Goal: Feedback & Contribution: Contribute content

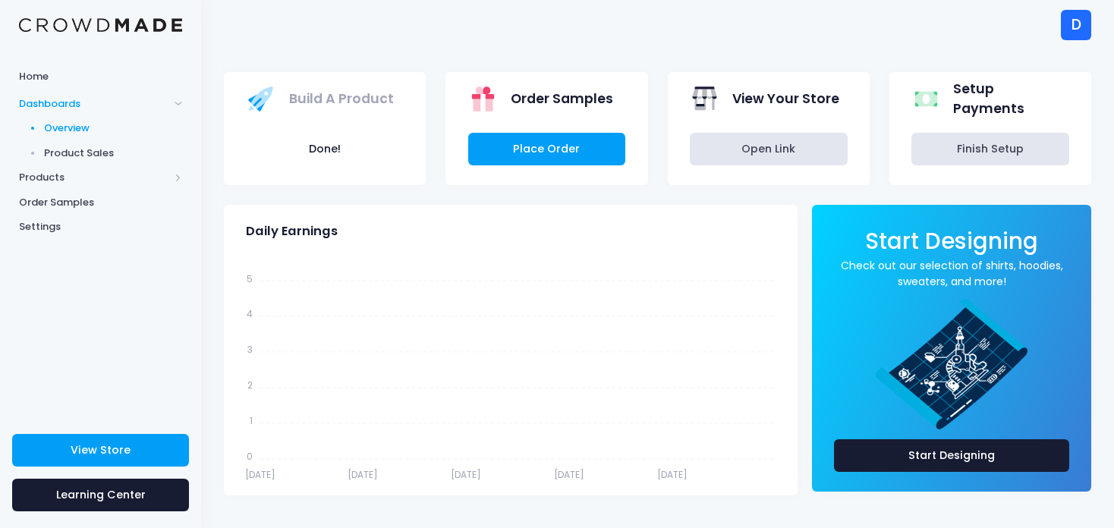
click at [1082, 28] on div "D" at bounding box center [1076, 25] width 30 height 30
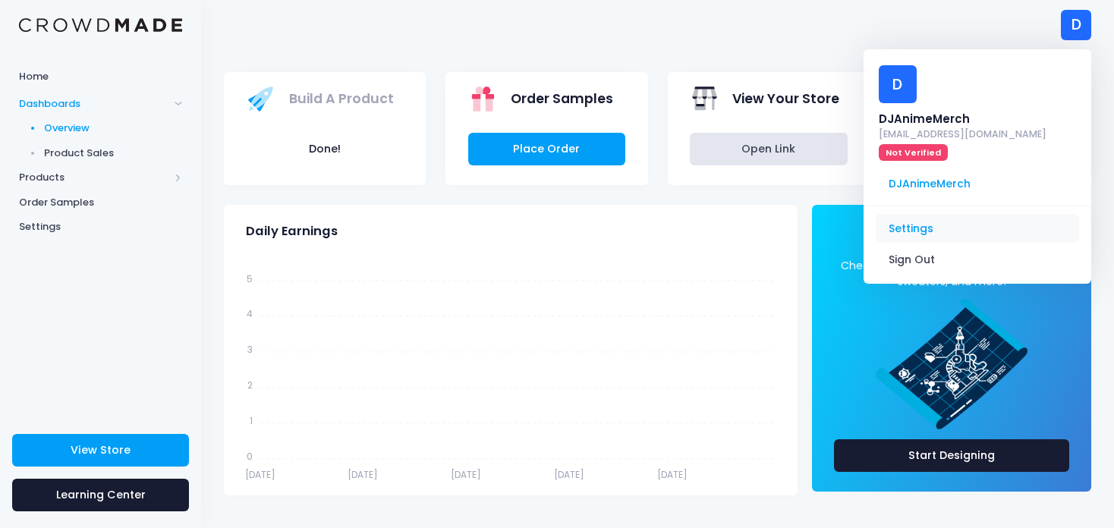
click at [923, 228] on link "Settings" at bounding box center [977, 228] width 203 height 29
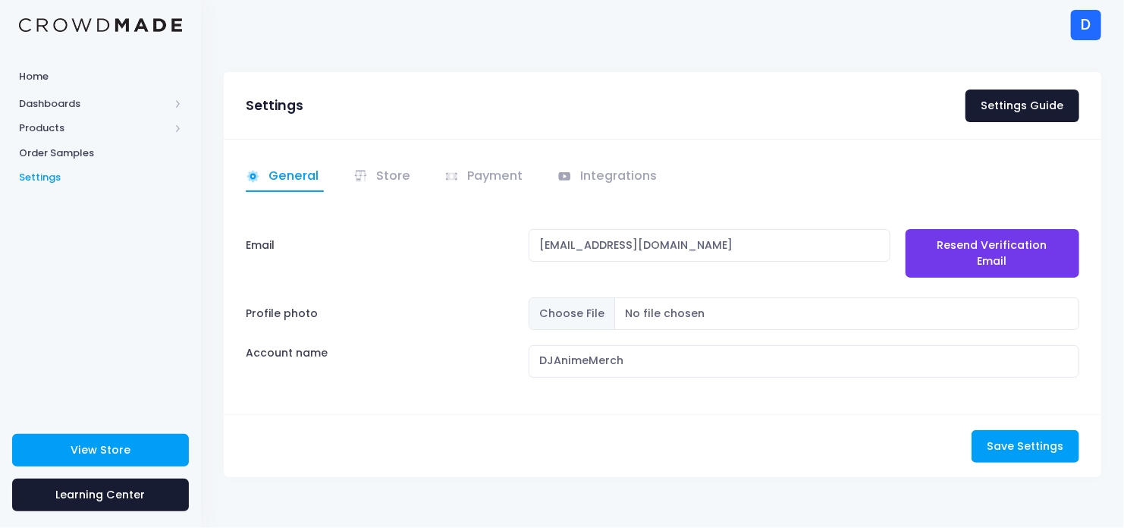
click at [1092, 33] on div "D" at bounding box center [1086, 25] width 30 height 30
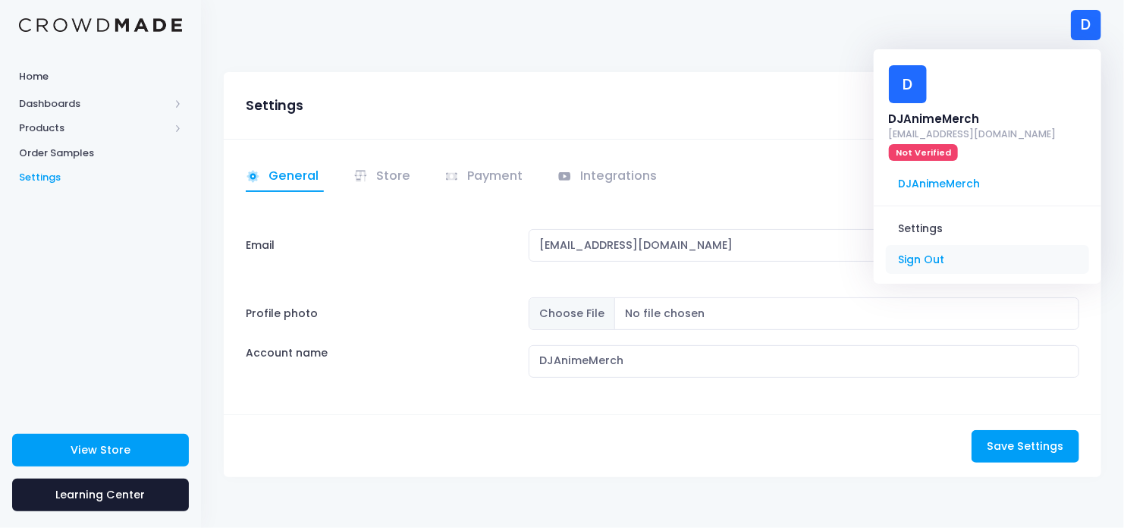
click at [912, 260] on link "Sign Out" at bounding box center [987, 260] width 203 height 29
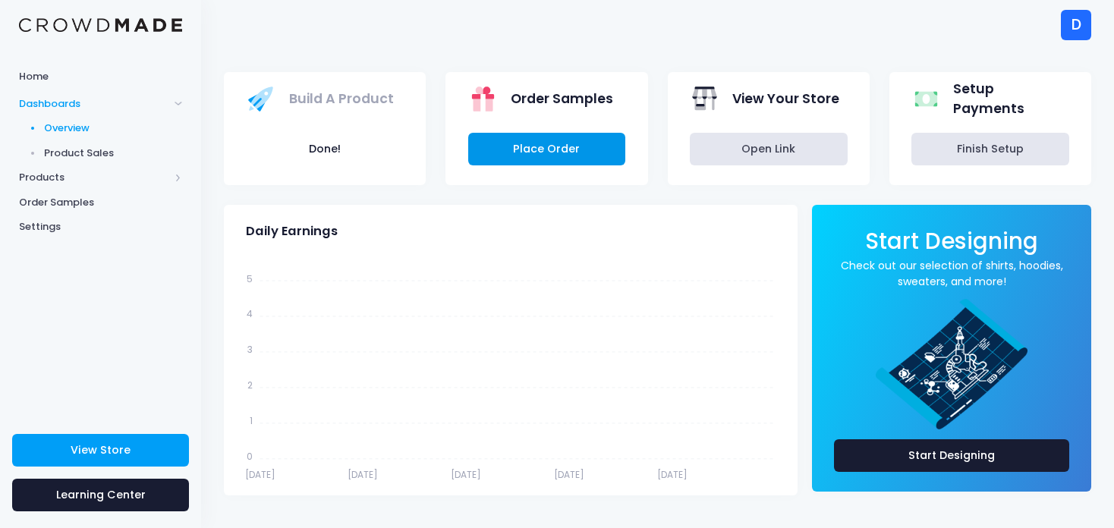
click at [520, 158] on link "Place Order" at bounding box center [547, 149] width 158 height 33
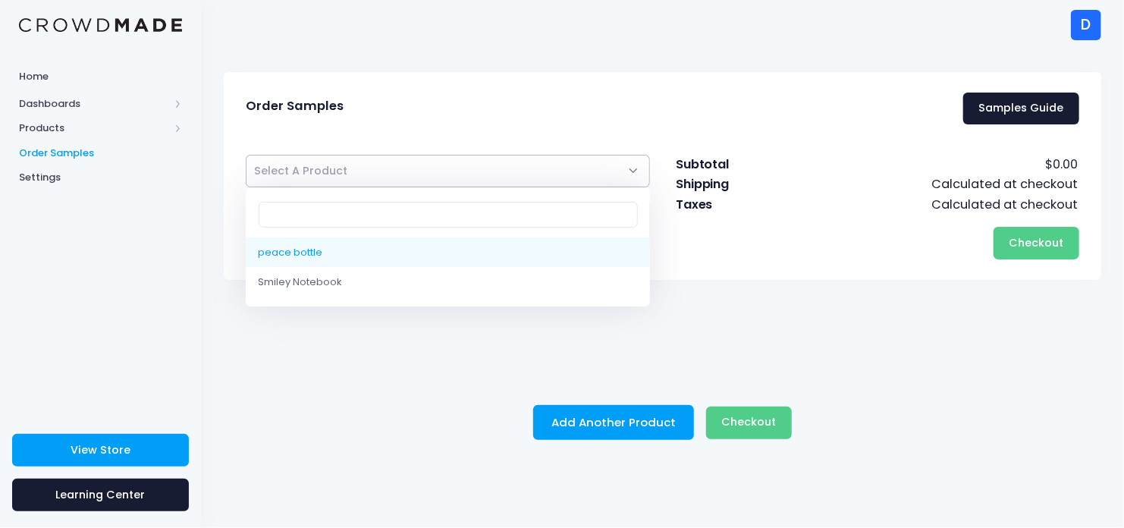
click at [505, 174] on span "Select A Product" at bounding box center [448, 171] width 404 height 33
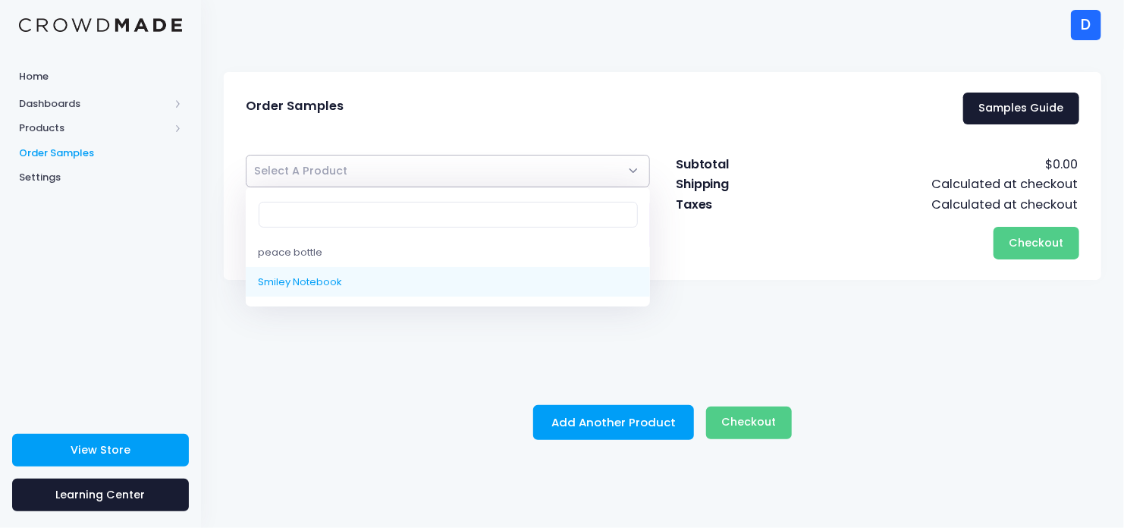
select select "9964800737554"
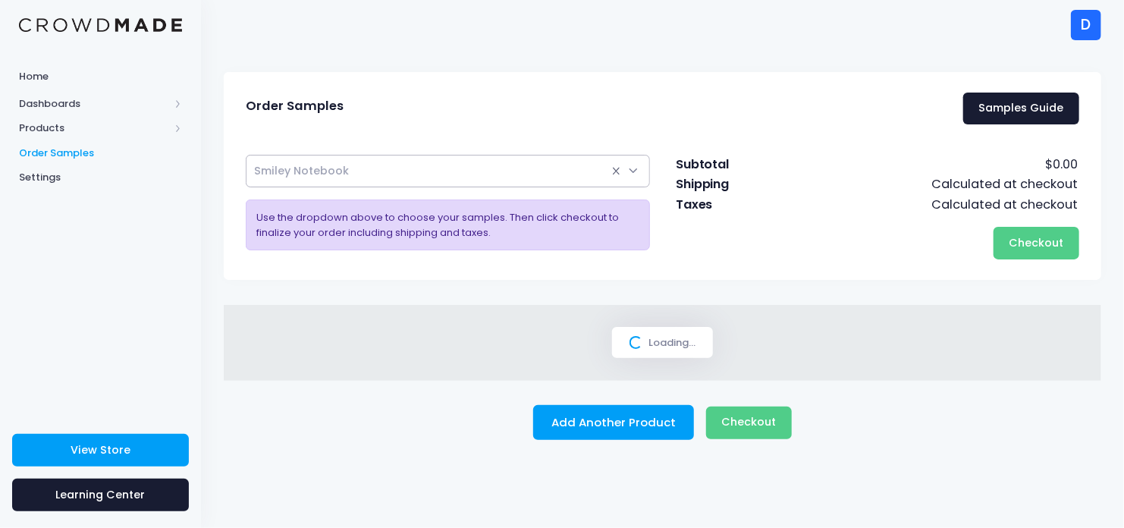
select select
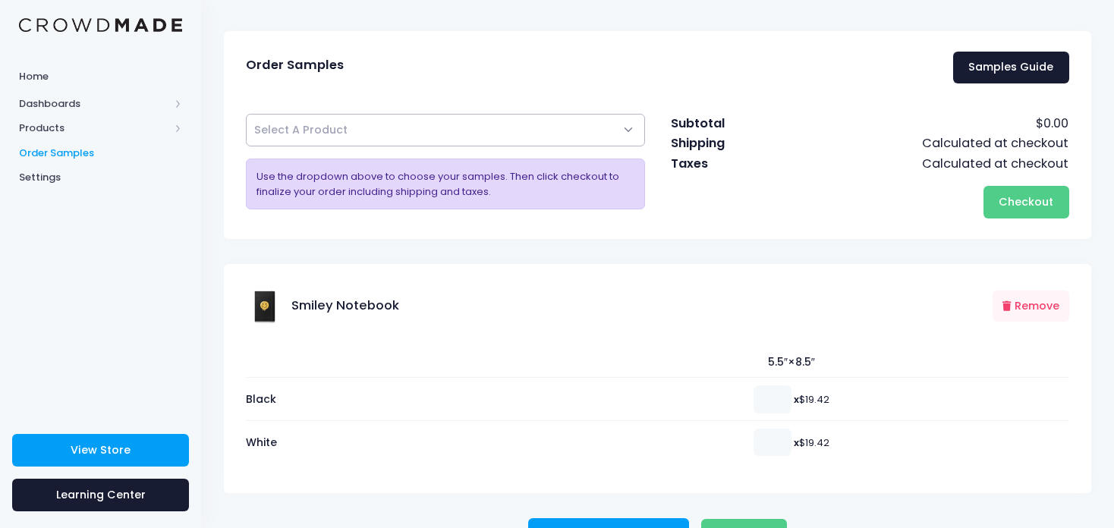
scroll to position [42, 0]
click at [1030, 200] on span "Checkout" at bounding box center [1026, 200] width 55 height 15
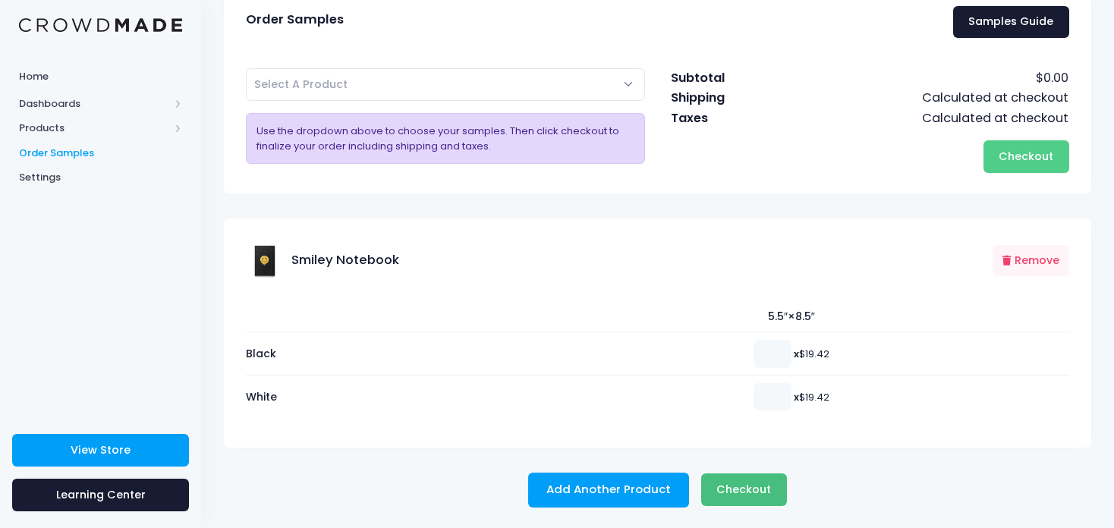
click at [740, 483] on span "Checkout" at bounding box center [743, 489] width 55 height 15
click at [725, 493] on span "Checkout" at bounding box center [743, 489] width 55 height 15
click at [1005, 266] on button "Remove" at bounding box center [1030, 260] width 77 height 31
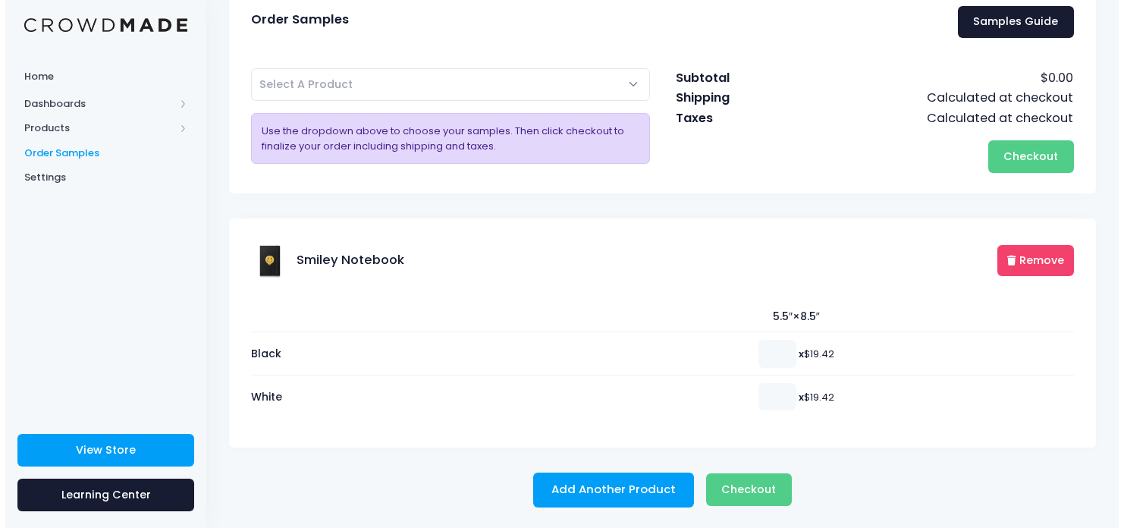
scroll to position [0, 0]
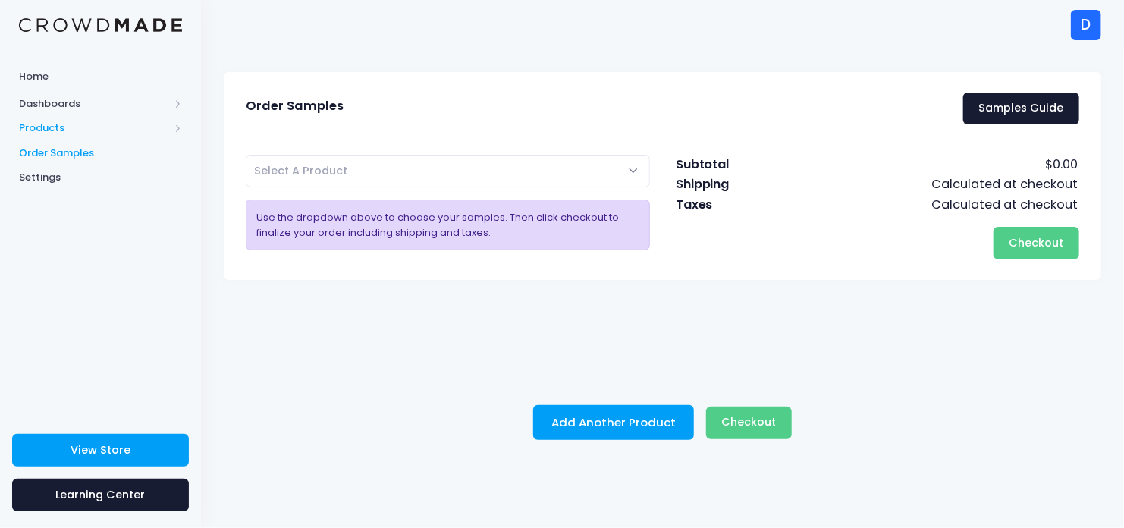
click at [42, 124] on span "Products" at bounding box center [94, 128] width 150 height 15
click at [65, 154] on span "Product Builder" at bounding box center [113, 153] width 139 height 15
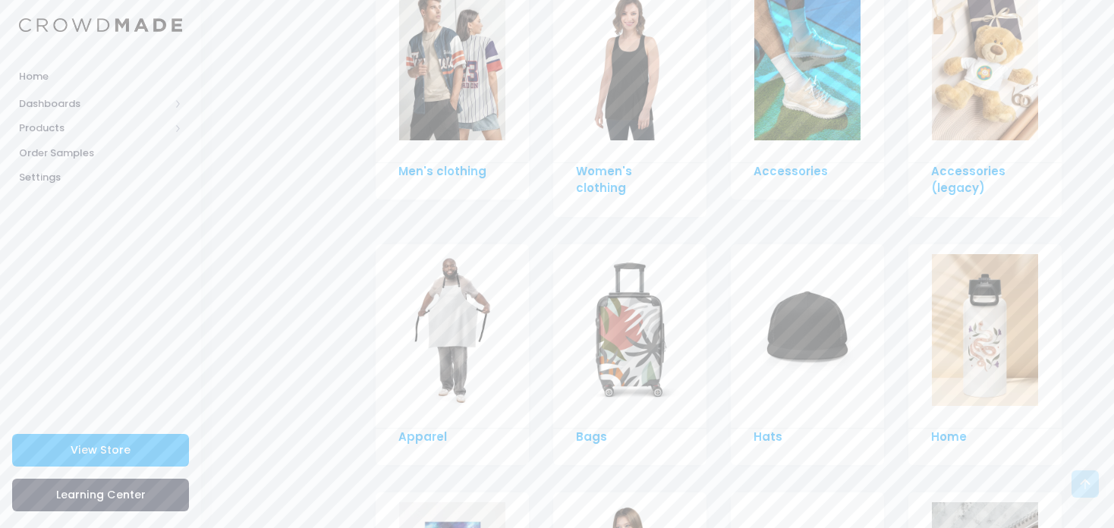
scroll to position [879, 0]
click at [785, 120] on img at bounding box center [807, 65] width 106 height 152
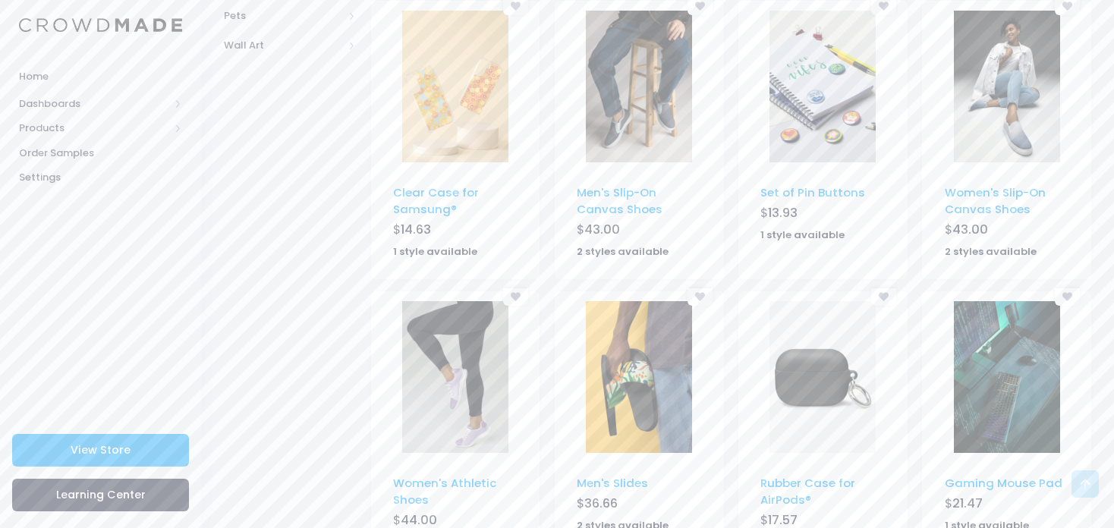
scroll to position [930, 0]
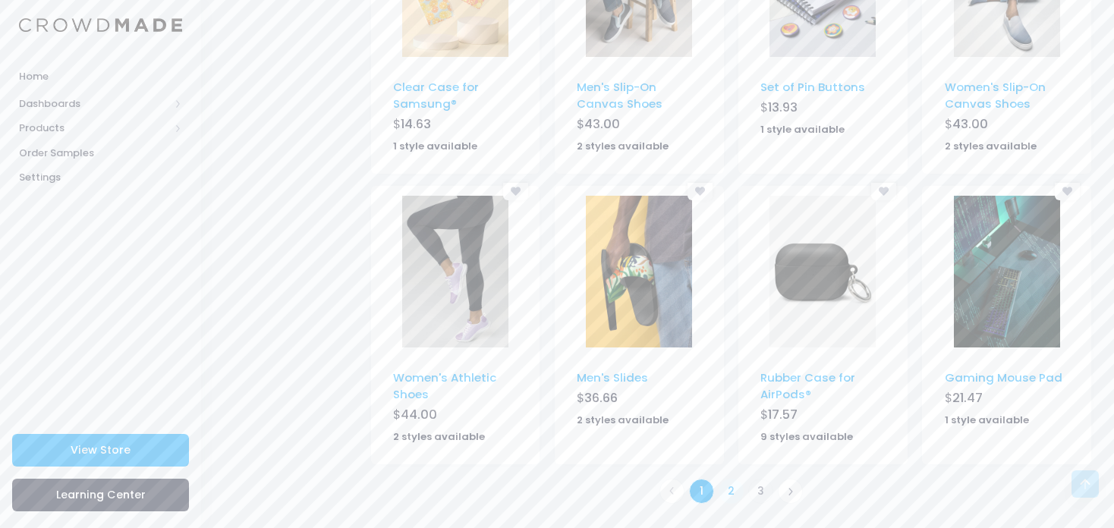
click at [728, 492] on link "2" at bounding box center [731, 491] width 25 height 25
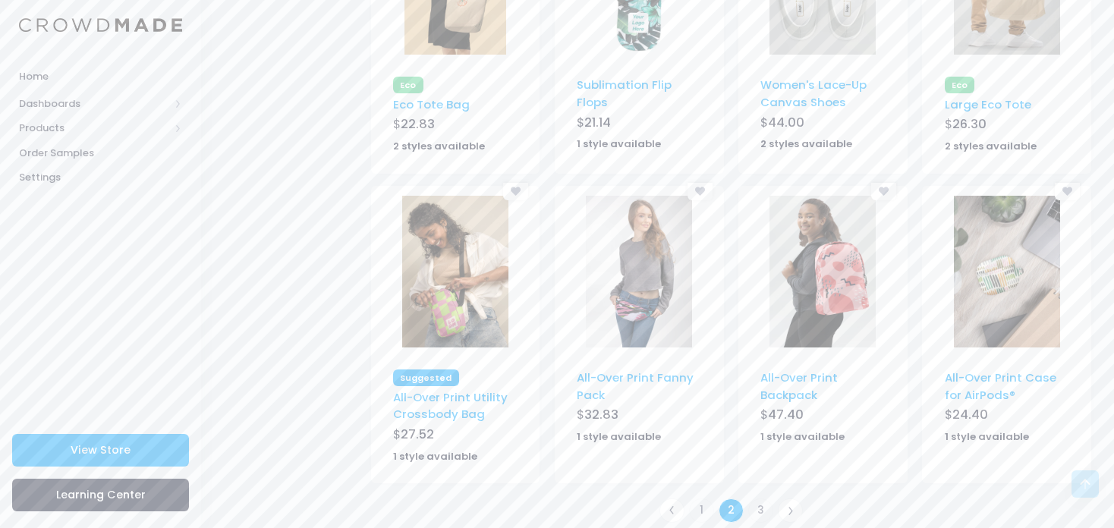
scroll to position [914, 0]
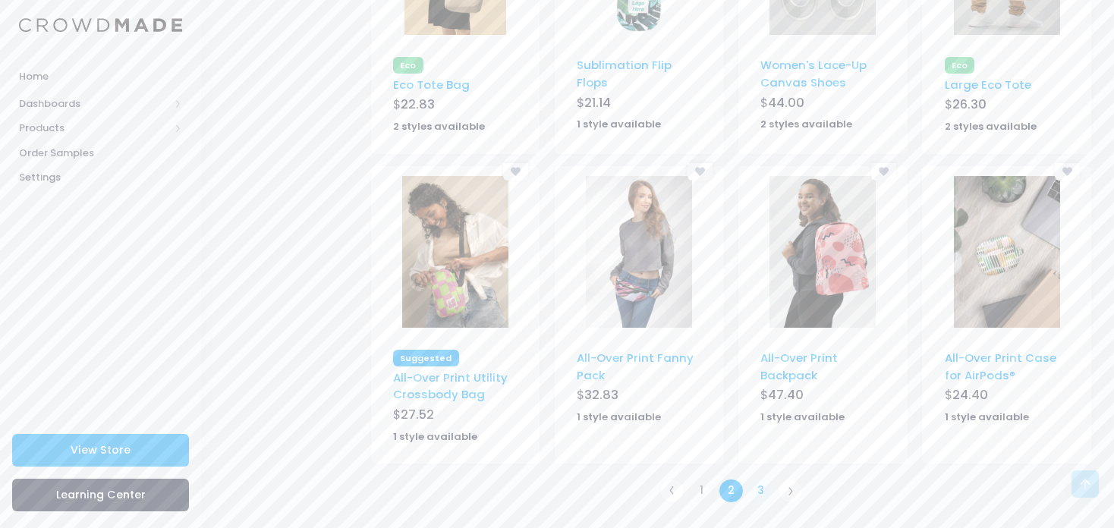
click at [761, 486] on link "3" at bounding box center [760, 491] width 25 height 25
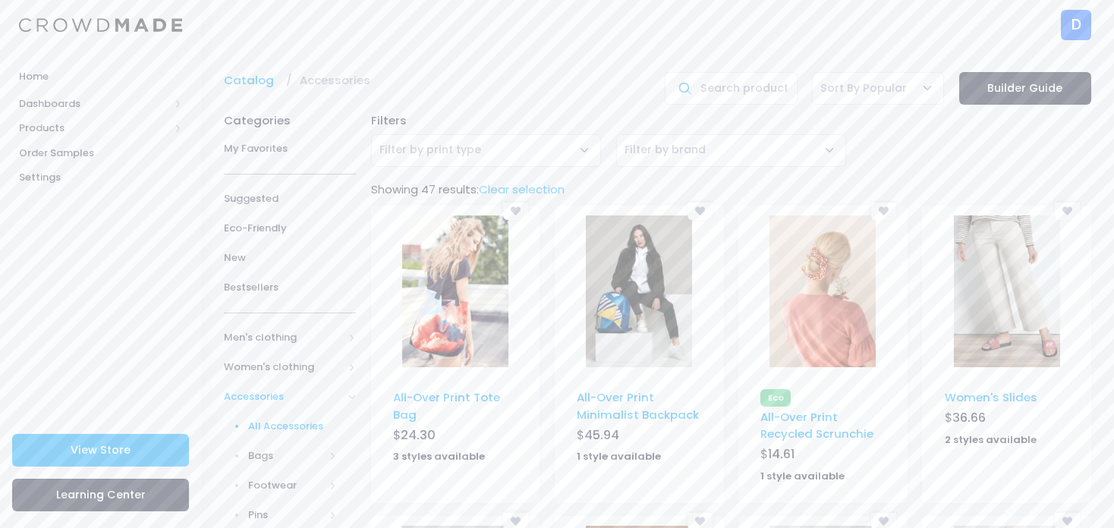
click at [645, 330] on img at bounding box center [639, 291] width 106 height 152
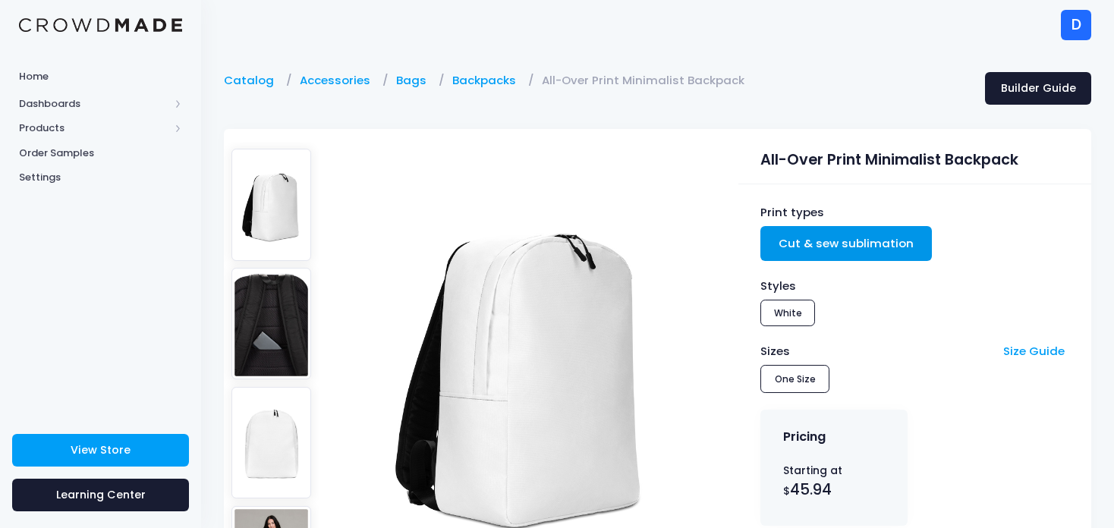
click at [265, 319] on img at bounding box center [271, 324] width 80 height 112
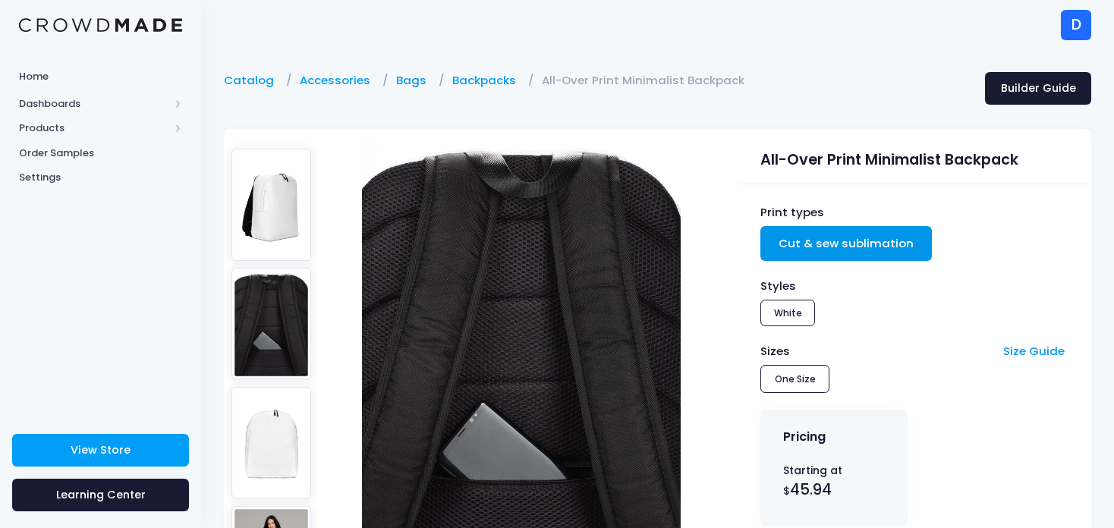
click at [269, 420] on img at bounding box center [271, 443] width 80 height 112
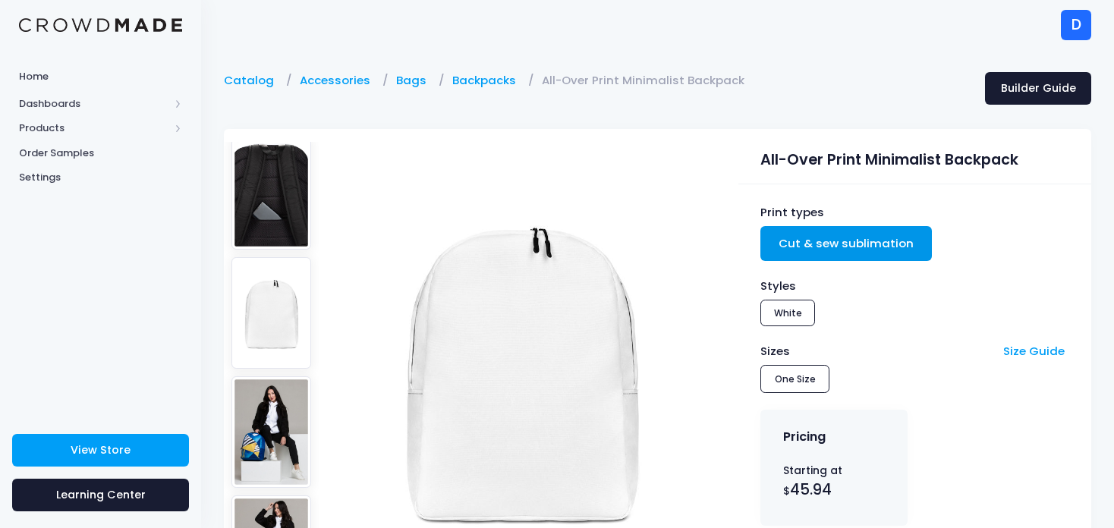
scroll to position [131, 0]
click at [273, 397] on img at bounding box center [271, 432] width 80 height 112
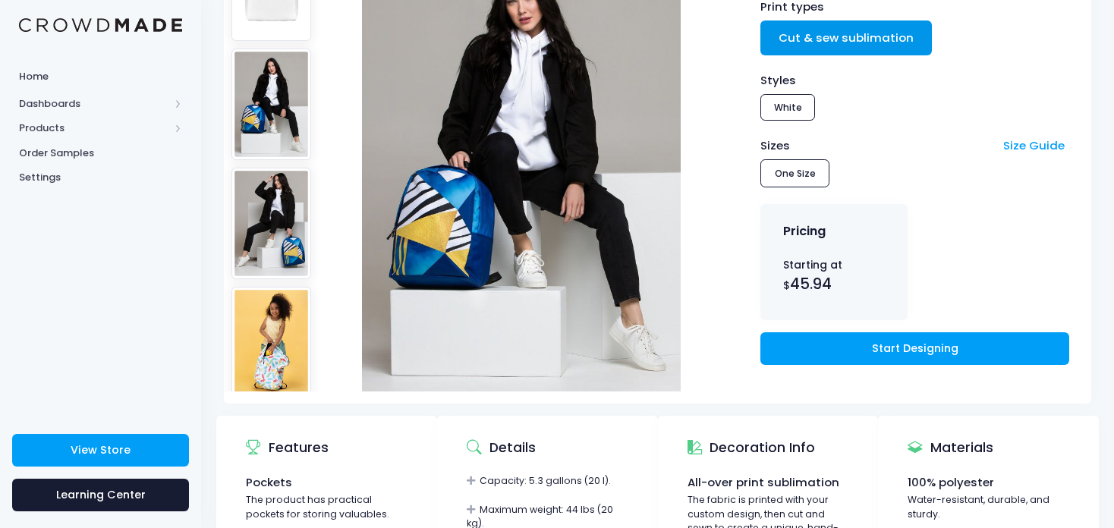
scroll to position [212, 0]
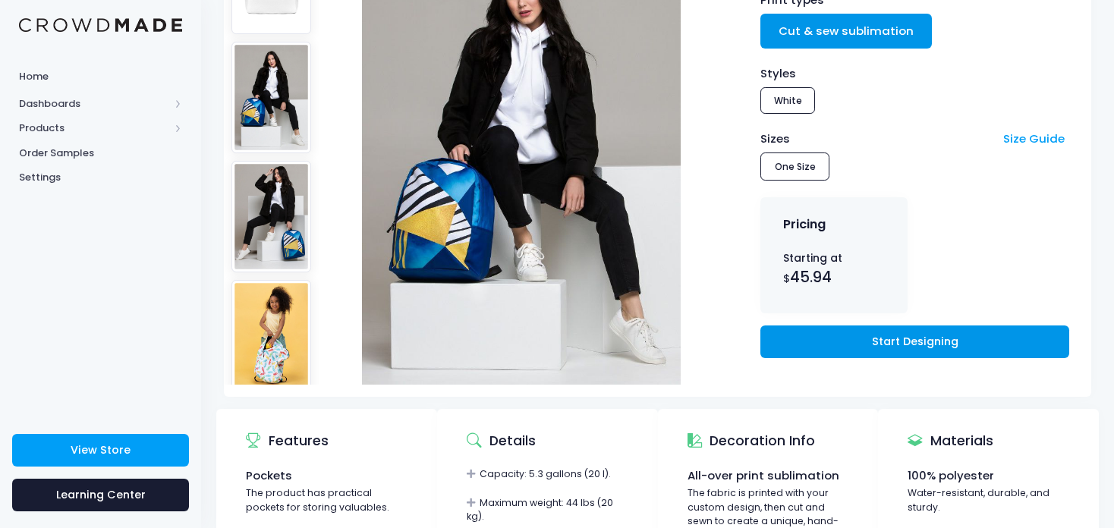
click at [838, 338] on link "Start Designing" at bounding box center [914, 342] width 308 height 33
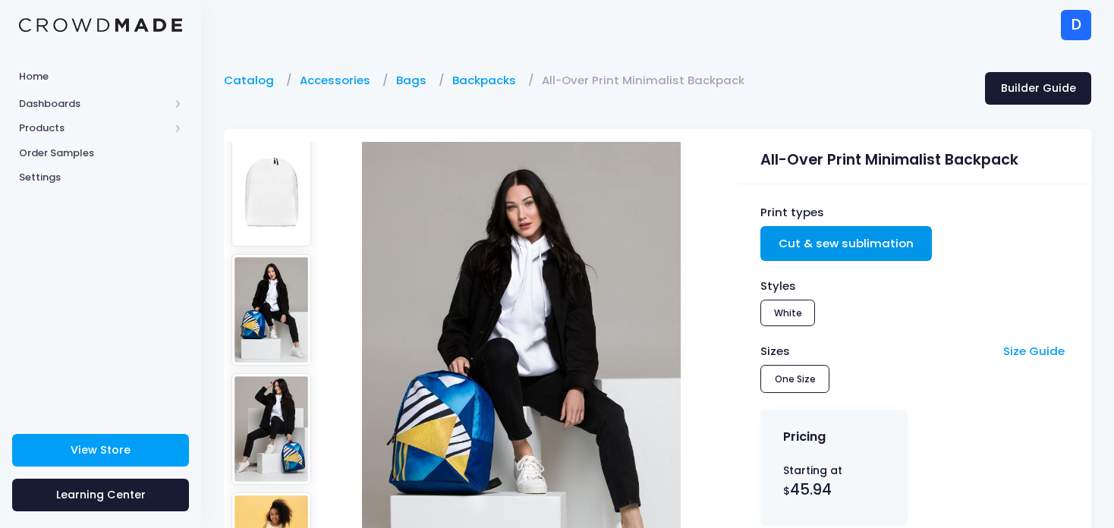
click at [1070, 26] on div "D" at bounding box center [1076, 25] width 30 height 30
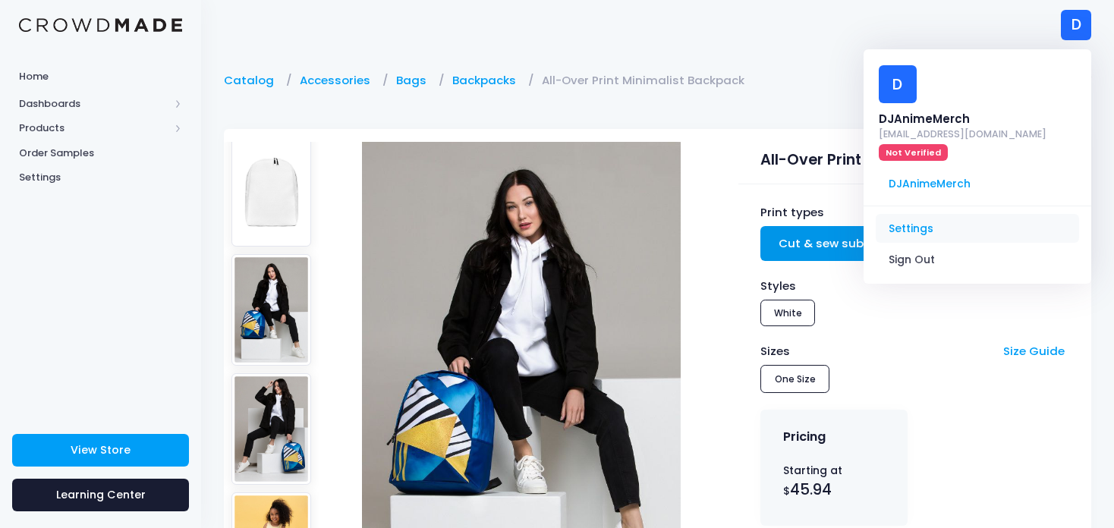
click at [919, 230] on link "Settings" at bounding box center [977, 228] width 203 height 29
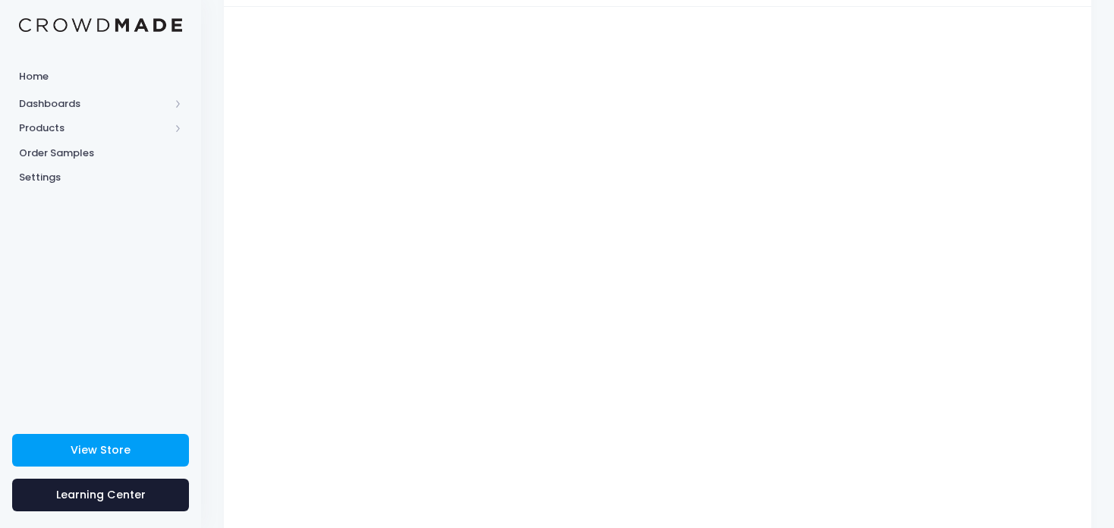
scroll to position [145, 0]
type input "$Infinity - $-Infinity"
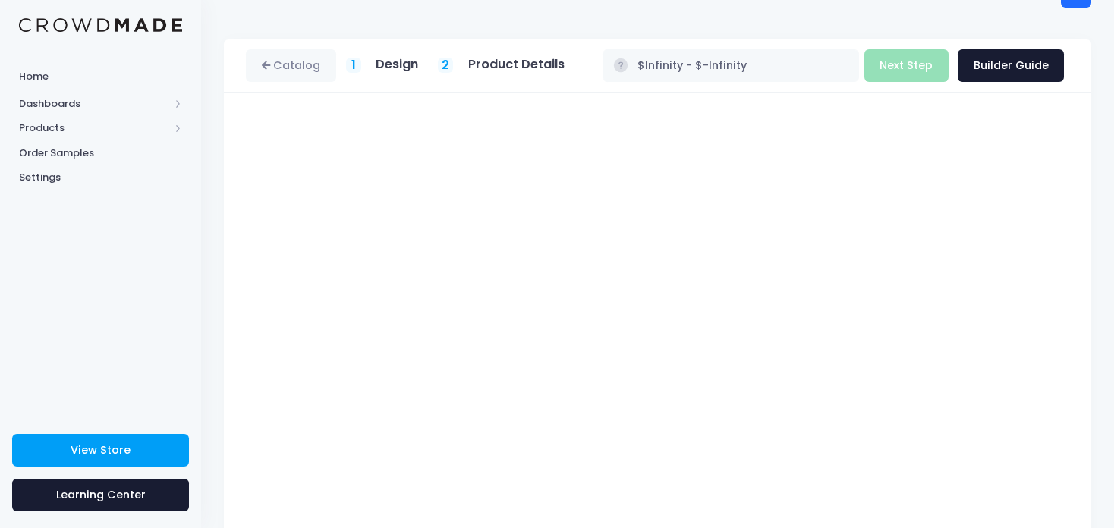
scroll to position [30, 0]
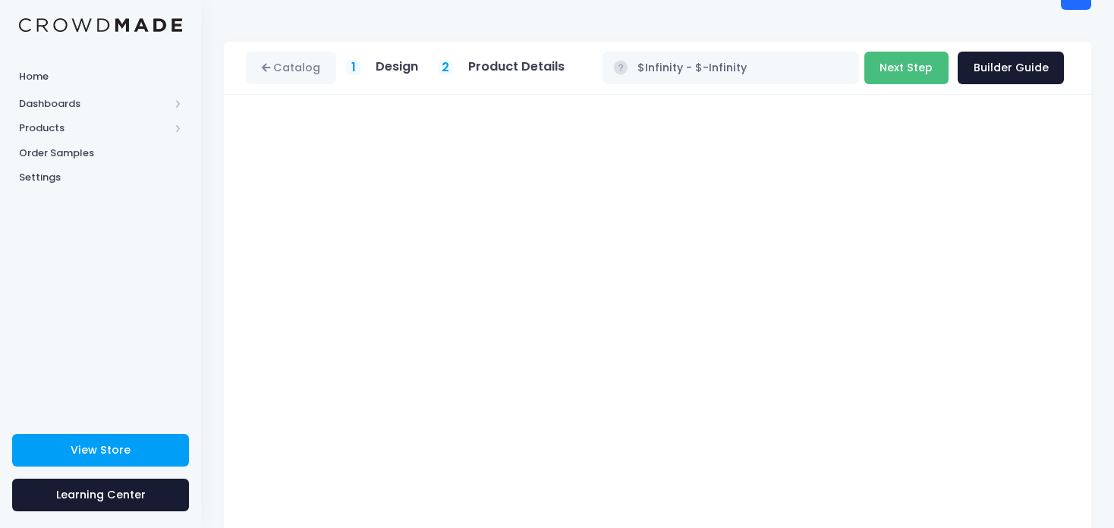
click at [903, 71] on button "Next Step" at bounding box center [906, 68] width 84 height 33
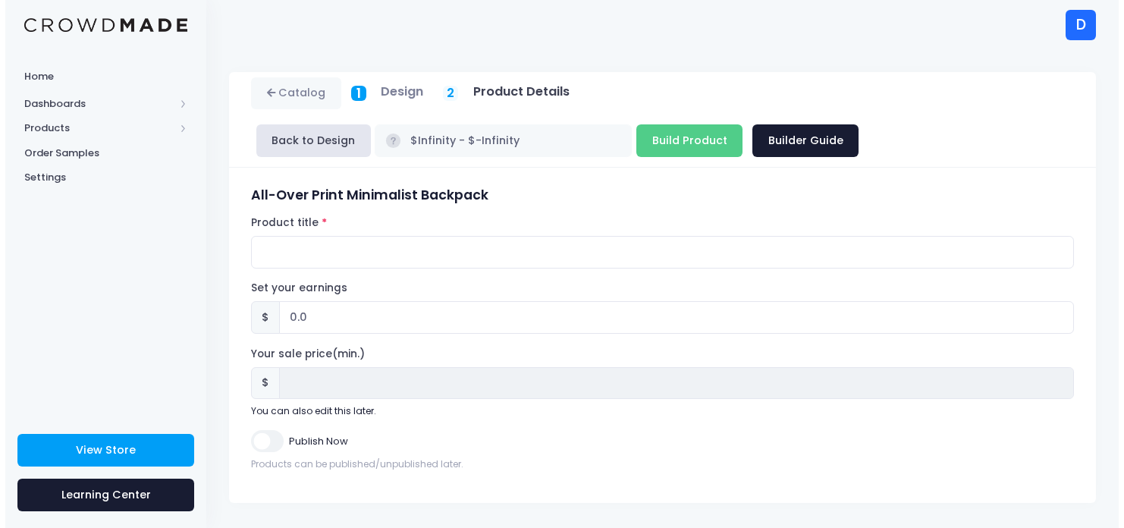
scroll to position [0, 0]
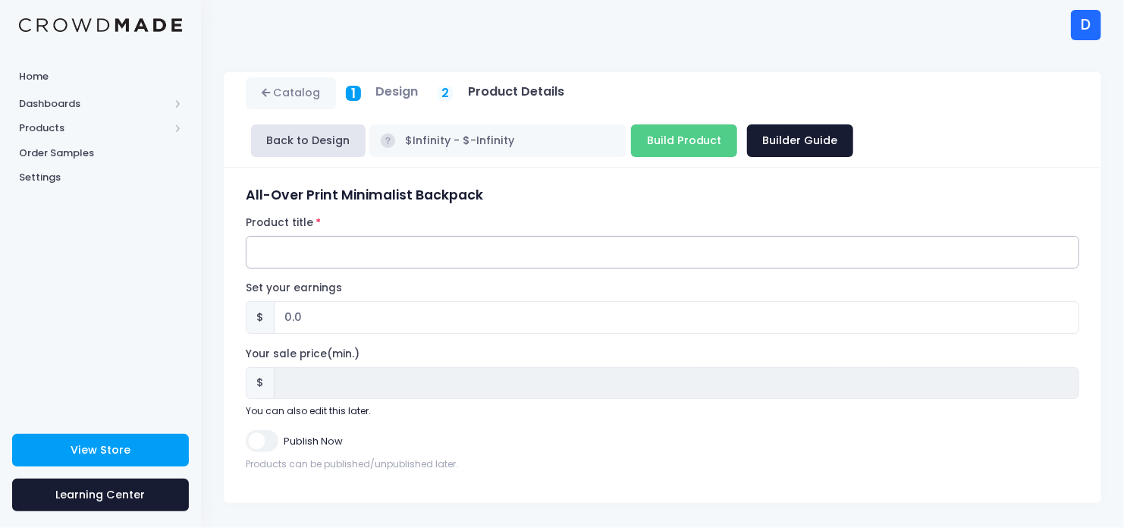
click at [335, 261] on input "Product title" at bounding box center [663, 252] width 834 height 33
click at [378, 86] on h5 "Design" at bounding box center [397, 91] width 42 height 15
click at [311, 136] on button "Back to Design" at bounding box center [308, 140] width 115 height 33
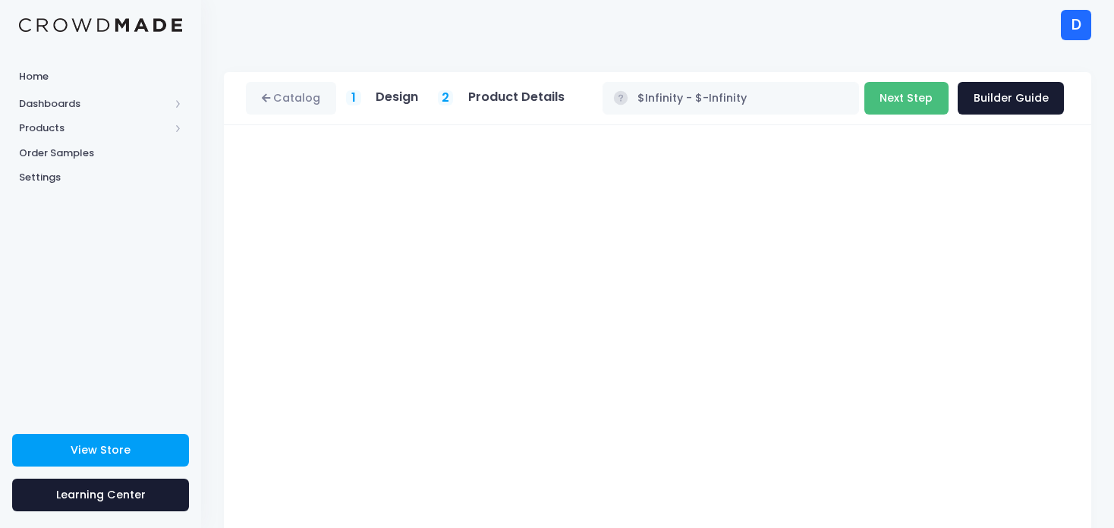
click at [913, 104] on button "Next Step" at bounding box center [906, 98] width 84 height 33
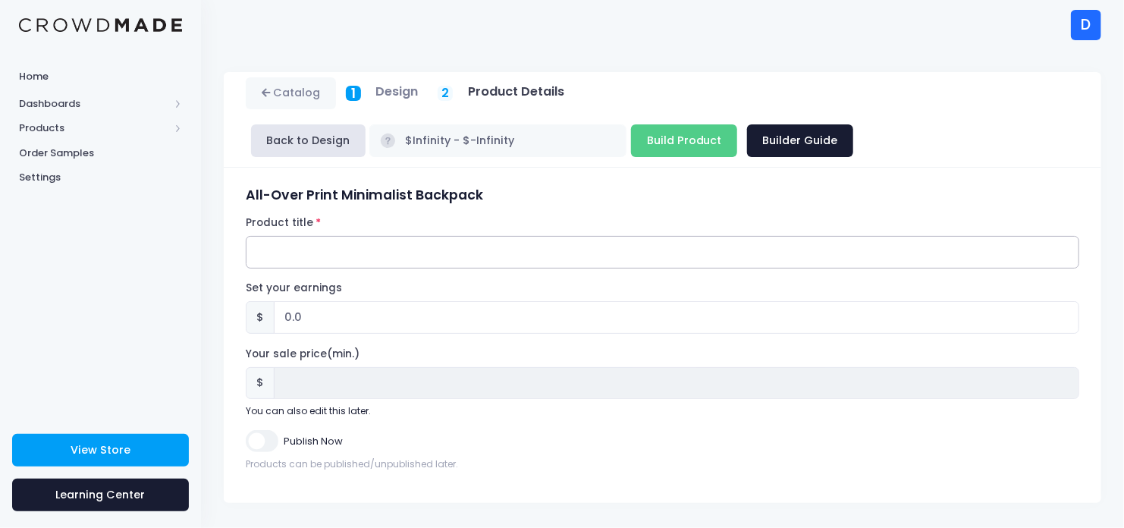
click at [320, 265] on input "Product title" at bounding box center [663, 252] width 834 height 33
type input "Motion Studio Minimalist Backpack"
click at [338, 325] on input "0.0" at bounding box center [677, 317] width 806 height 33
type input "0"
type input "2"
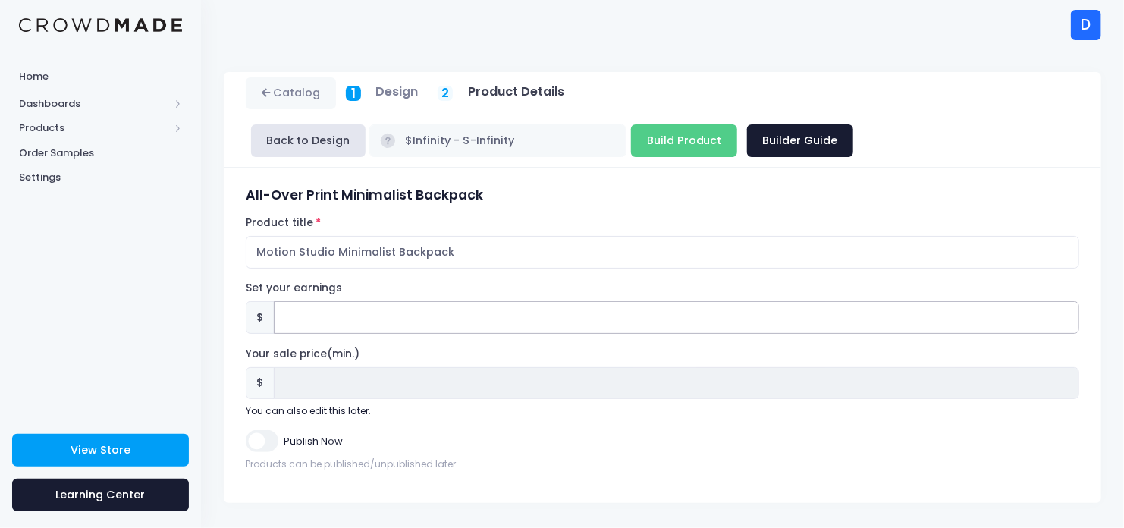
type input "1"
type input "1.4"
type input "1.44"
click at [260, 435] on input "Publish Now" at bounding box center [262, 441] width 32 height 22
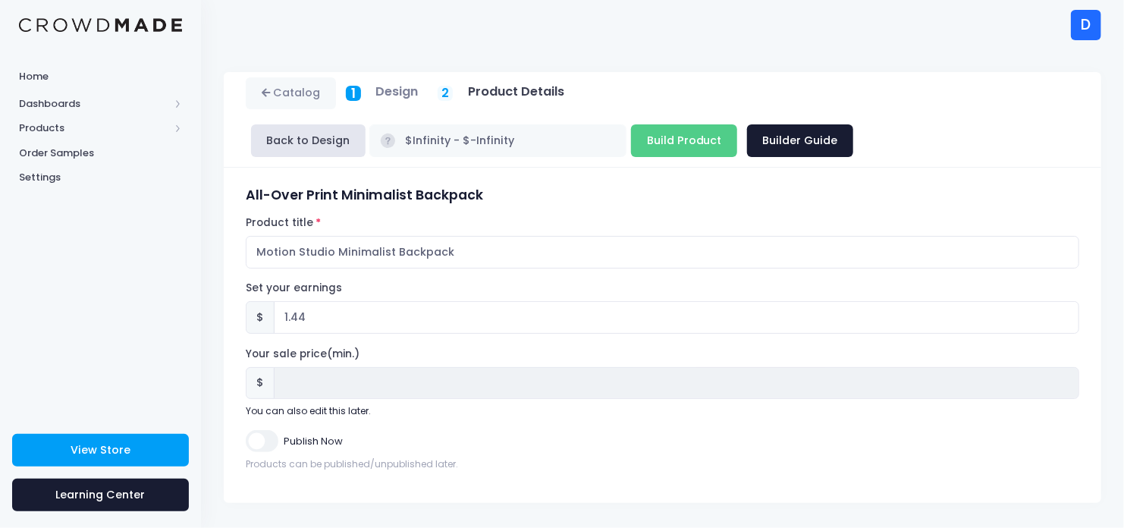
checkbox input "true"
click at [631, 126] on input "Build Product" at bounding box center [684, 140] width 106 height 33
type input "Building product..."
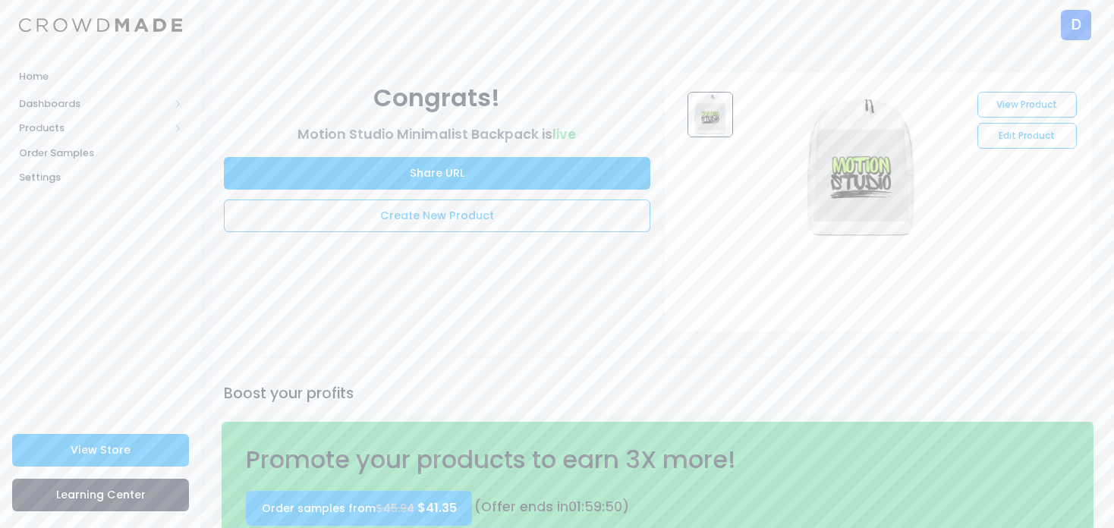
click at [74, 466] on div "View Store [GEOGRAPHIC_DATA]" at bounding box center [100, 475] width 201 height 107
click at [88, 453] on span "View Store" at bounding box center [101, 449] width 60 height 15
click at [60, 123] on span "Products" at bounding box center [94, 128] width 150 height 15
click at [64, 203] on span "Product Discounts" at bounding box center [113, 202] width 139 height 15
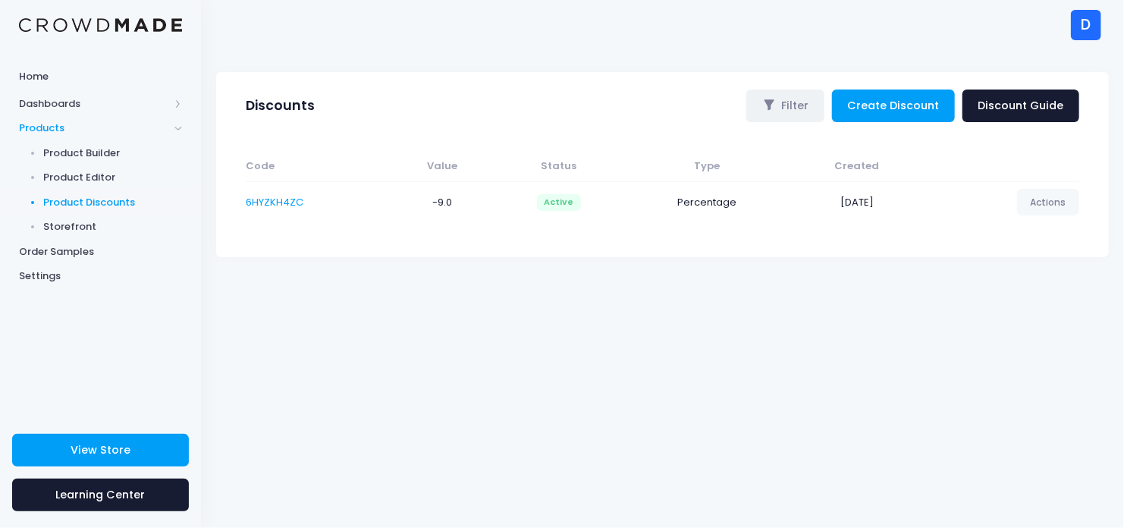
click at [731, 205] on td "Percentage" at bounding box center [707, 201] width 166 height 41
click at [920, 109] on link "Create Discount" at bounding box center [893, 106] width 123 height 33
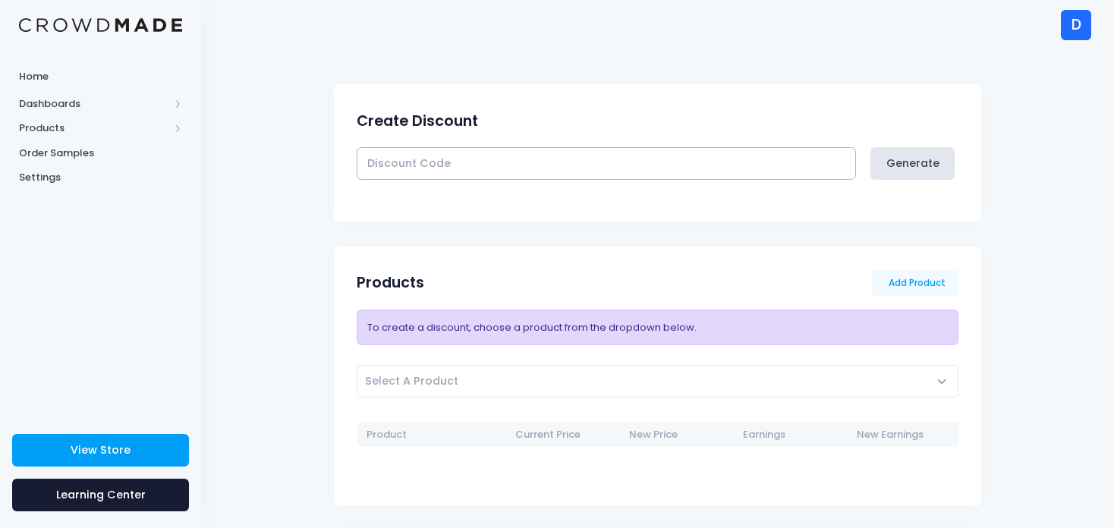
click at [599, 166] on input "text" at bounding box center [606, 163] width 499 height 33
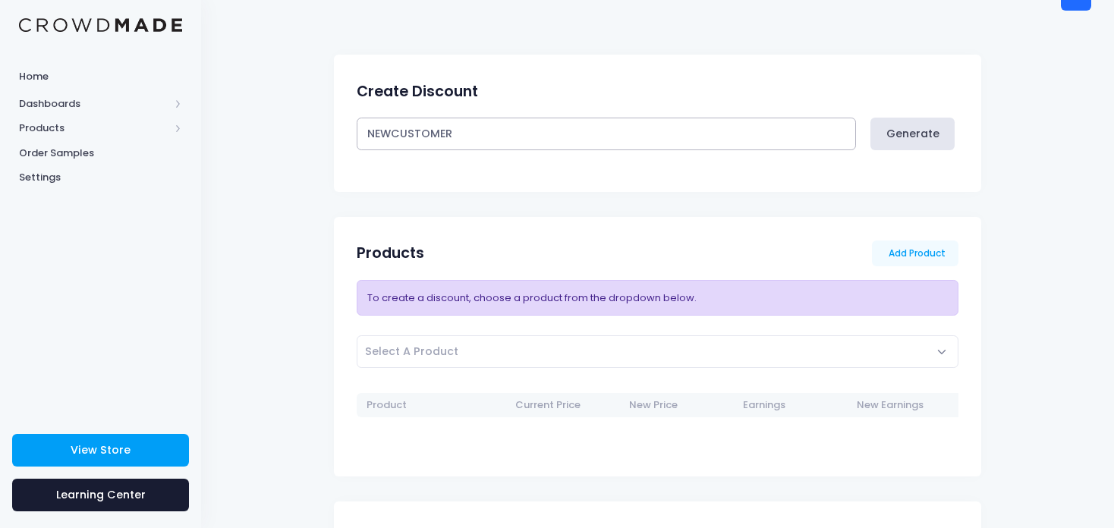
scroll to position [30, 0]
type input "NEWCUSTOMER"
click at [911, 248] on link "Add Product" at bounding box center [915, 253] width 86 height 26
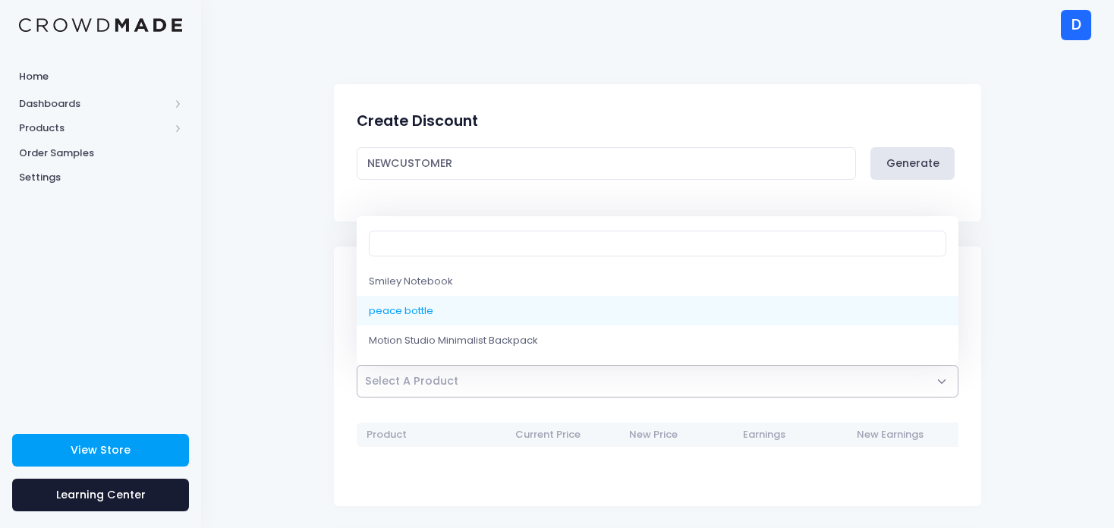
select select "10216031125778"
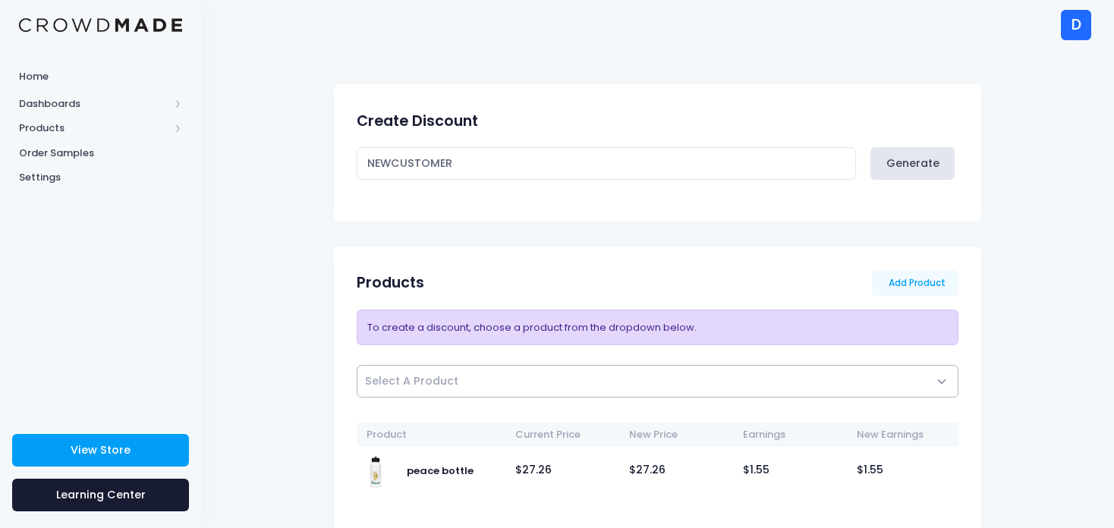
scroll to position [12, 0]
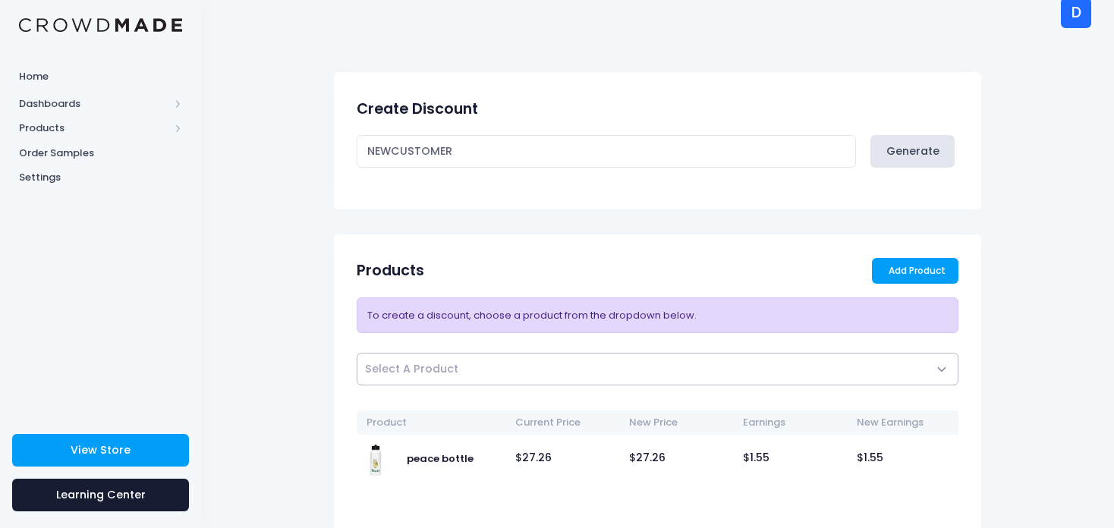
click at [913, 274] on link "Add Product" at bounding box center [915, 271] width 86 height 26
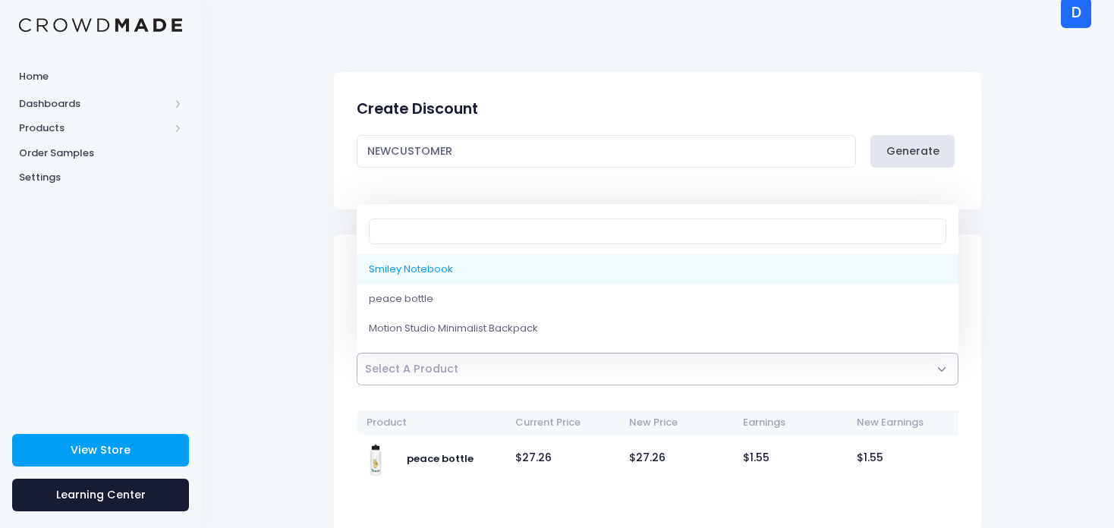
scroll to position [0, 0]
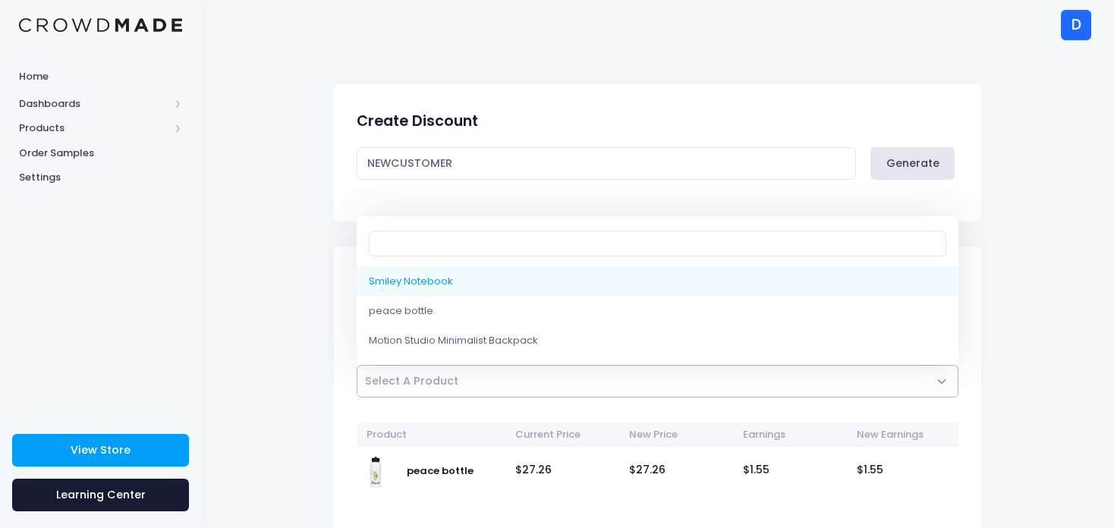
select select "9964800737554"
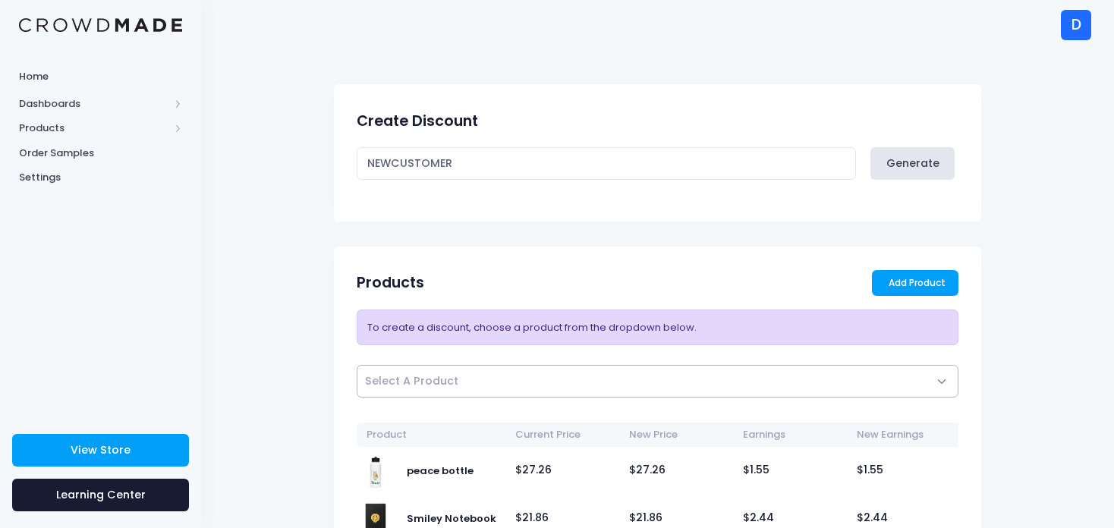
click at [892, 291] on link "Add Product" at bounding box center [915, 283] width 86 height 26
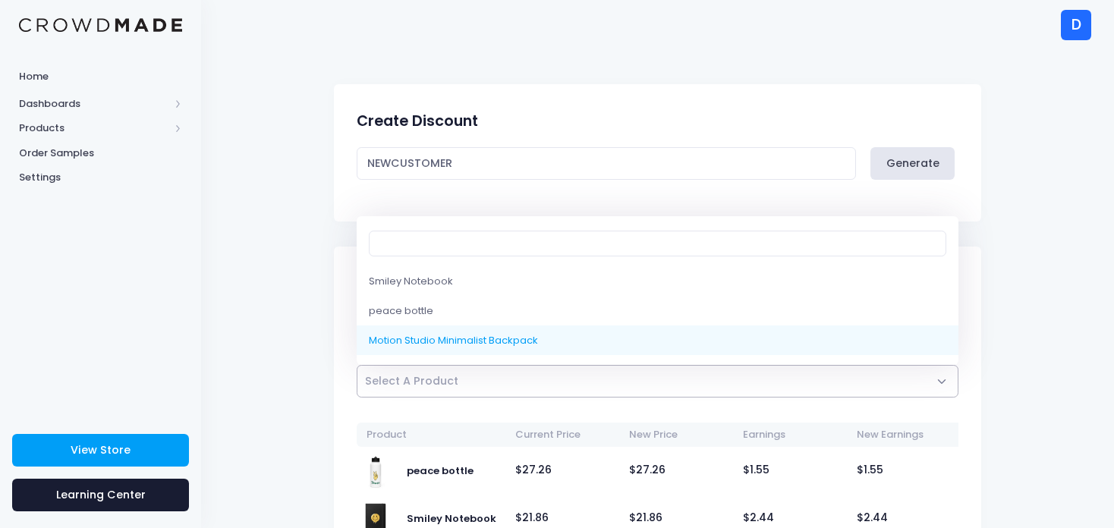
select select "10216135688466"
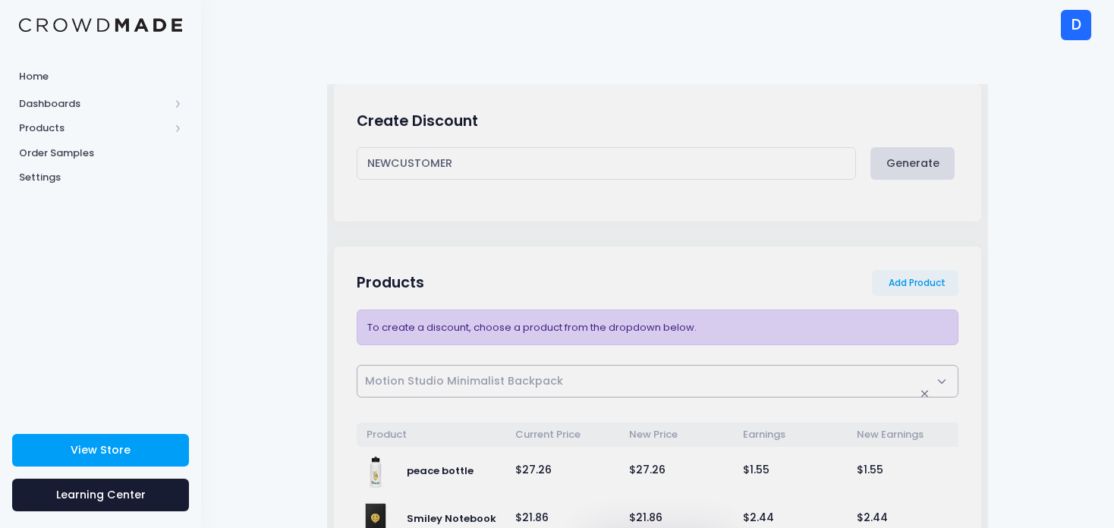
select select
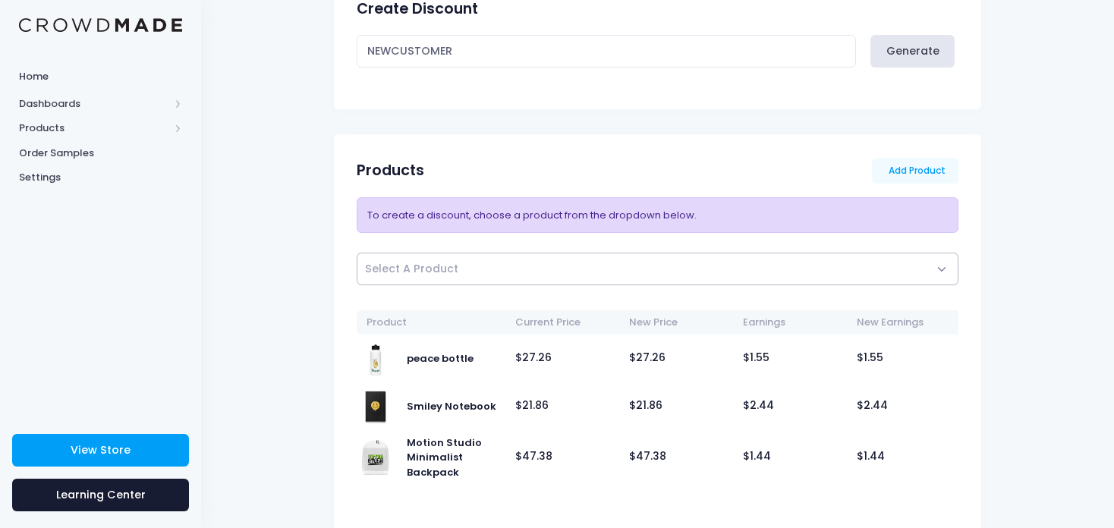
scroll to position [112, 0]
click at [454, 266] on span "Select A Product" at bounding box center [411, 268] width 93 height 15
click at [263, 260] on form "Create Discount NEWCUSTOMER Generate Products Add Product Smiley Notebook" at bounding box center [657, 453] width 882 height 986
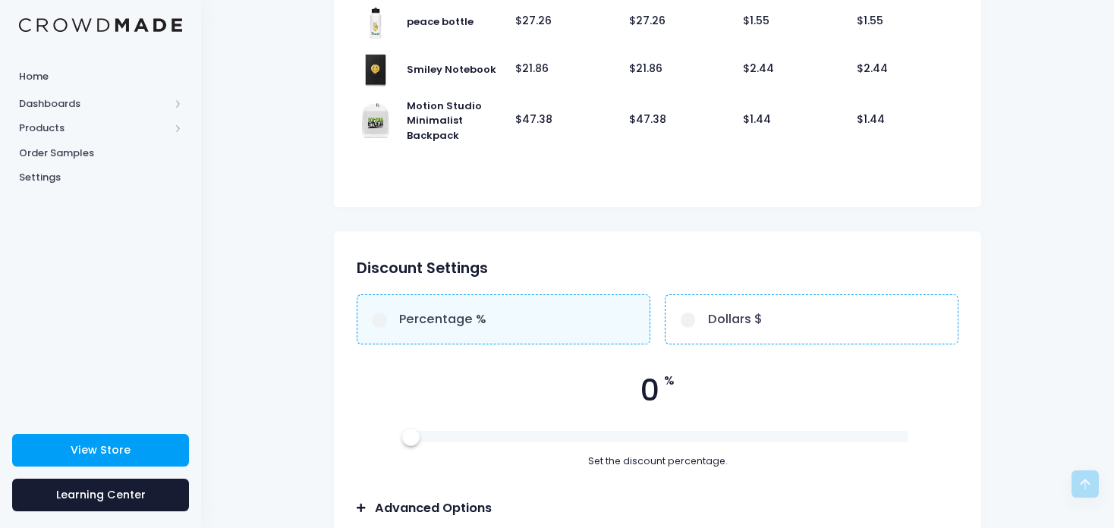
scroll to position [455, 0]
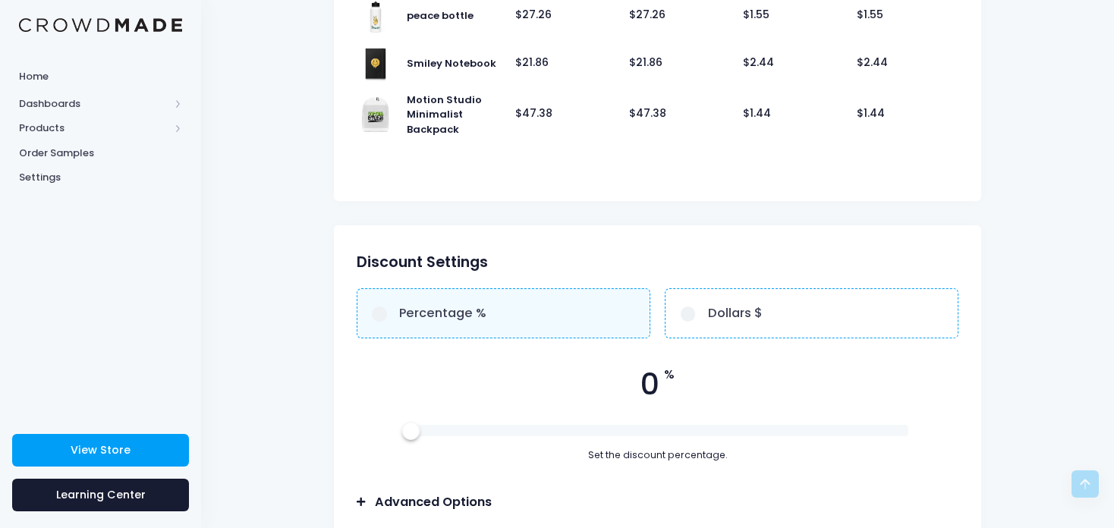
click at [395, 323] on label "Percentage %" at bounding box center [504, 312] width 294 height 49
click at [387, 322] on input "Percentage %" at bounding box center [379, 314] width 15 height 15
radio input "true"
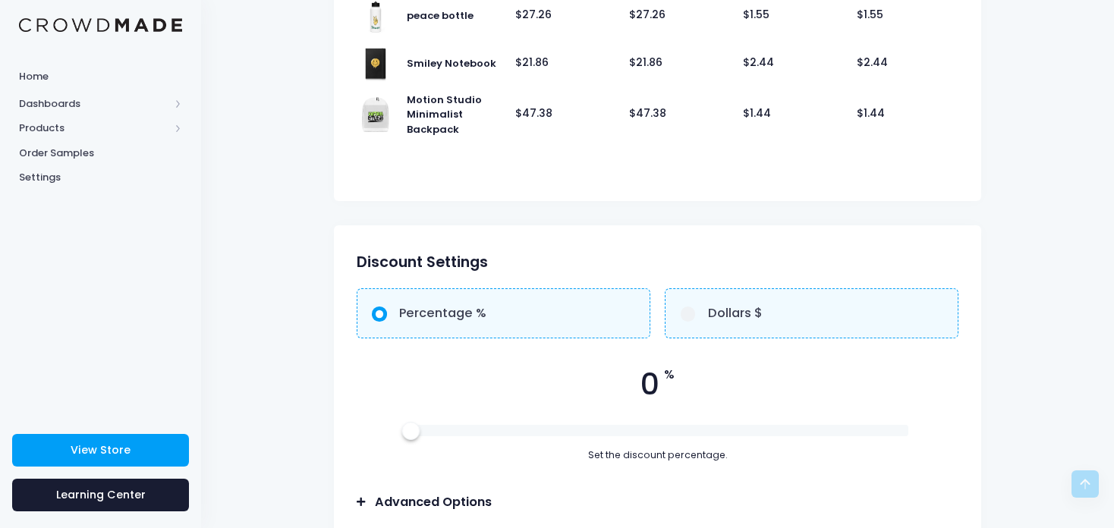
click at [737, 322] on span "Dollars $" at bounding box center [735, 313] width 55 height 18
click at [696, 322] on input "Dollars $" at bounding box center [688, 314] width 15 height 15
radio input "true"
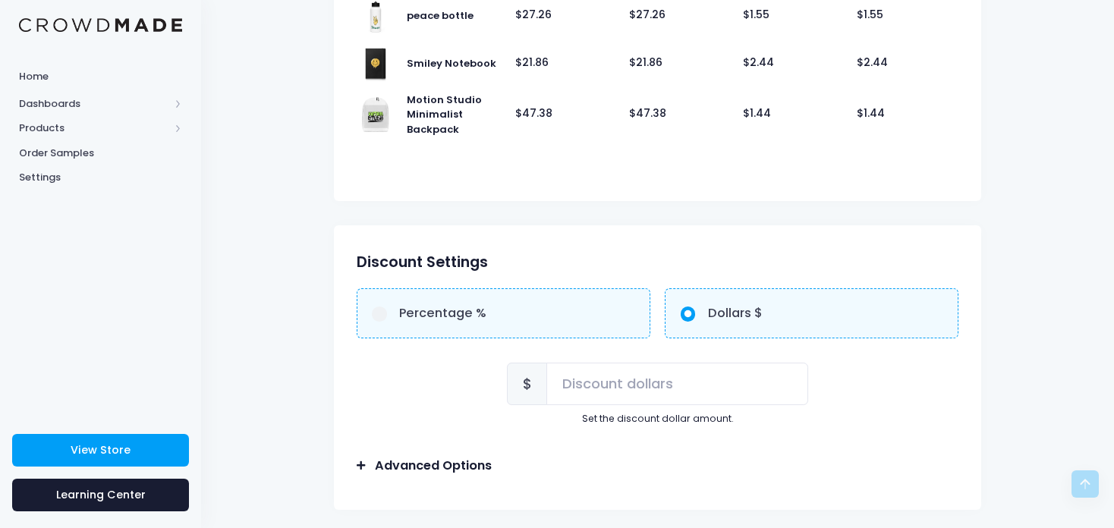
click at [556, 316] on label "Percentage %" at bounding box center [504, 312] width 294 height 49
click at [387, 316] on input "Percentage %" at bounding box center [379, 314] width 15 height 15
radio input "true"
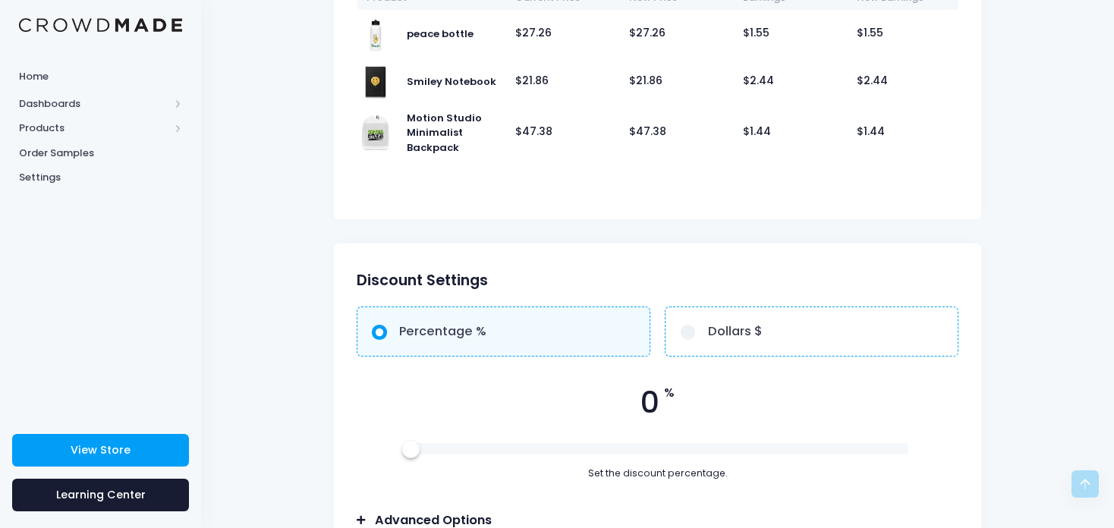
scroll to position [511, 0]
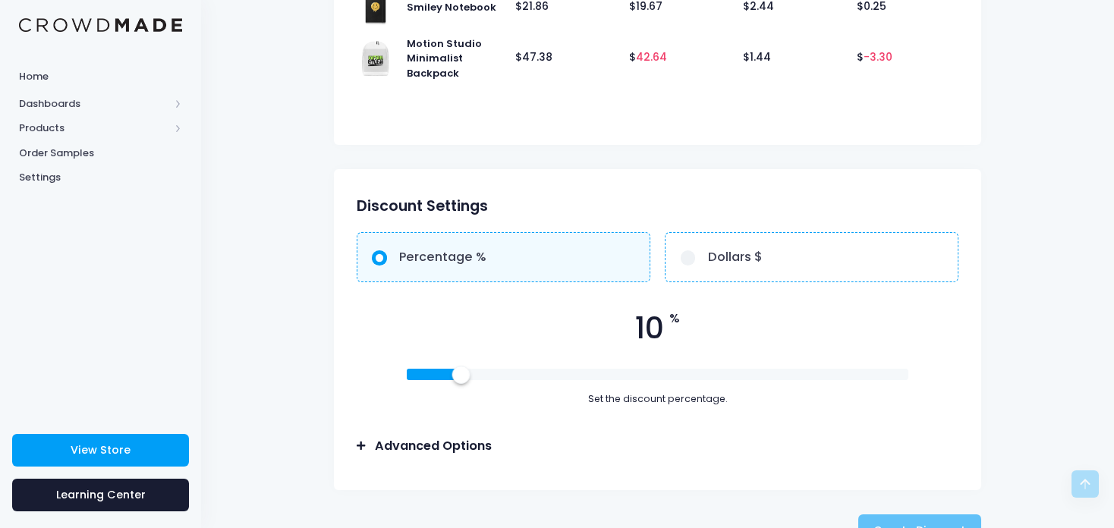
drag, startPoint x: 417, startPoint y: 376, endPoint x: 468, endPoint y: 384, distance: 51.4
click at [468, 382] on div at bounding box center [460, 374] width 17 height 17
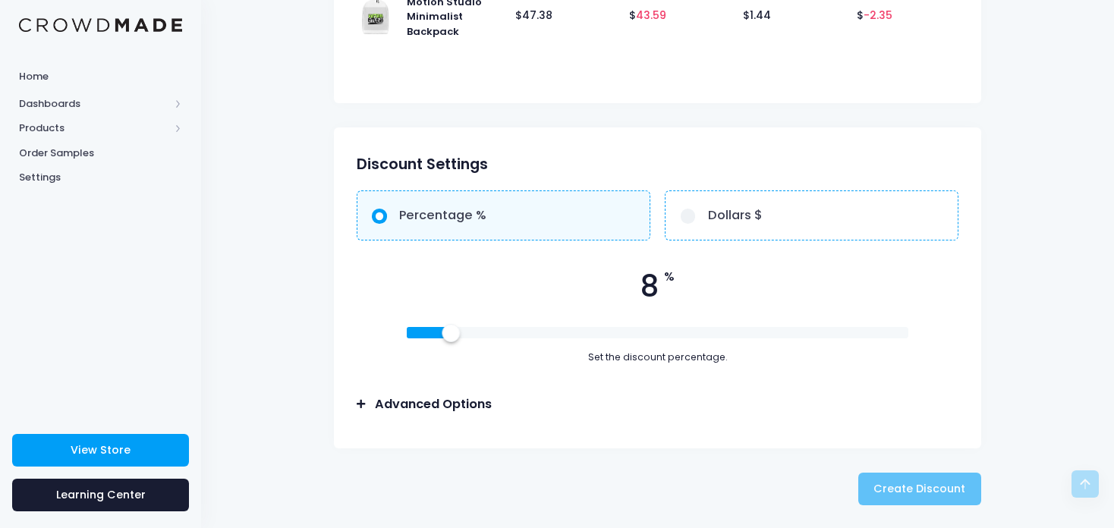
drag, startPoint x: 445, startPoint y: 329, endPoint x: 609, endPoint y: 335, distance: 163.2
click at [609, 335] on div at bounding box center [658, 332] width 502 height 11
drag, startPoint x: 609, startPoint y: 335, endPoint x: 458, endPoint y: 355, distance: 152.4
click at [458, 355] on div "10 % Set the discount percentage." at bounding box center [658, 314] width 602 height 99
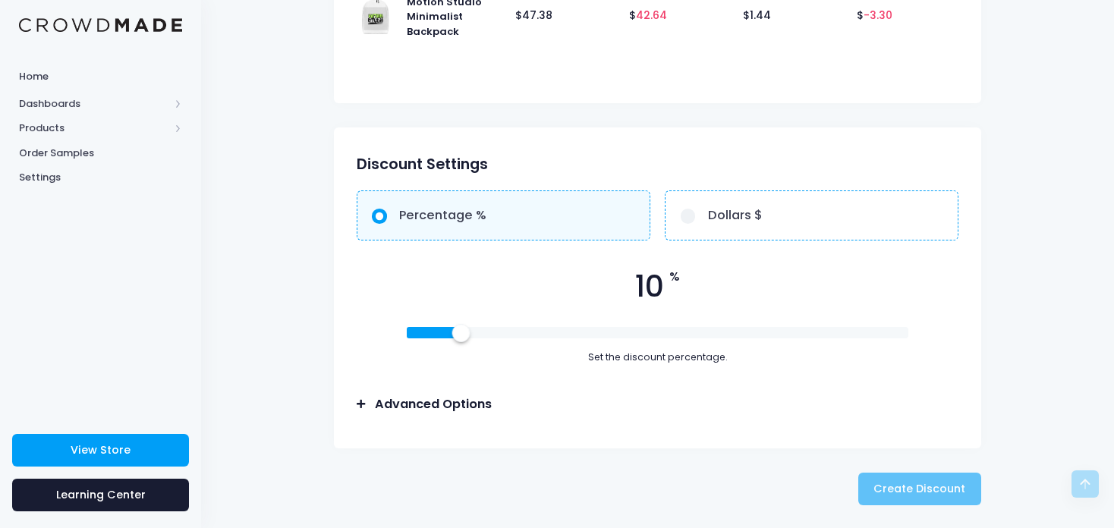
click at [619, 359] on div "Set the discount percentage." at bounding box center [658, 358] width 602 height 14
click at [445, 407] on h3 "Advanced Options" at bounding box center [433, 404] width 117 height 15
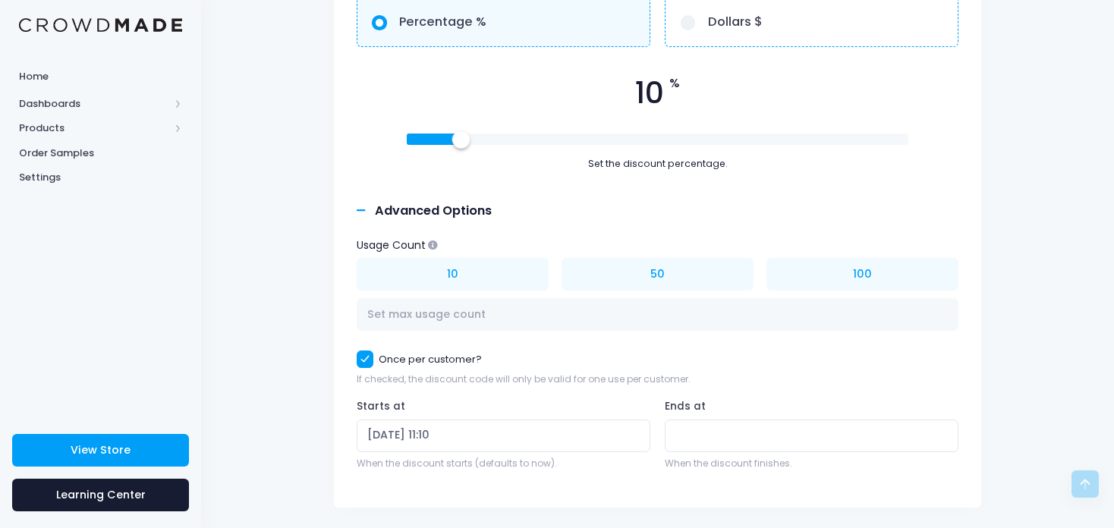
scroll to position [747, 0]
click at [677, 442] on input "Ends at" at bounding box center [812, 436] width 294 height 33
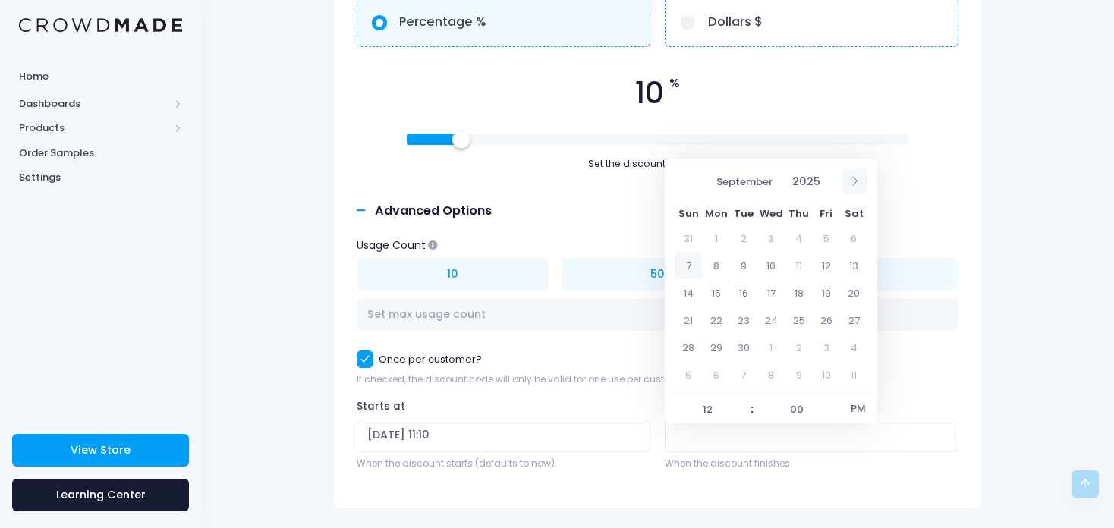
click at [851, 179] on icon at bounding box center [855, 181] width 10 height 10
select select "11"
click at [851, 179] on icon at bounding box center [855, 181] width 10 height 10
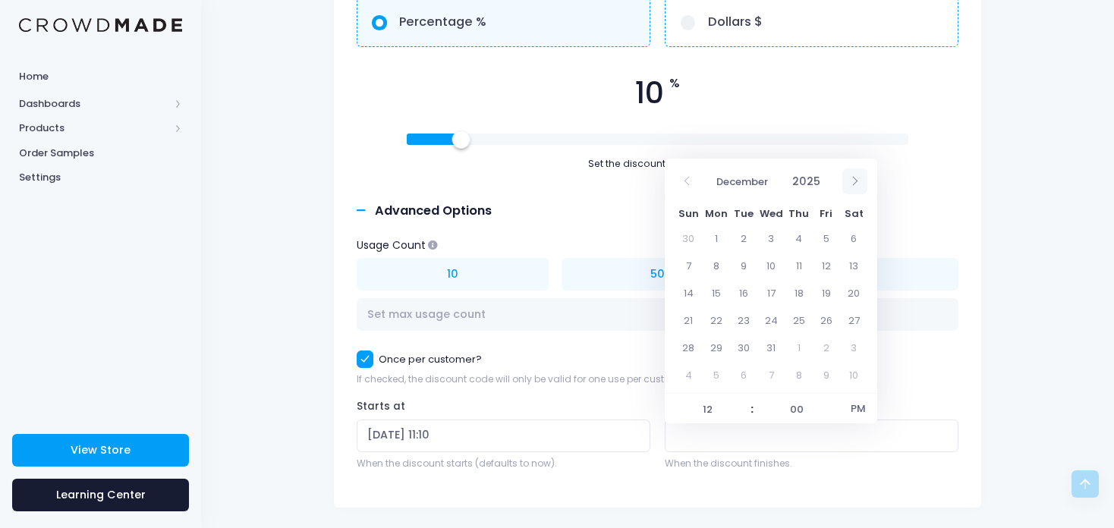
type input "2026"
click at [849, 188] on span at bounding box center [854, 181] width 25 height 26
select select "1"
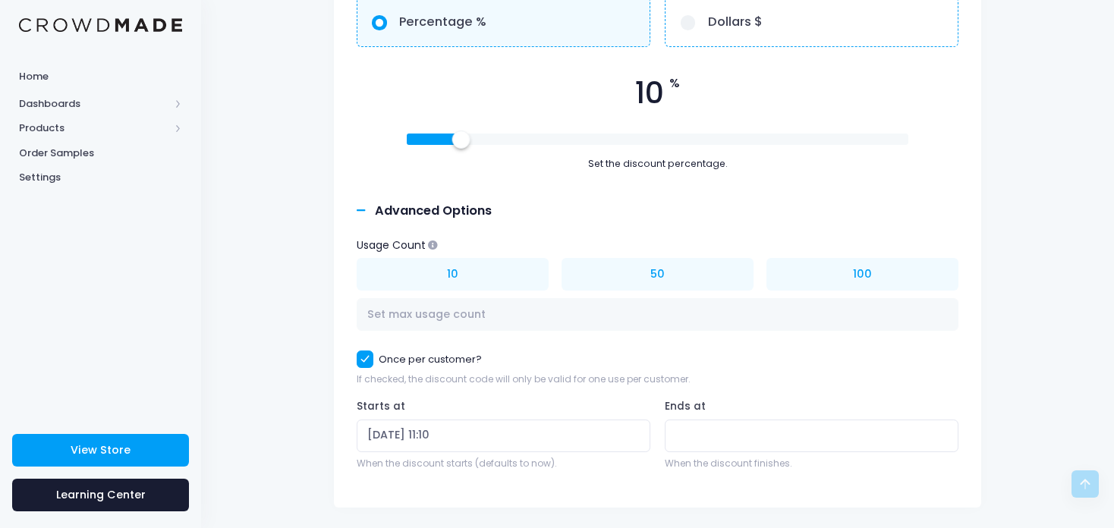
click at [445, 225] on div "Advanced Options" at bounding box center [658, 211] width 602 height 30
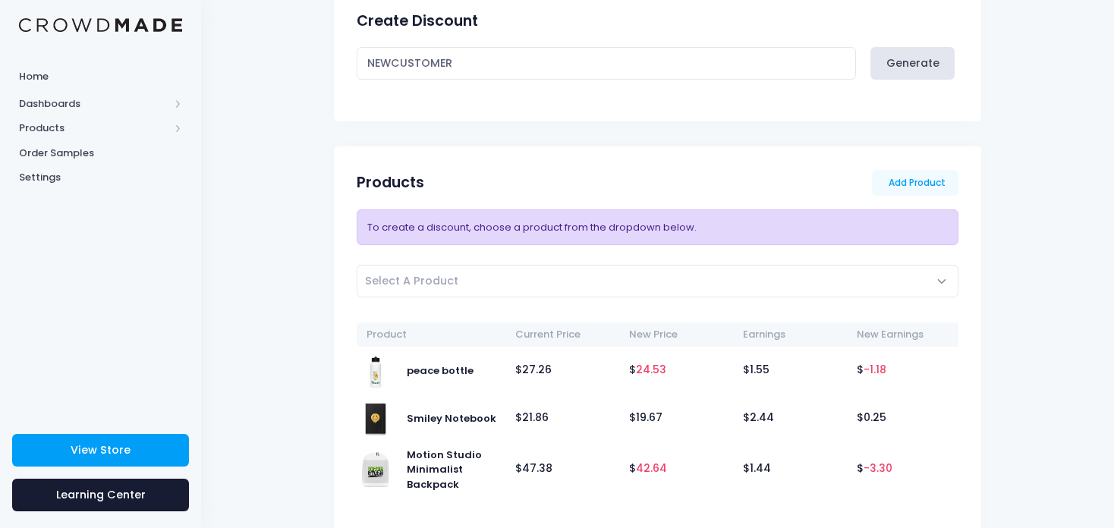
scroll to position [0, 0]
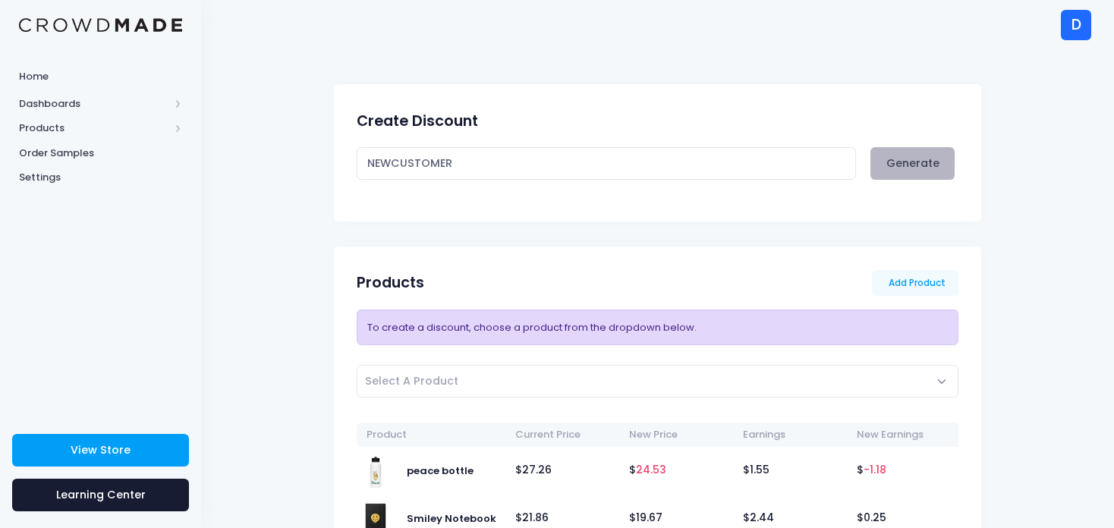
click at [916, 159] on button "Generate" at bounding box center [912, 163] width 84 height 33
type input "HUZC1X67Q"
click at [430, 171] on input "HUZC1X67Q" at bounding box center [606, 163] width 499 height 33
click at [402, 318] on div "To create a discount, choose a product from the dropdown below." at bounding box center [658, 328] width 602 height 36
drag, startPoint x: 462, startPoint y: 153, endPoint x: 281, endPoint y: 170, distance: 181.4
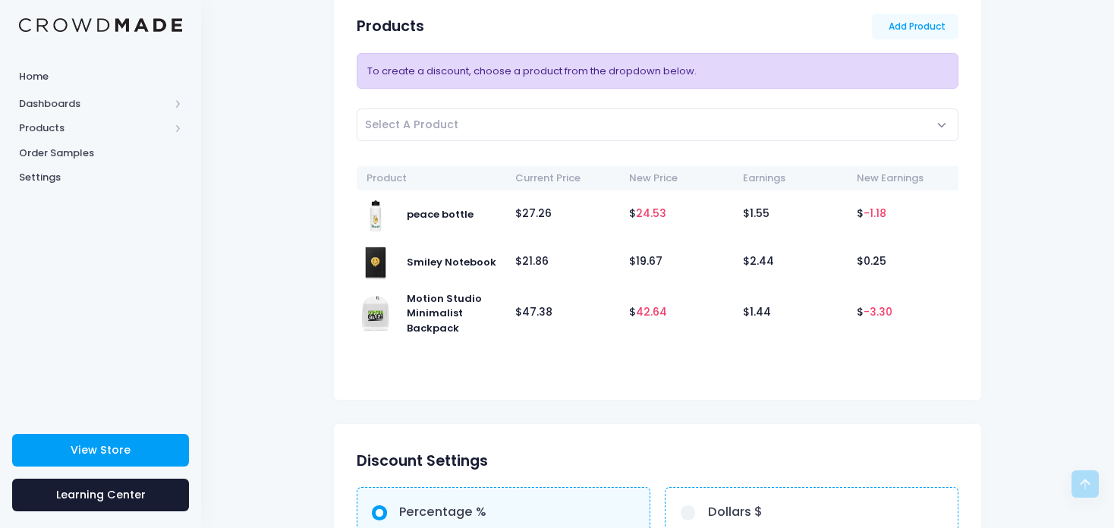
scroll to position [559, 0]
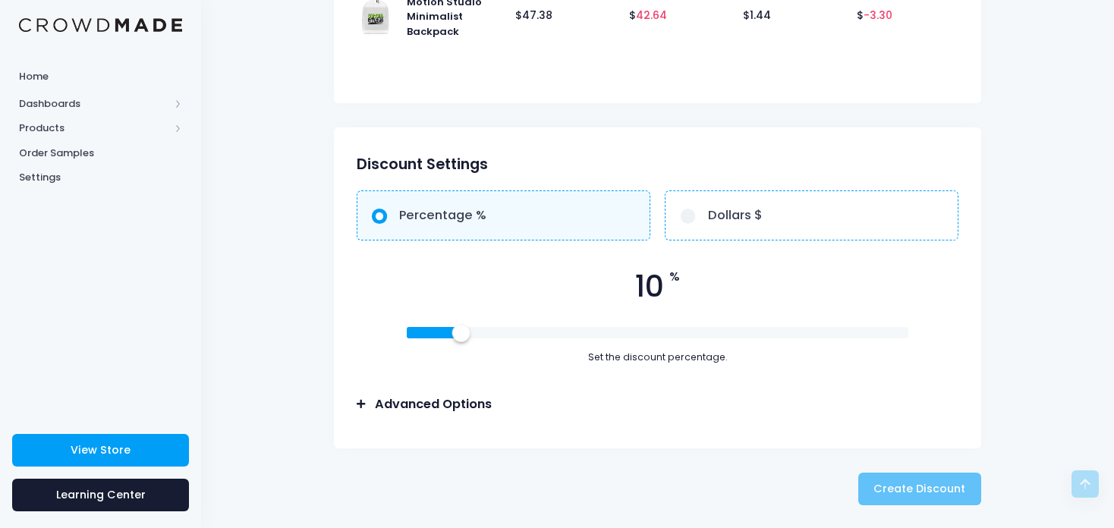
type input "NEWCUSTOMER"
click at [939, 503] on div "Create Discount Please wait..." at bounding box center [658, 489] width 662 height 33
click at [936, 492] on div "Create Discount Please wait..." at bounding box center [658, 489] width 662 height 33
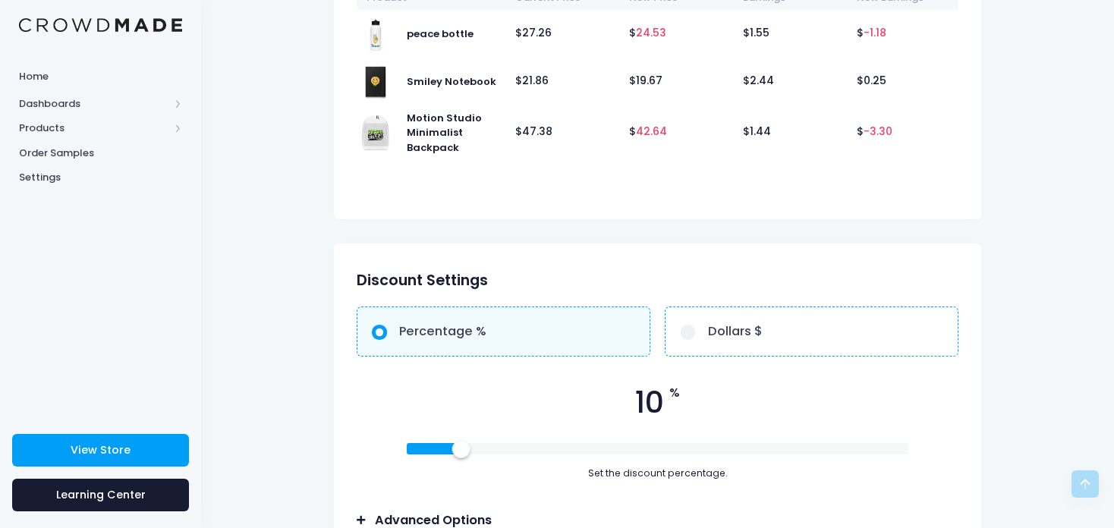
scroll to position [437, 0]
drag, startPoint x: 452, startPoint y: 450, endPoint x: 485, endPoint y: 458, distance: 33.7
click at [485, 457] on div at bounding box center [491, 448] width 17 height 17
drag, startPoint x: 485, startPoint y: 458, endPoint x: 422, endPoint y: 464, distance: 63.3
click at [422, 464] on div "3 % Set the discount percentage." at bounding box center [658, 430] width 602 height 99
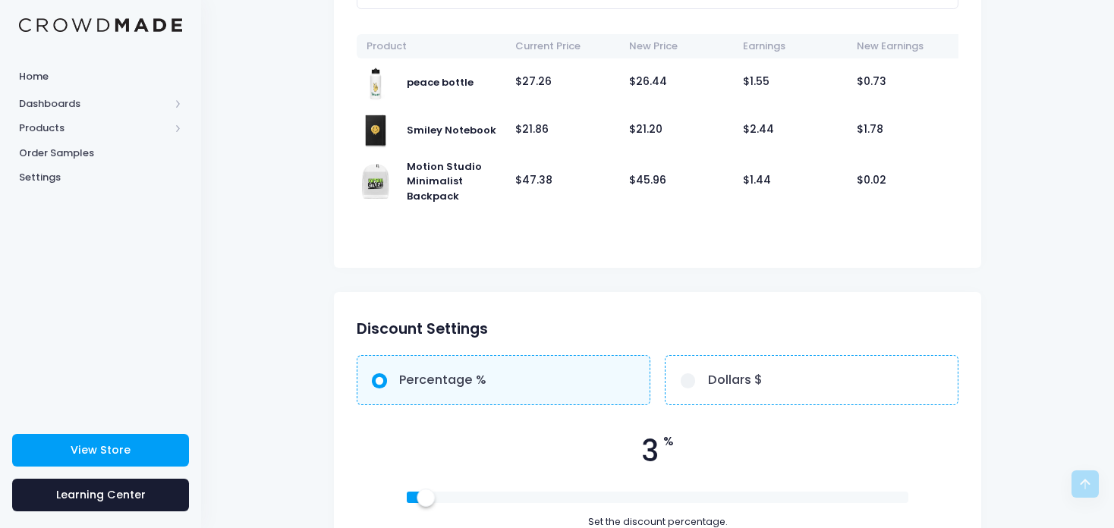
scroll to position [388, 0]
drag, startPoint x: 425, startPoint y: 505, endPoint x: 437, endPoint y: 508, distance: 12.4
click at [437, 505] on div at bounding box center [435, 497] width 17 height 17
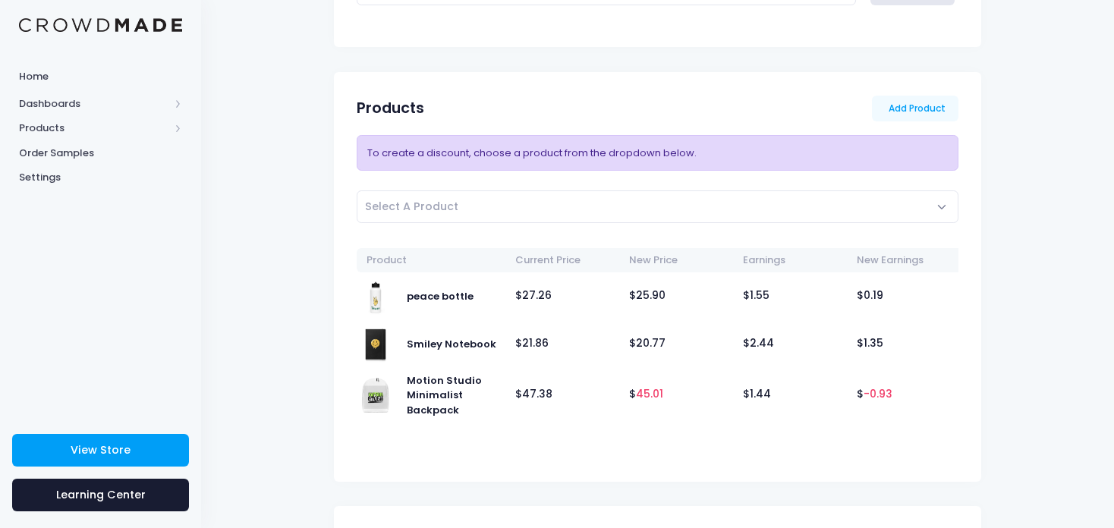
scroll to position [184, 0]
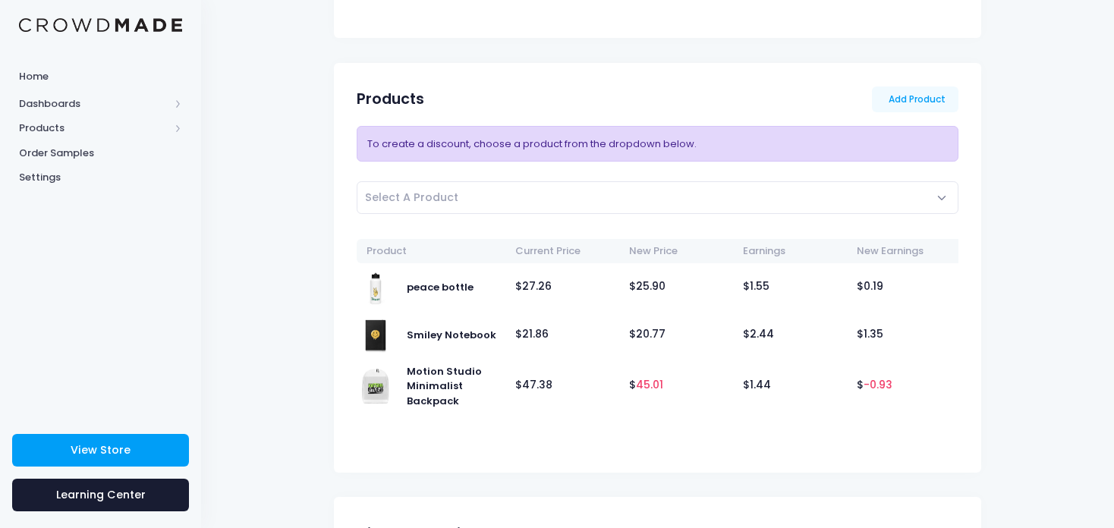
click at [718, 375] on td "$ 45.01" at bounding box center [679, 386] width 114 height 55
click at [520, 195] on span "Select A Product" at bounding box center [658, 197] width 602 height 33
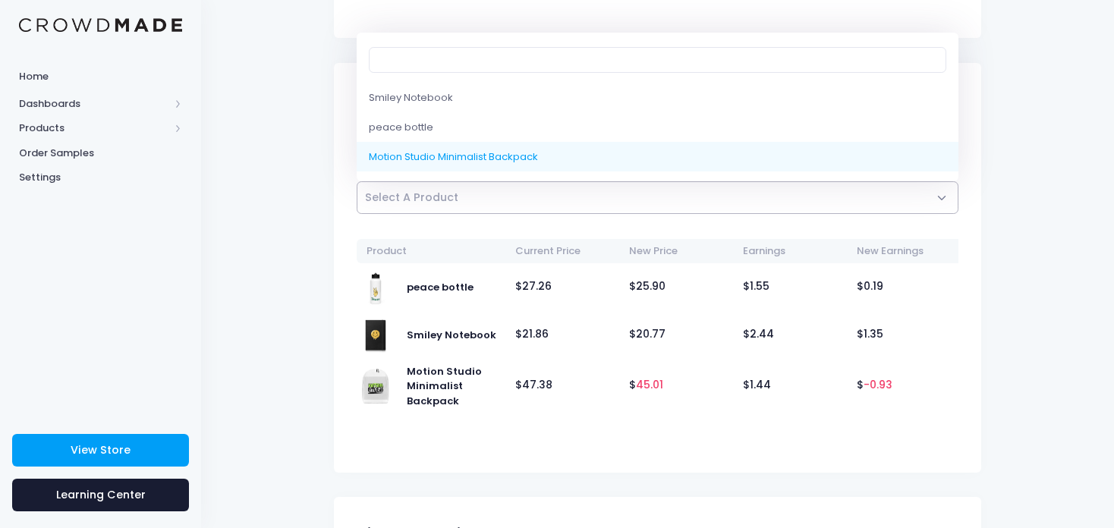
select select "10216135688466"
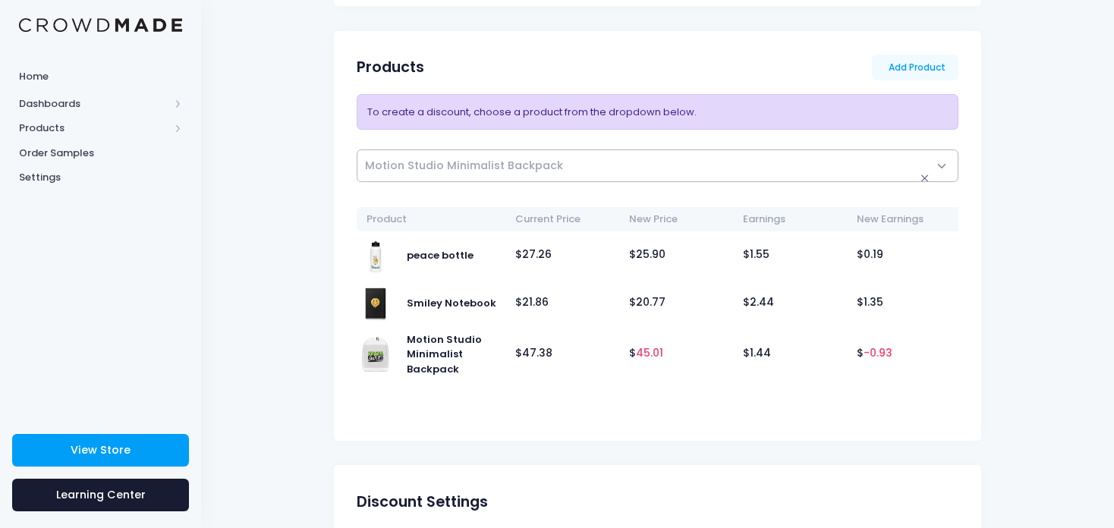
scroll to position [225, 0]
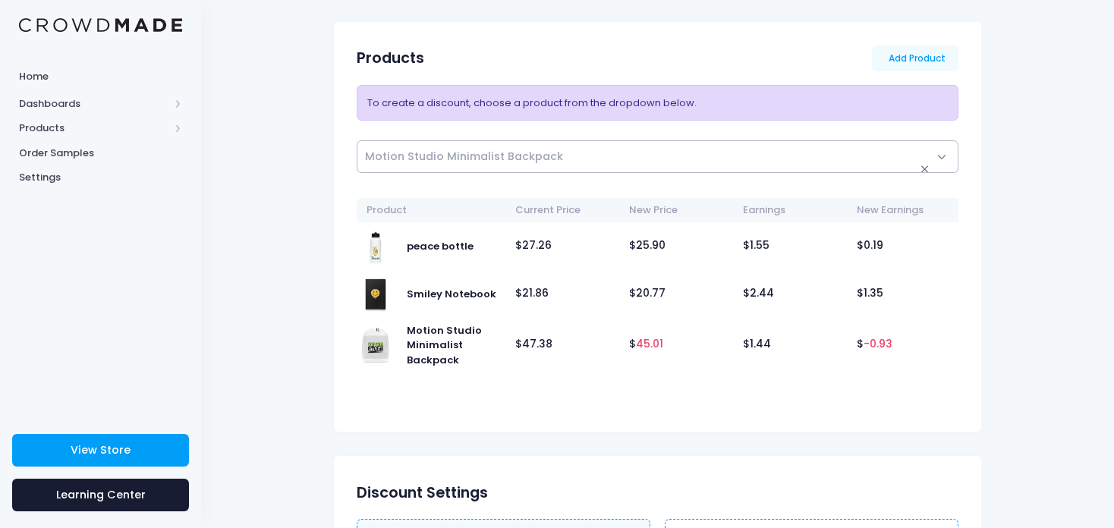
select select
drag, startPoint x: 919, startPoint y: 170, endPoint x: 298, endPoint y: 256, distance: 626.7
click at [298, 256] on form "Create Discount NEWCUSTOMER Generate Products Add Product Smiley Notebook" at bounding box center [657, 340] width 882 height 986
click at [503, 333] on td "Motion Studio Minimalist Backpack" at bounding box center [433, 345] width 152 height 55
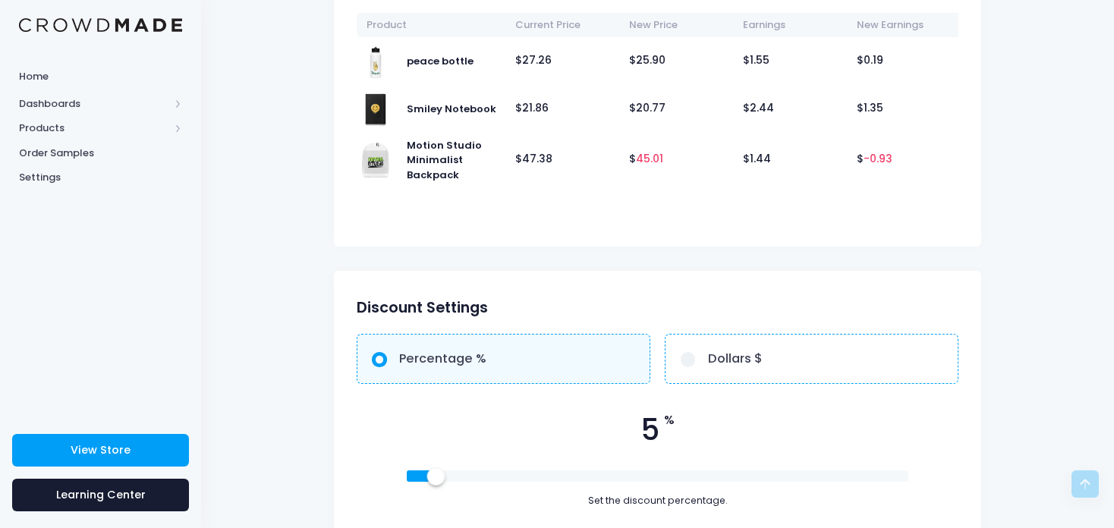
scroll to position [414, 0]
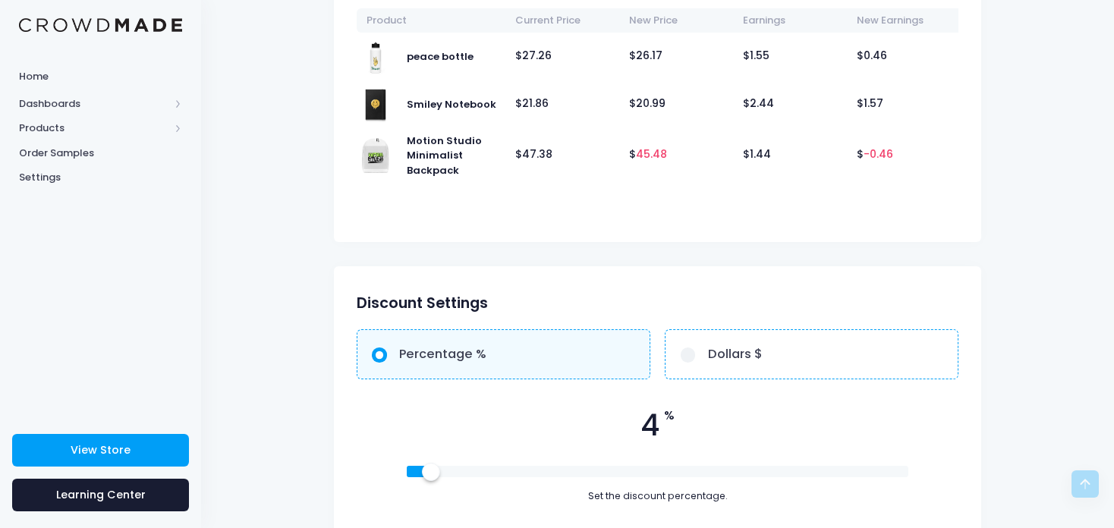
click at [430, 470] on div at bounding box center [430, 471] width 17 height 17
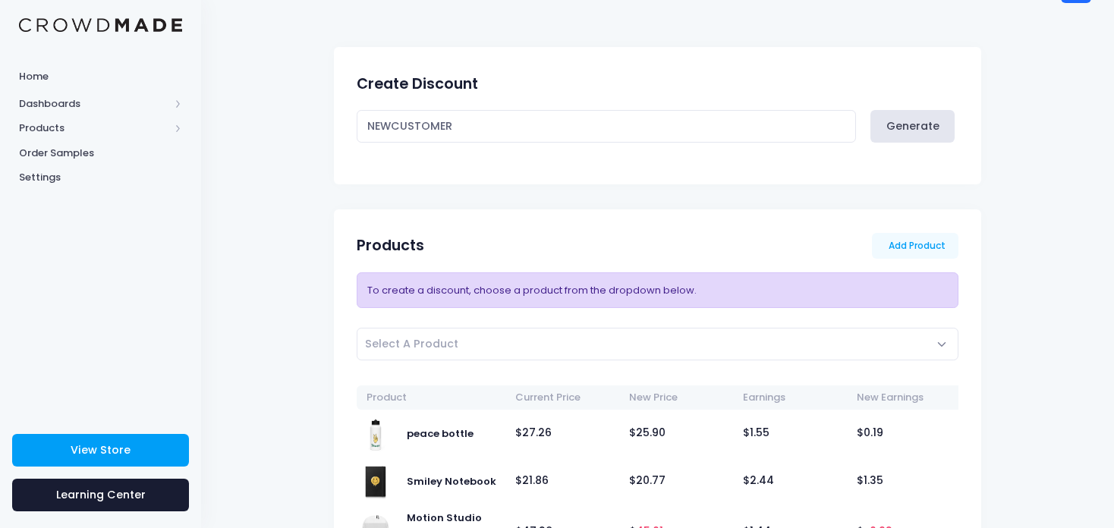
scroll to position [0, 0]
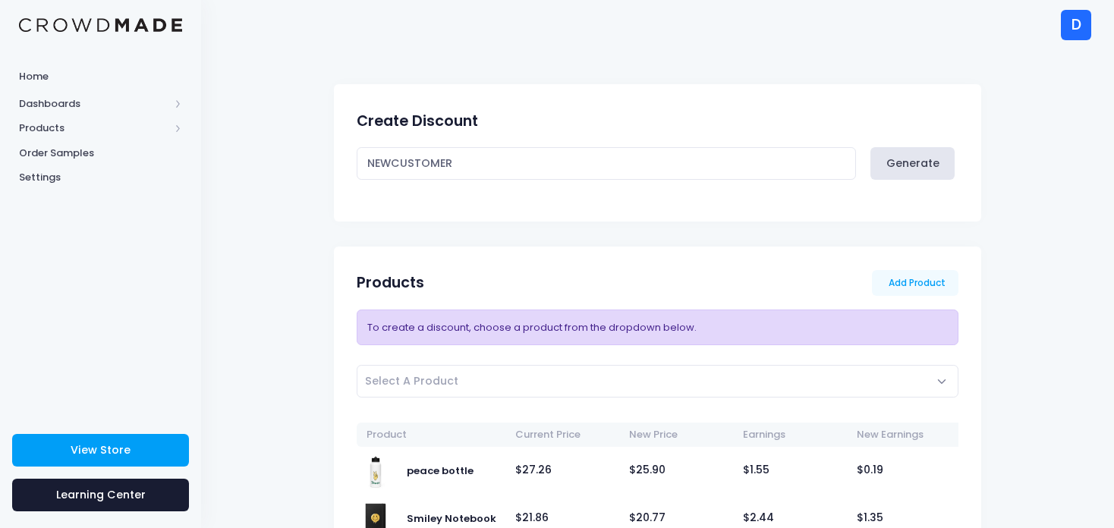
scroll to position [30, 0]
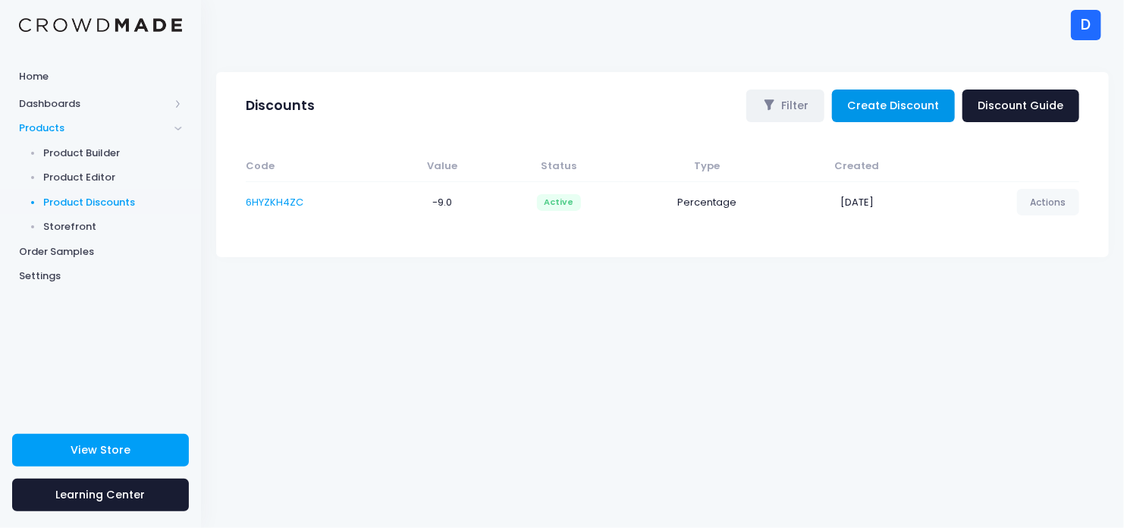
click at [889, 110] on link "Create Discount" at bounding box center [893, 106] width 123 height 33
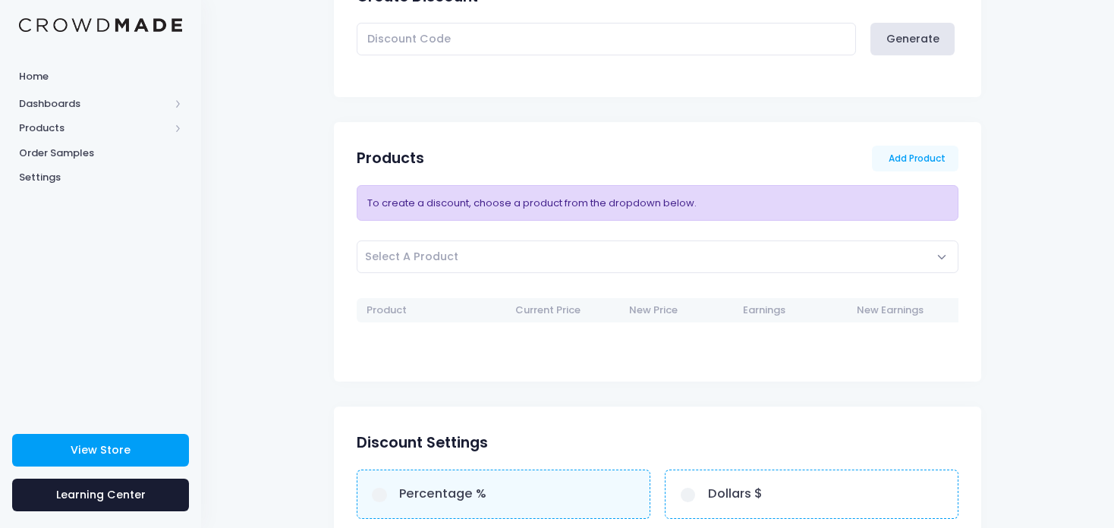
scroll to position [124, 0]
click at [780, 25] on input "text" at bounding box center [606, 39] width 499 height 33
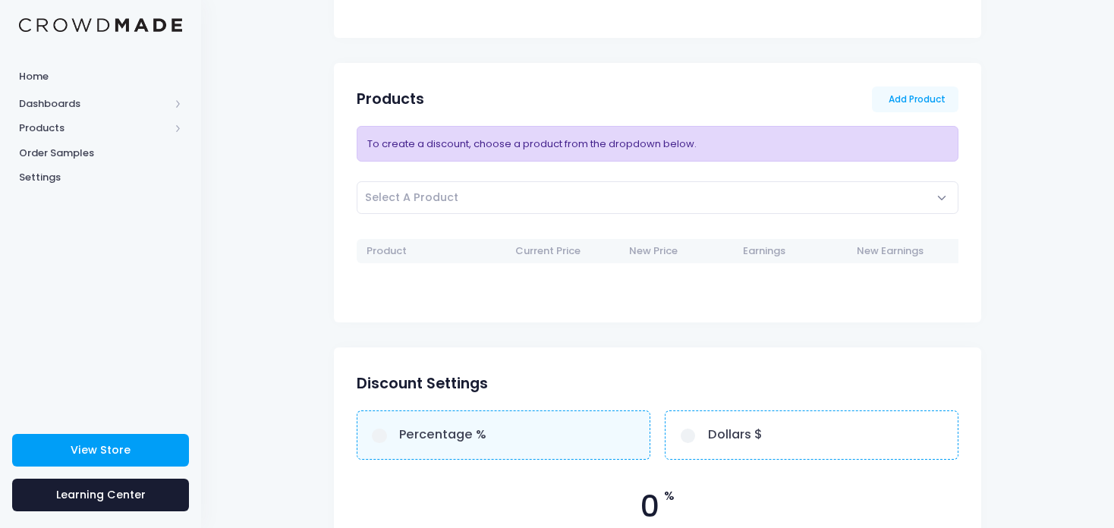
scroll to position [155, 0]
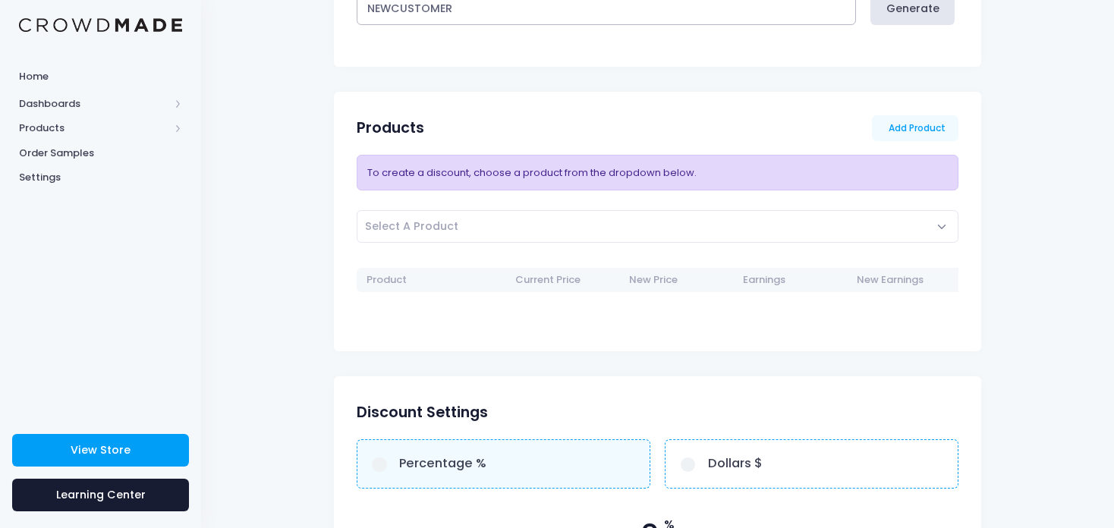
type input "NEWCUSTOMER"
click at [441, 228] on span "Select A Product" at bounding box center [411, 226] width 93 height 15
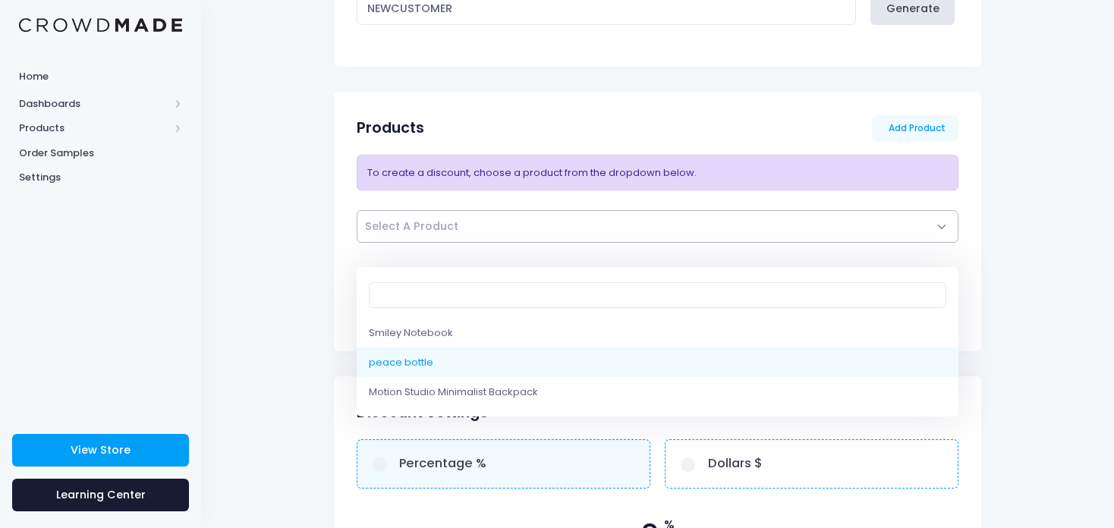
select select "10216031125778"
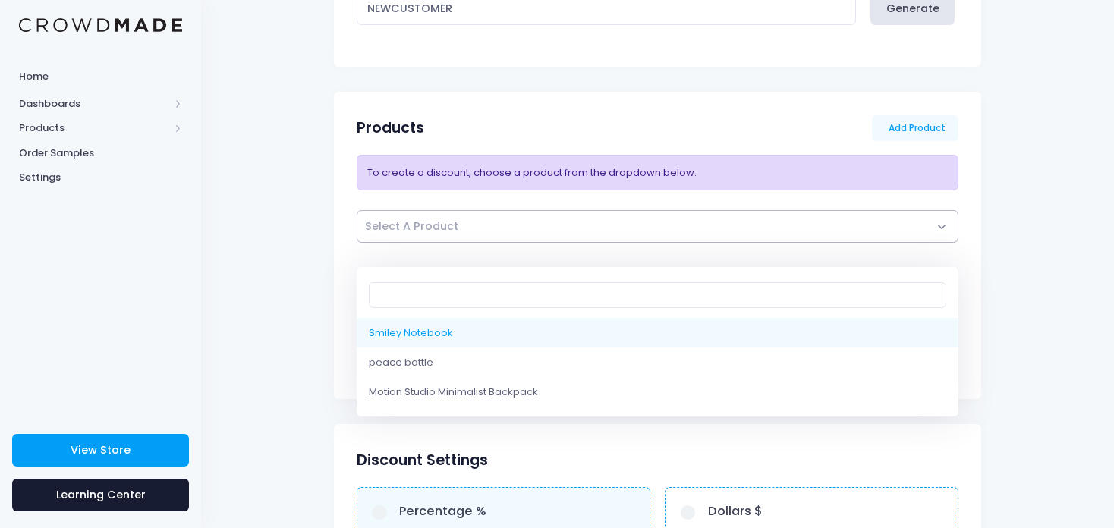
click at [439, 229] on span "Select A Product" at bounding box center [411, 226] width 93 height 15
select select "9964800737554"
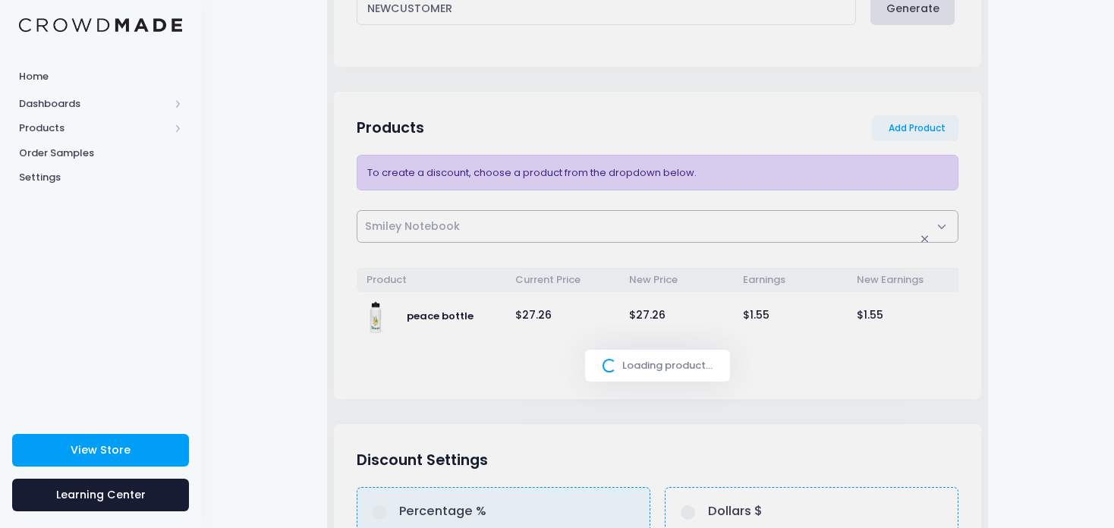
select select
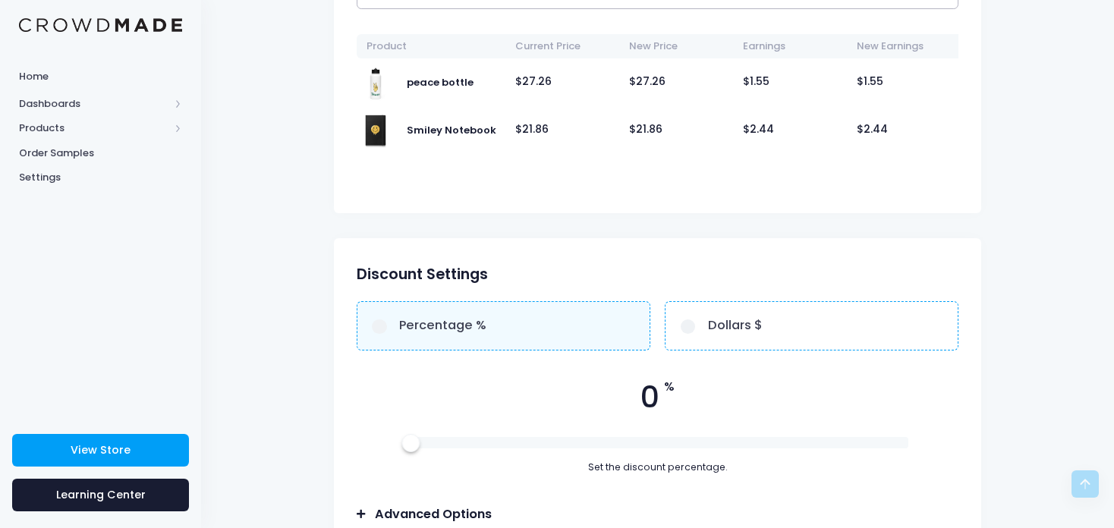
scroll to position [392, 0]
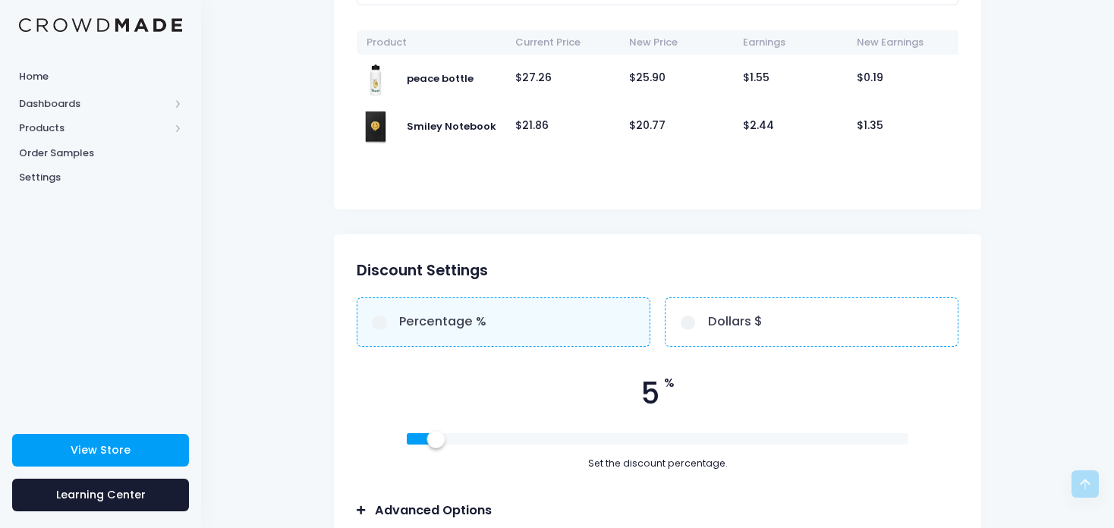
drag, startPoint x: 414, startPoint y: 443, endPoint x: 437, endPoint y: 450, distance: 23.8
click at [437, 448] on div at bounding box center [435, 439] width 17 height 17
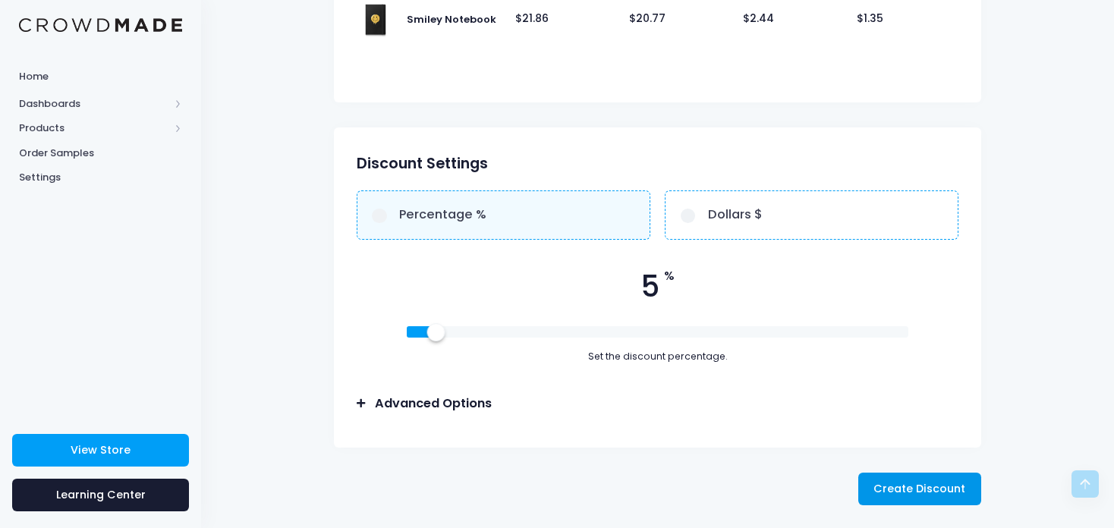
click at [884, 495] on span "Create Discount" at bounding box center [919, 488] width 92 height 15
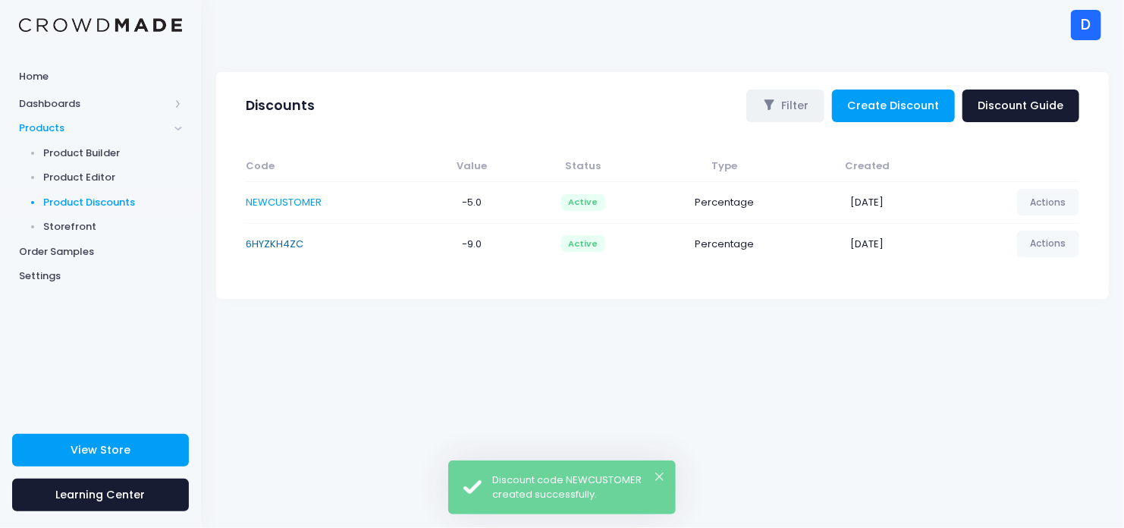
click at [269, 241] on link "6HYZKH4ZC" at bounding box center [275, 244] width 58 height 14
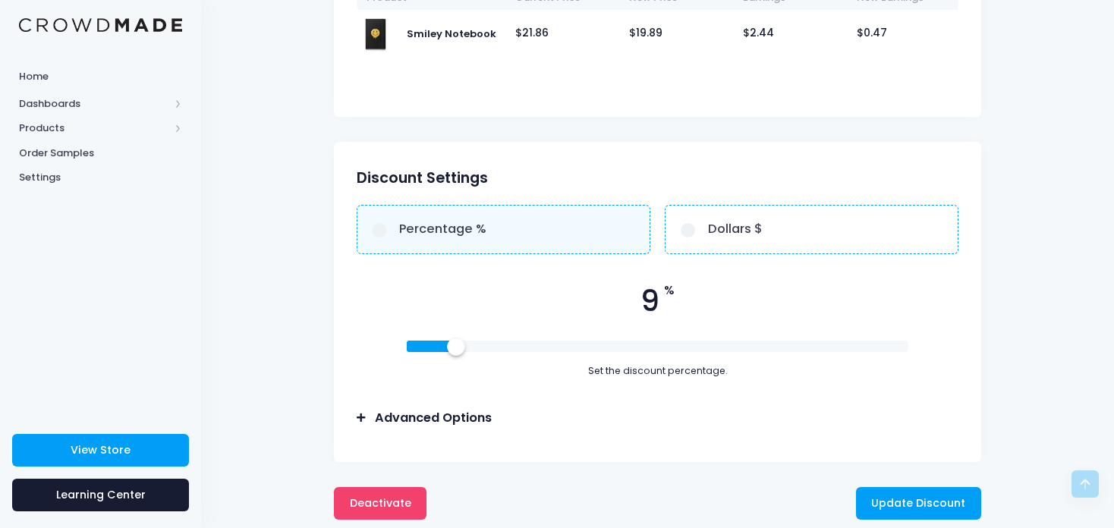
scroll to position [458, 0]
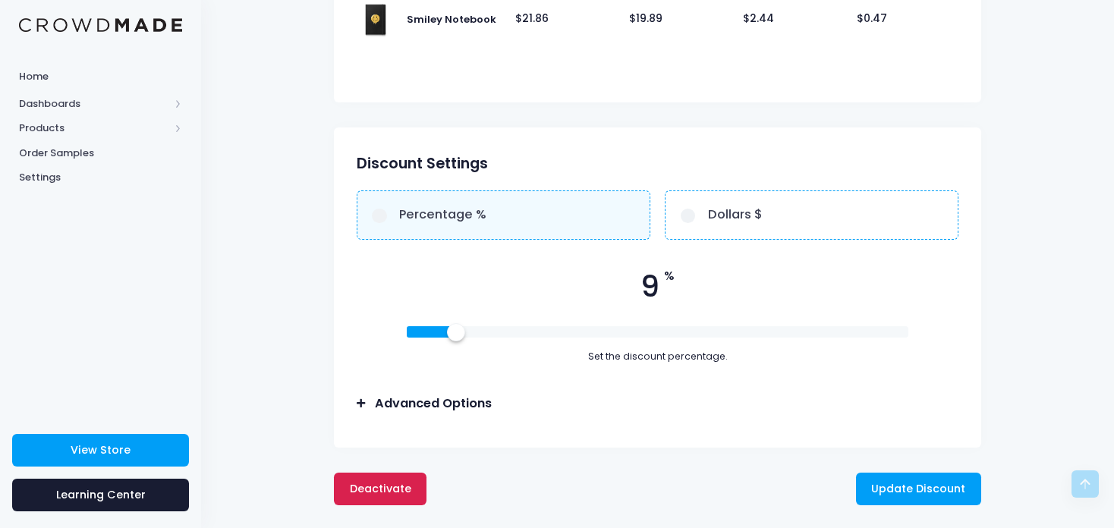
click at [379, 480] on button "Deactivate" at bounding box center [380, 489] width 93 height 33
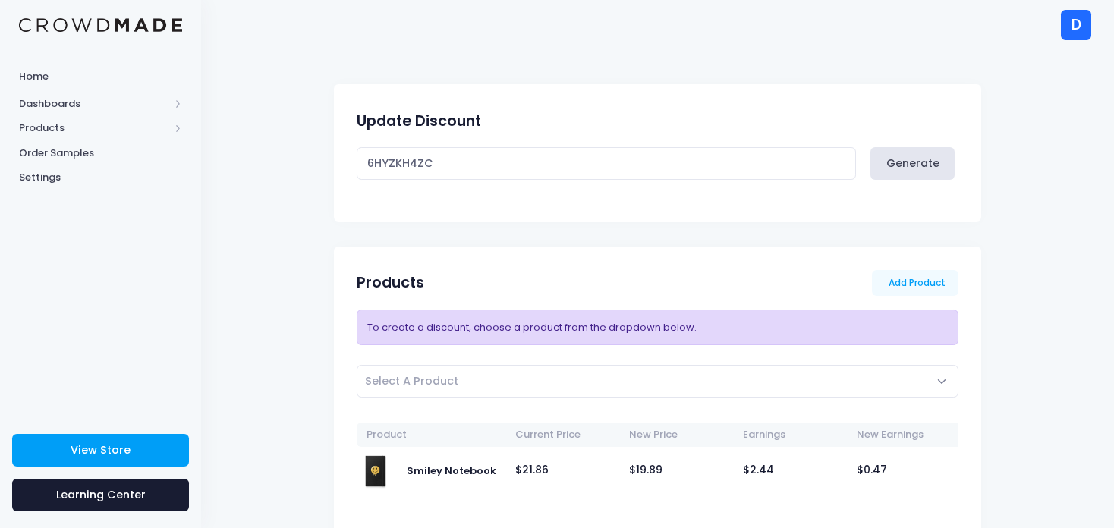
scroll to position [458, 0]
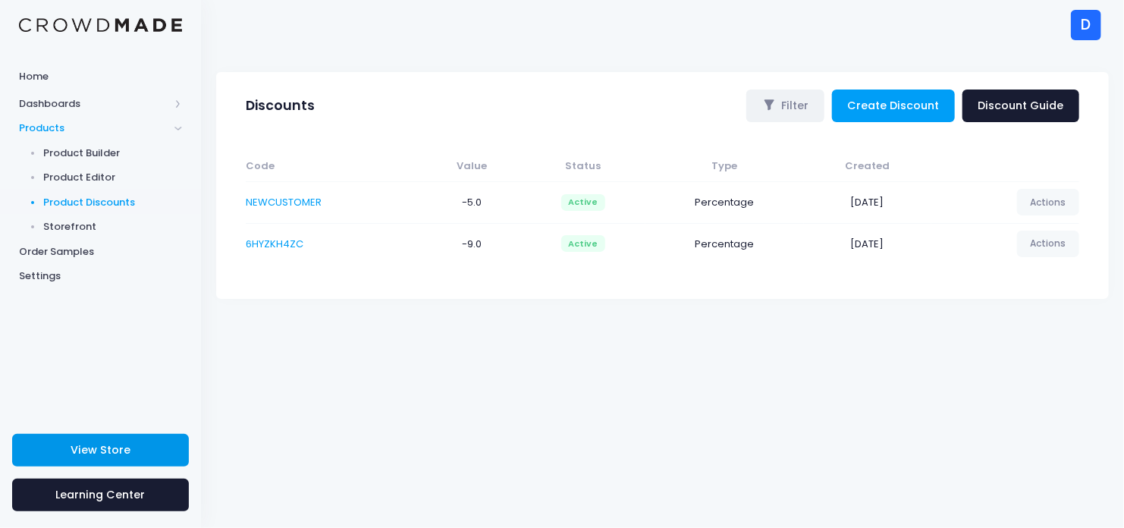
click at [87, 443] on span "View Store" at bounding box center [101, 449] width 60 height 15
click at [69, 250] on span "Order Samples" at bounding box center [100, 251] width 163 height 15
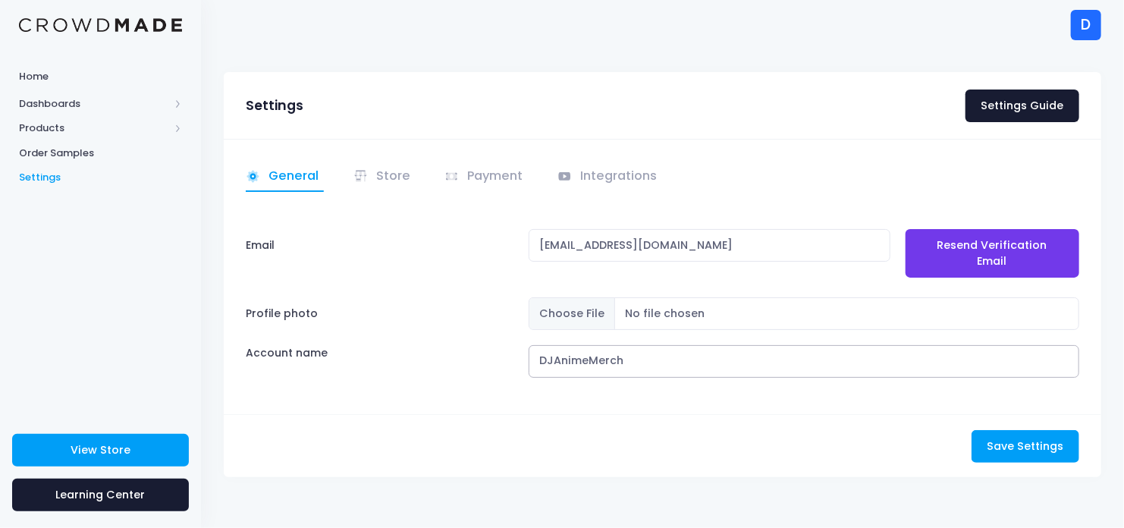
click at [606, 354] on input "DJAnimeMerch" at bounding box center [804, 361] width 551 height 33
click at [641, 353] on input "DJAnimeMerch" at bounding box center [804, 361] width 551 height 33
click at [81, 74] on span "Home" at bounding box center [100, 76] width 163 height 15
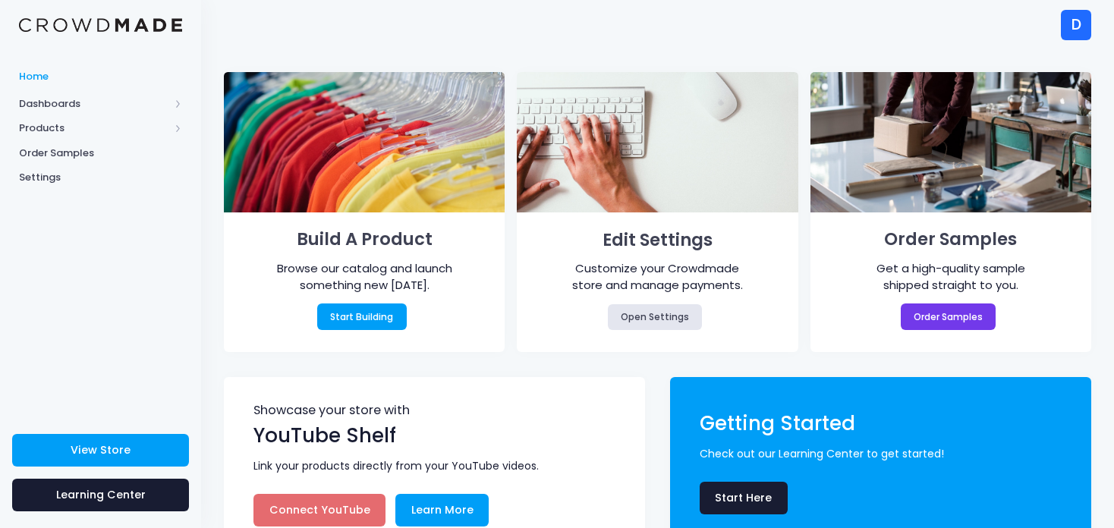
scroll to position [41, 0]
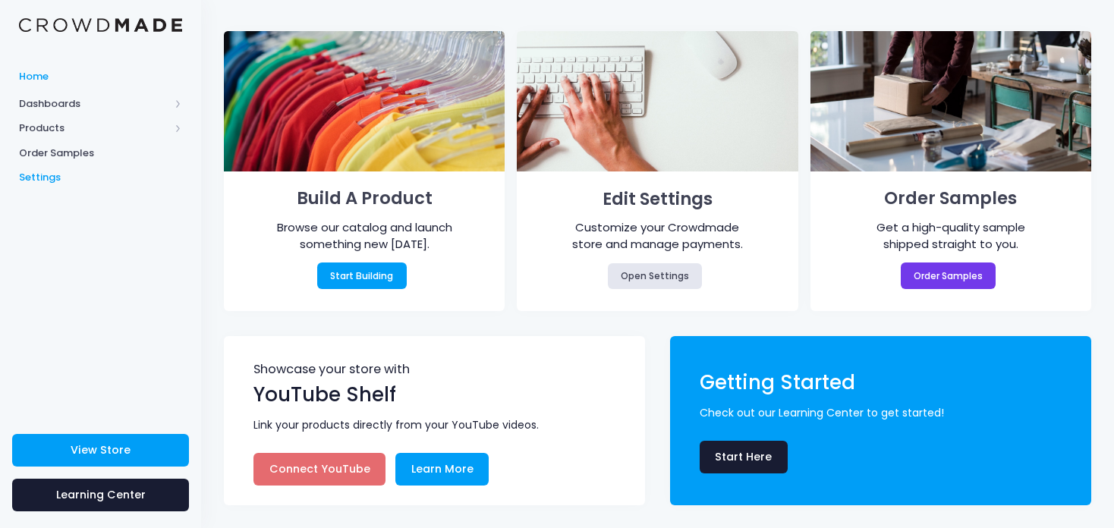
click at [68, 176] on span "Settings" at bounding box center [100, 177] width 163 height 15
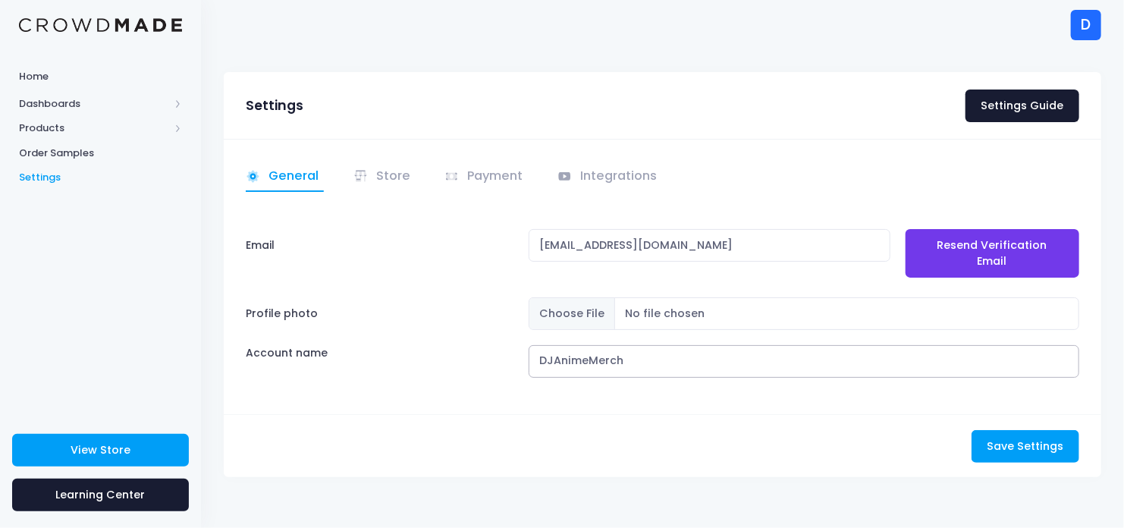
drag, startPoint x: 622, startPoint y: 341, endPoint x: 517, endPoint y: 357, distance: 106.0
click at [517, 357] on div "Account name DJAnimeMerch" at bounding box center [663, 361] width 848 height 33
click at [381, 182] on link "Store" at bounding box center [385, 177] width 62 height 30
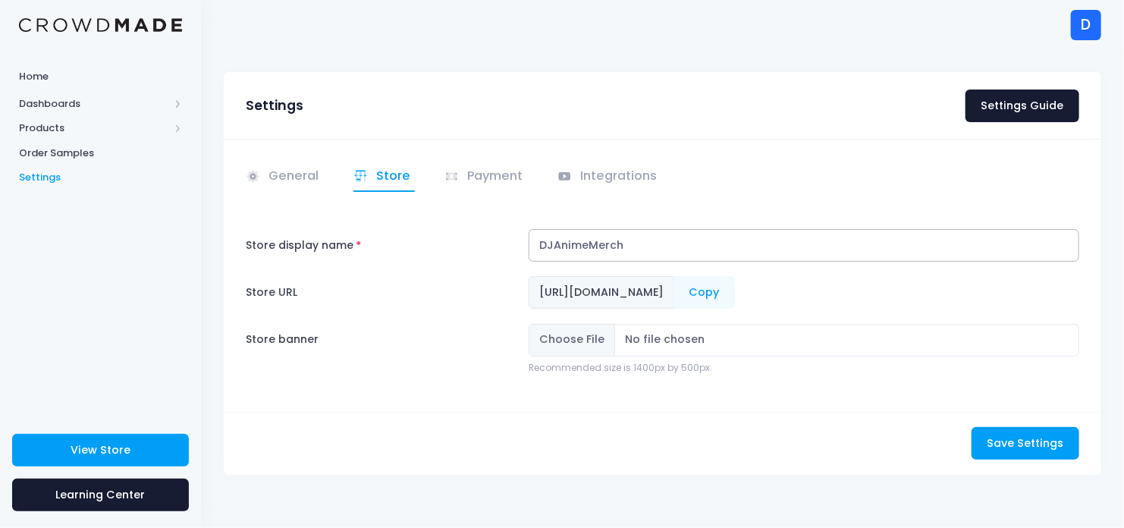
click at [596, 252] on input "DJAnimeMerch" at bounding box center [804, 245] width 551 height 33
click at [463, 249] on label "Store display name" at bounding box center [380, 245] width 283 height 33
click at [529, 249] on input "DJAnimeMerch" at bounding box center [804, 245] width 551 height 33
drag, startPoint x: 819, startPoint y: 289, endPoint x: 797, endPoint y: 298, distance: 23.1
click at [675, 298] on span "https://crowdmade.com/collections/djanimemerch" at bounding box center [602, 292] width 146 height 33
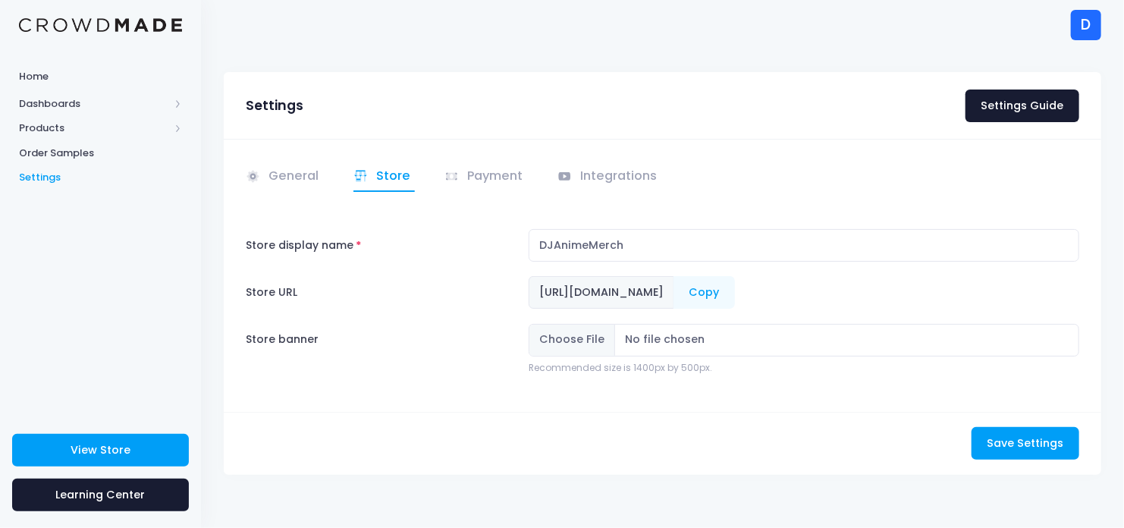
click at [441, 354] on label "Store banner" at bounding box center [380, 349] width 283 height 51
click at [529, 354] on input "Store banner" at bounding box center [804, 340] width 551 height 33
click at [675, 292] on span "https://crowdmade.com/collections/djanimemerch" at bounding box center [602, 292] width 146 height 33
drag, startPoint x: 796, startPoint y: 292, endPoint x: 536, endPoint y: 310, distance: 260.1
click at [536, 310] on div "Store display name DJAnimeMerch Store URL https://crowdmade.com/collections/dja…" at bounding box center [663, 302] width 834 height 146
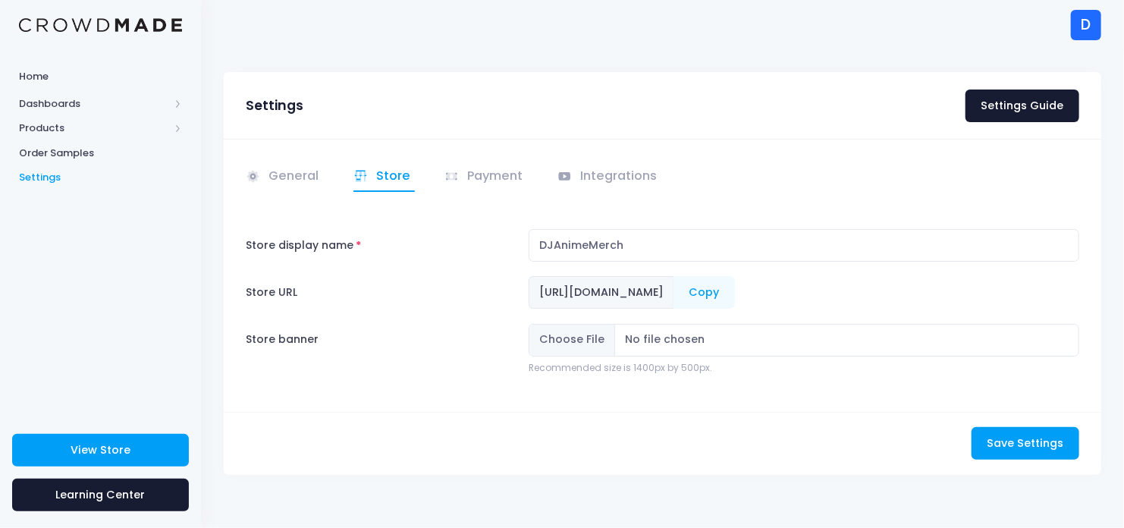
click at [403, 377] on div "General Store" at bounding box center [663, 275] width 878 height 272
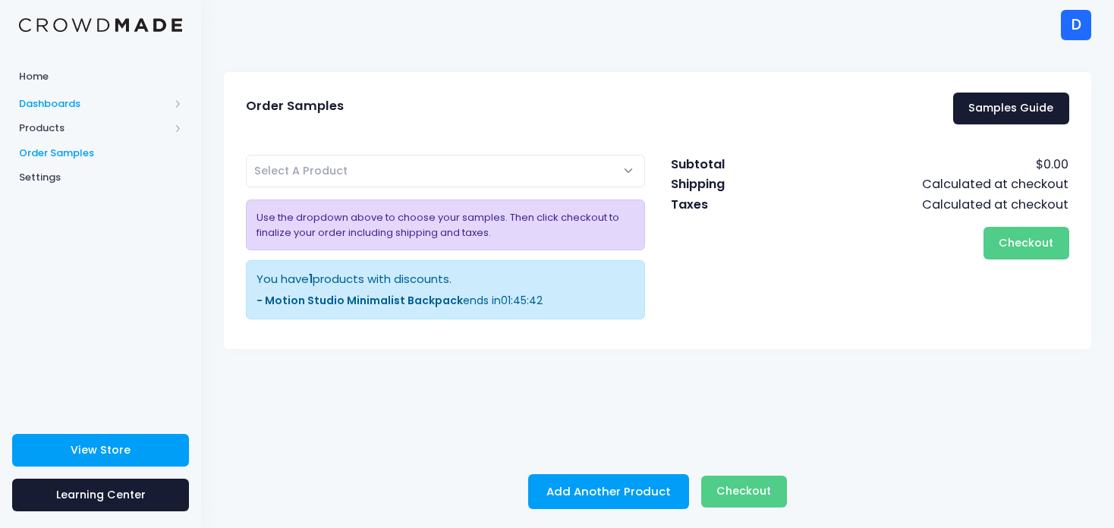
click at [40, 109] on span "Dashboards" at bounding box center [94, 103] width 150 height 15
click at [49, 122] on span "Overview" at bounding box center [113, 128] width 139 height 15
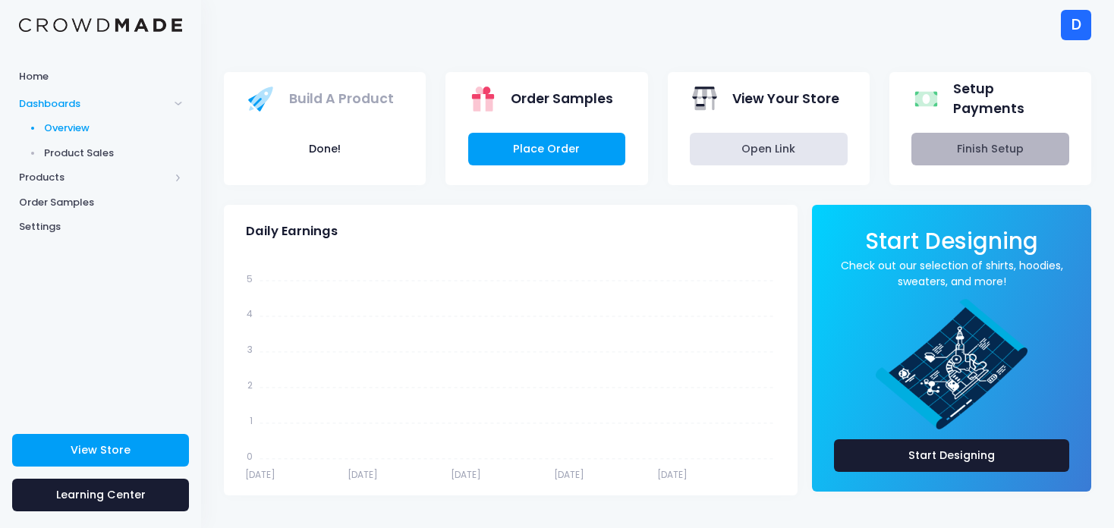
click at [986, 145] on link "Finish Setup" at bounding box center [990, 149] width 158 height 33
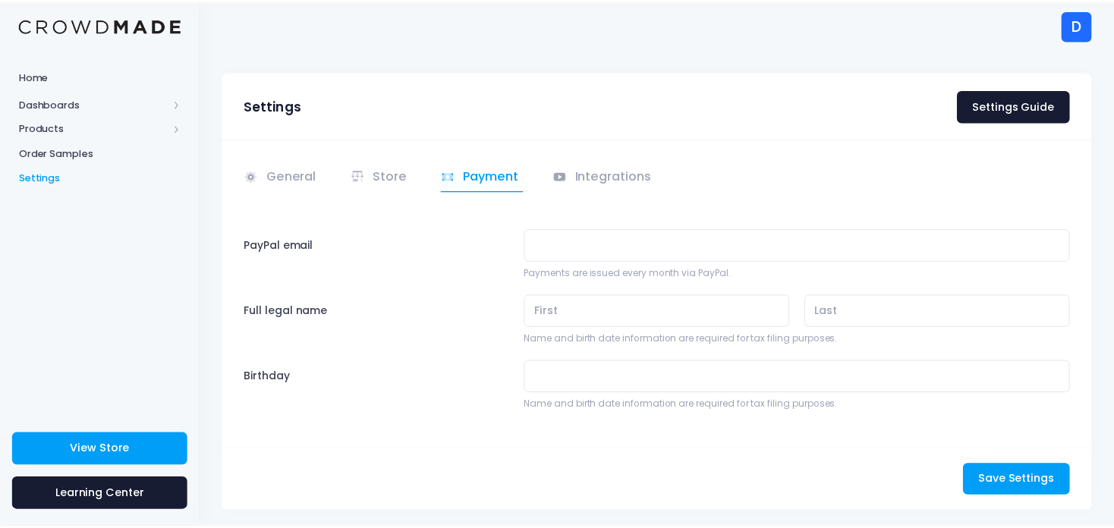
scroll to position [30, 0]
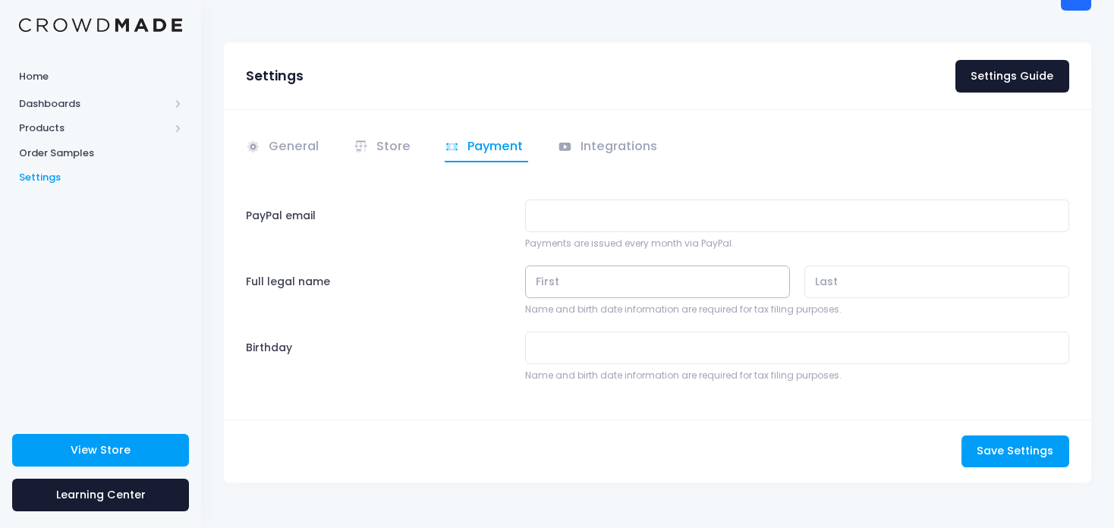
click at [662, 281] on input "text" at bounding box center [657, 282] width 265 height 33
click at [454, 310] on div "Full legal name" at bounding box center [378, 291] width 279 height 51
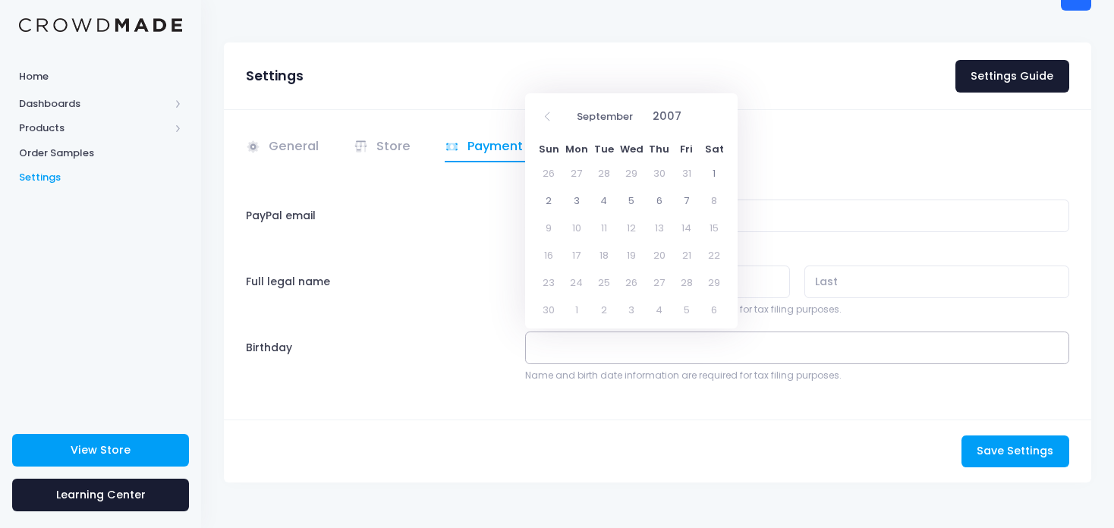
click at [576, 351] on input "Birthday" at bounding box center [797, 348] width 544 height 33
click at [545, 116] on icon at bounding box center [548, 117] width 10 height 10
click at [722, 119] on span at bounding box center [715, 116] width 25 height 26
click at [722, 119] on div "January February March April May June July August September 2007" at bounding box center [631, 116] width 193 height 35
click at [552, 115] on icon at bounding box center [548, 117] width 10 height 10
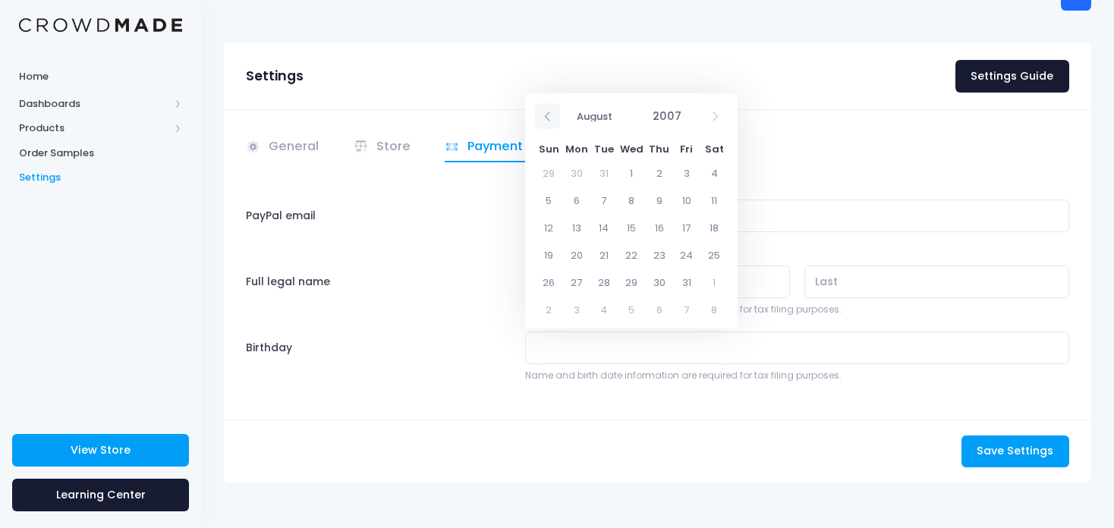
click at [552, 115] on icon at bounding box center [548, 117] width 10 height 10
select select "6"
click at [684, 110] on span at bounding box center [689, 110] width 11 height 13
click at [668, 115] on input "2007" at bounding box center [669, 117] width 49 height 26
click at [682, 123] on input "2007" at bounding box center [669, 117] width 49 height 26
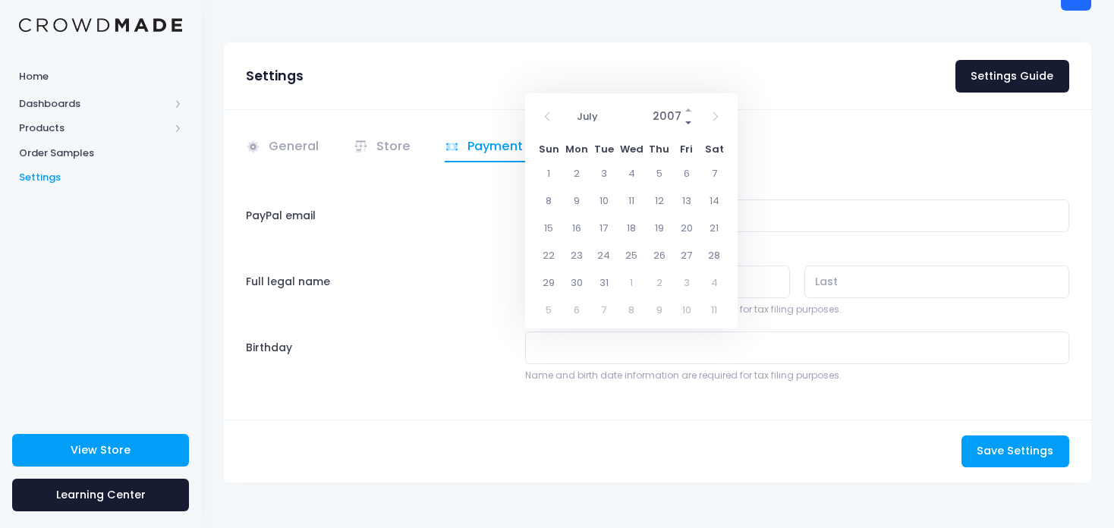
click at [685, 125] on span at bounding box center [689, 123] width 11 height 13
click at [686, 125] on span at bounding box center [689, 123] width 11 height 13
type input "2003"
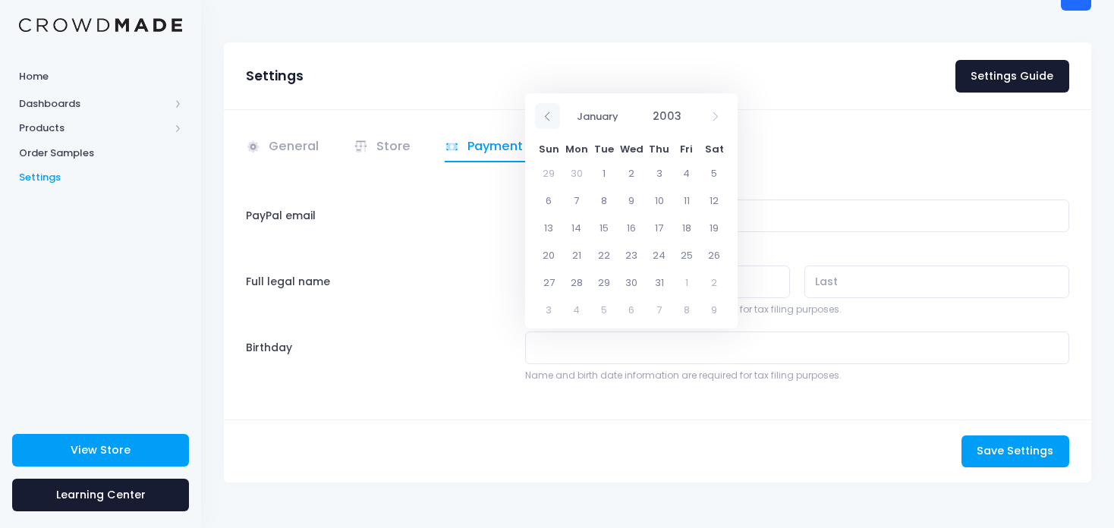
click at [545, 115] on icon at bounding box center [548, 117] width 10 height 10
click at [545, 119] on icon at bounding box center [548, 117] width 10 height 10
select select "4"
click at [621, 201] on span "7" at bounding box center [631, 200] width 27 height 27
type input "05/07/2003"
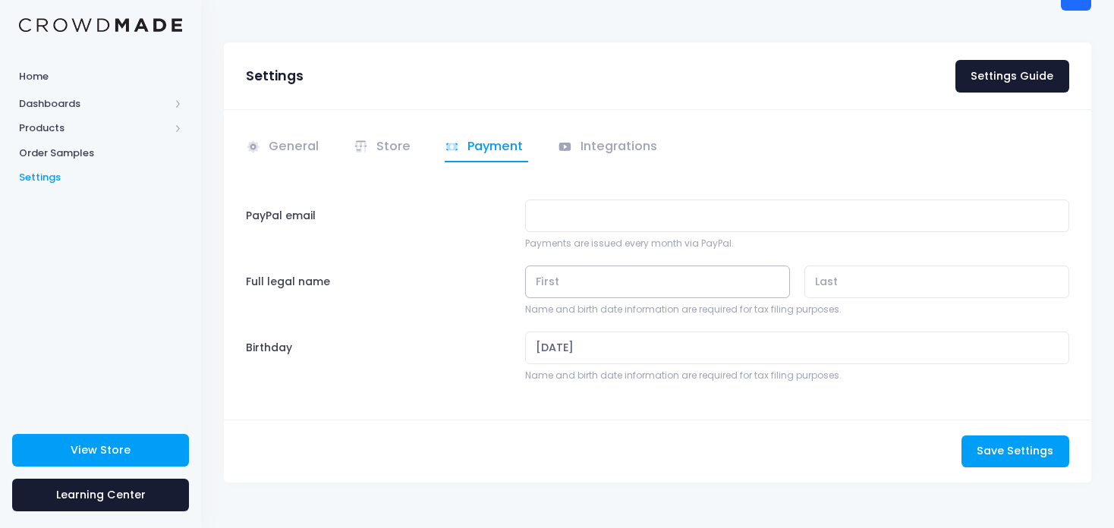
click at [611, 278] on input "text" at bounding box center [657, 282] width 265 height 33
click at [612, 213] on input "PayPal email" at bounding box center [797, 216] width 544 height 33
click at [609, 214] on input "PayPal email" at bounding box center [797, 216] width 544 height 33
type input "davaneejoseh801@gmail.com"
click at [637, 283] on input "text" at bounding box center [657, 282] width 265 height 33
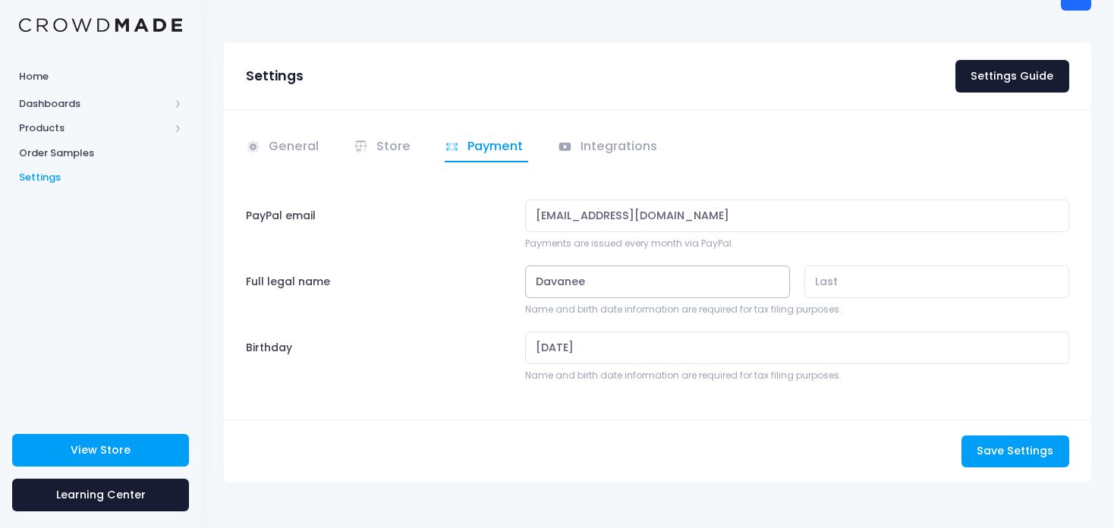
type input "Davanee"
click at [849, 284] on input "text" at bounding box center [936, 282] width 265 height 33
type input "Joseph"
click at [1022, 455] on span "Save Settings" at bounding box center [1015, 450] width 77 height 15
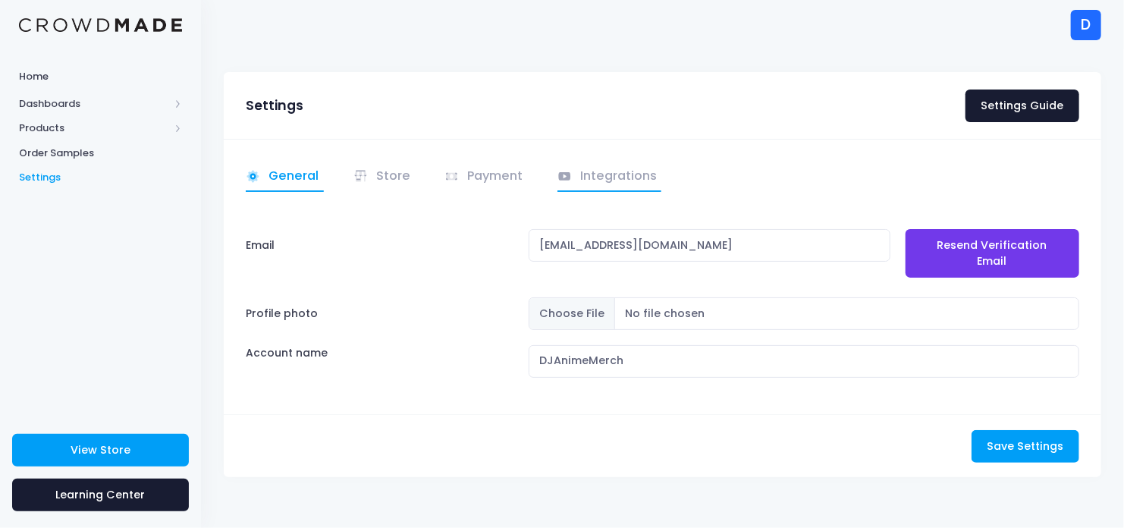
click at [584, 183] on link "Integrations" at bounding box center [610, 177] width 105 height 30
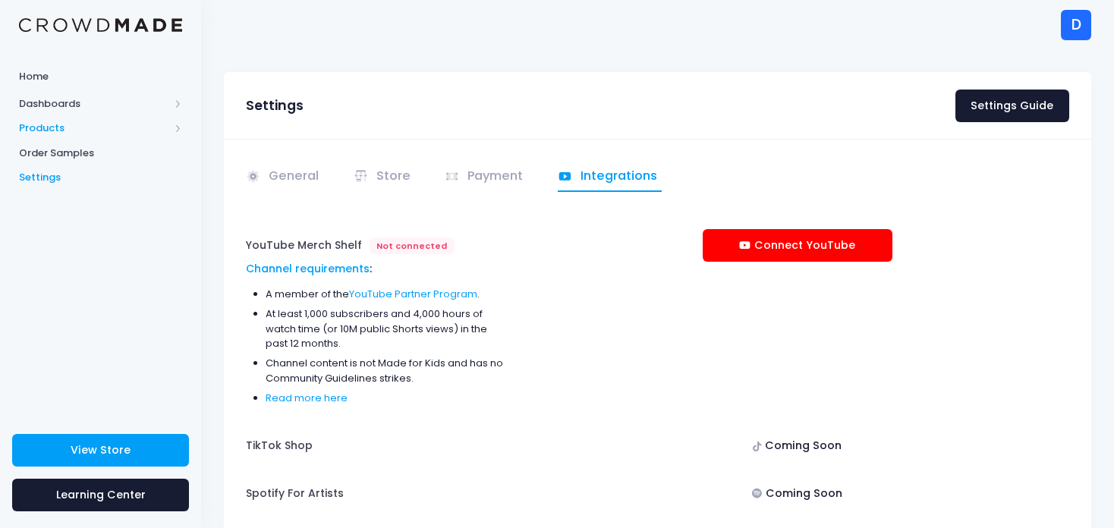
click at [63, 126] on span "Products" at bounding box center [94, 128] width 150 height 15
click at [73, 152] on span "Product Builder" at bounding box center [113, 153] width 139 height 15
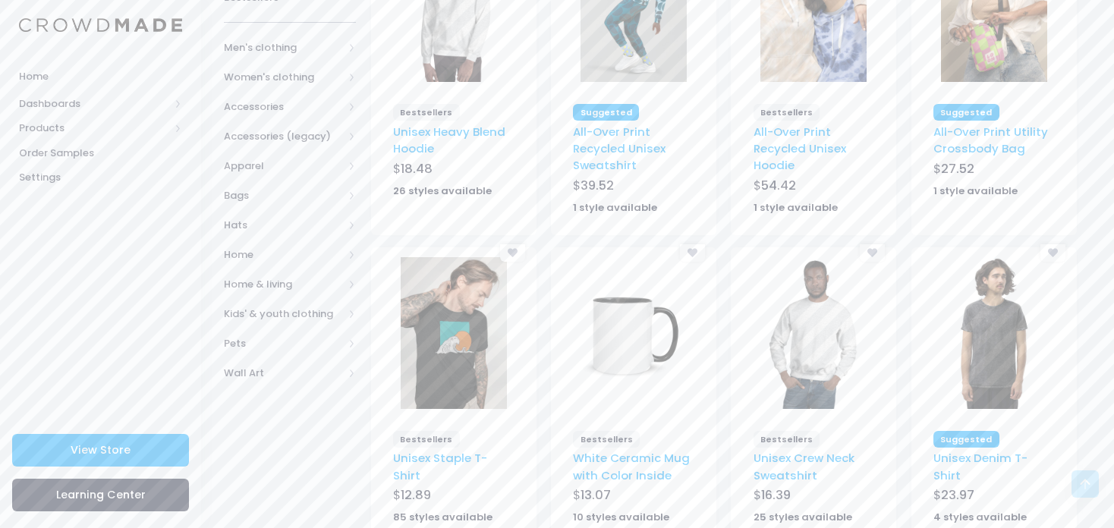
scroll to position [225, 0]
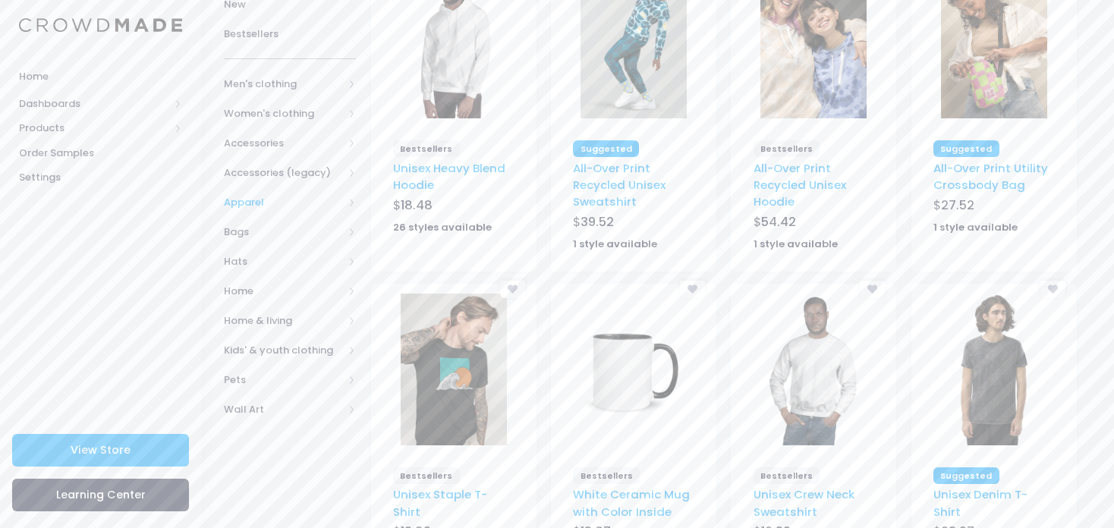
click at [306, 204] on span "Apparel" at bounding box center [283, 202] width 119 height 15
click at [330, 201] on span "Apparel" at bounding box center [283, 202] width 119 height 15
click at [275, 241] on span "Bags" at bounding box center [290, 232] width 132 height 30
click at [263, 264] on span "Hats" at bounding box center [283, 261] width 119 height 15
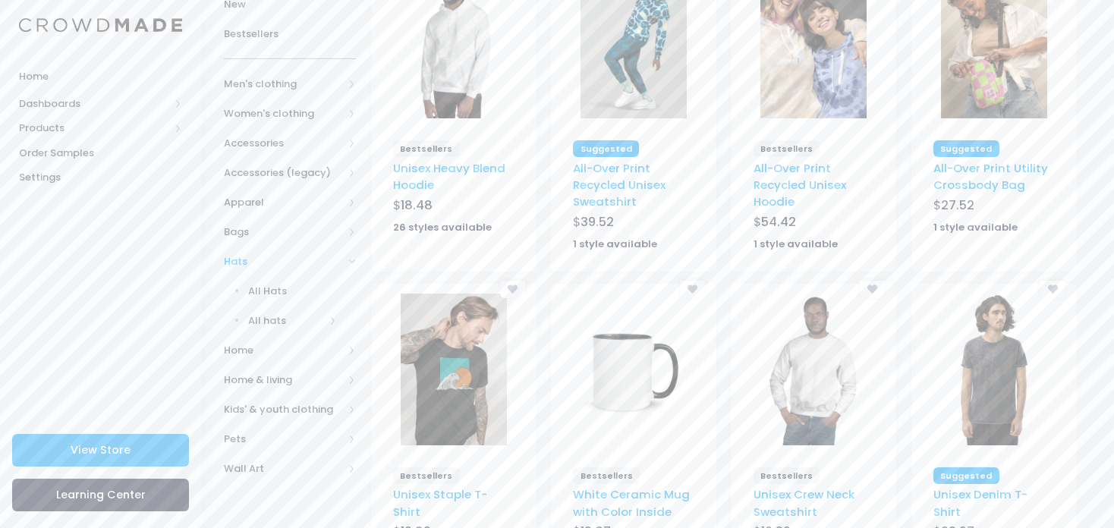
click at [263, 265] on span "Hats" at bounding box center [283, 261] width 119 height 15
click at [266, 292] on span "Home" at bounding box center [283, 291] width 119 height 15
click at [293, 436] on span "Kitchen & Bath" at bounding box center [286, 439] width 77 height 15
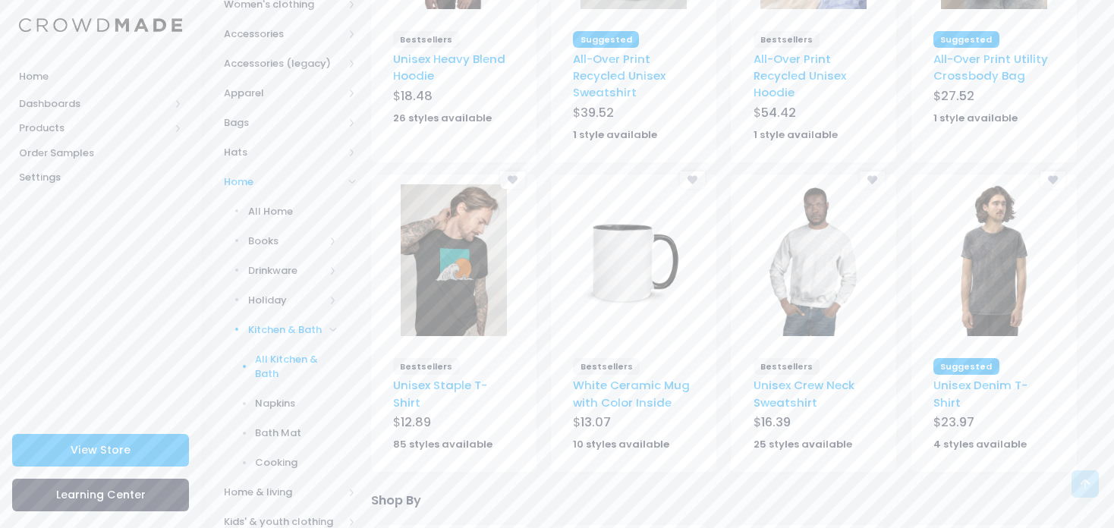
click at [307, 368] on span "All Kitchen & Bath" at bounding box center [296, 367] width 82 height 30
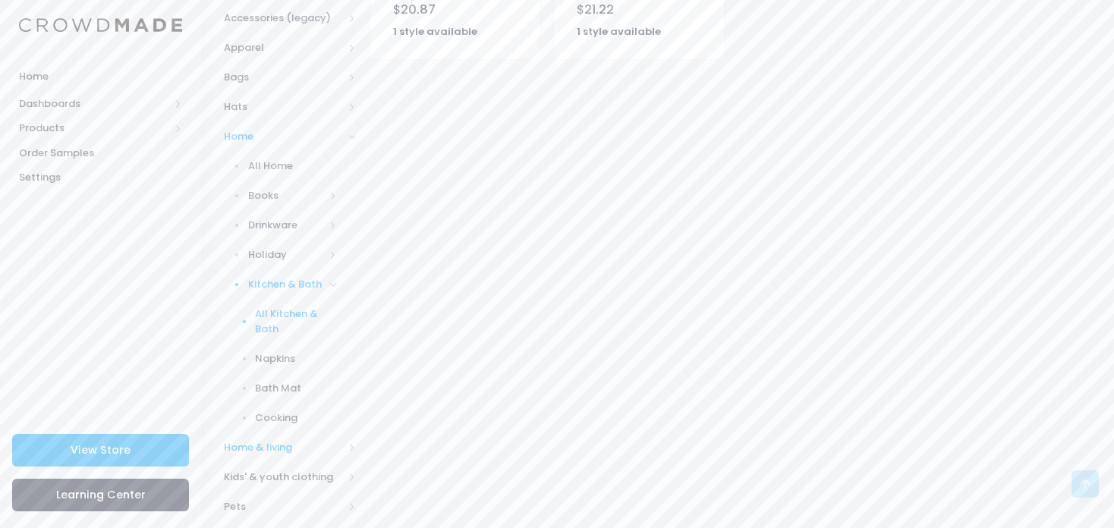
scroll to position [453, 0]
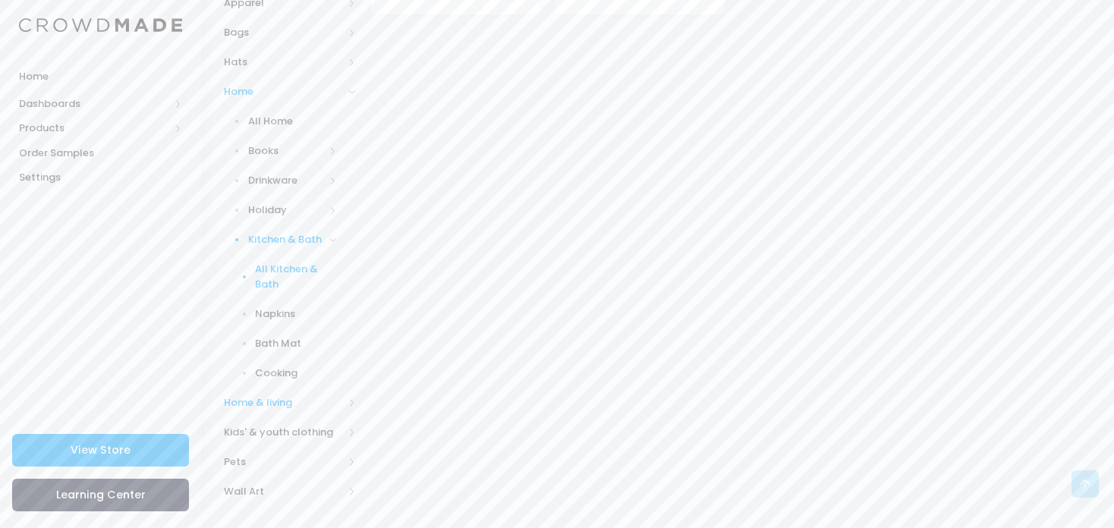
click at [283, 415] on span "Home & living" at bounding box center [290, 403] width 132 height 30
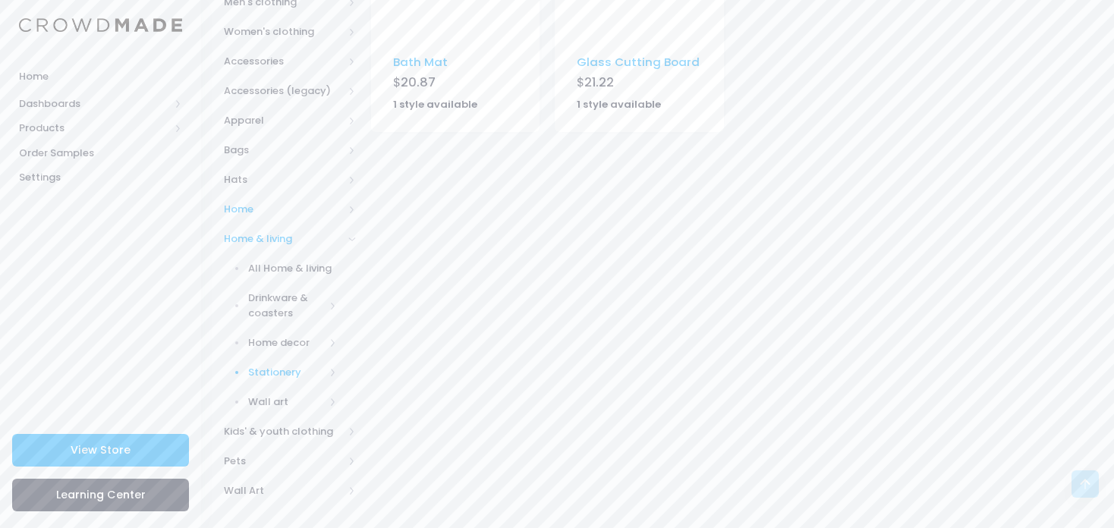
scroll to position [335, 0]
click at [303, 375] on span "Stationery" at bounding box center [286, 373] width 77 height 15
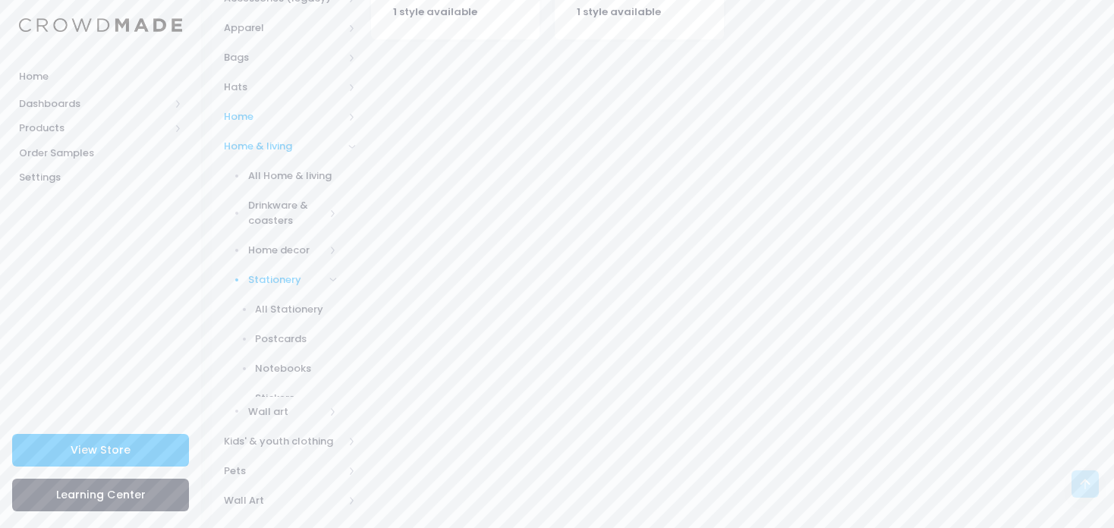
scroll to position [453, 0]
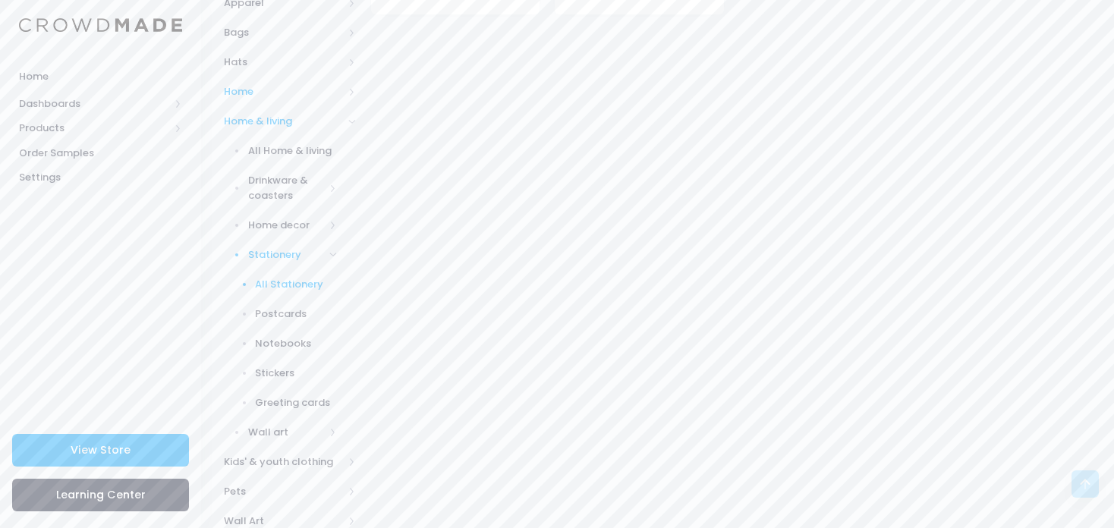
click at [291, 281] on span "All Stationery" at bounding box center [296, 284] width 82 height 15
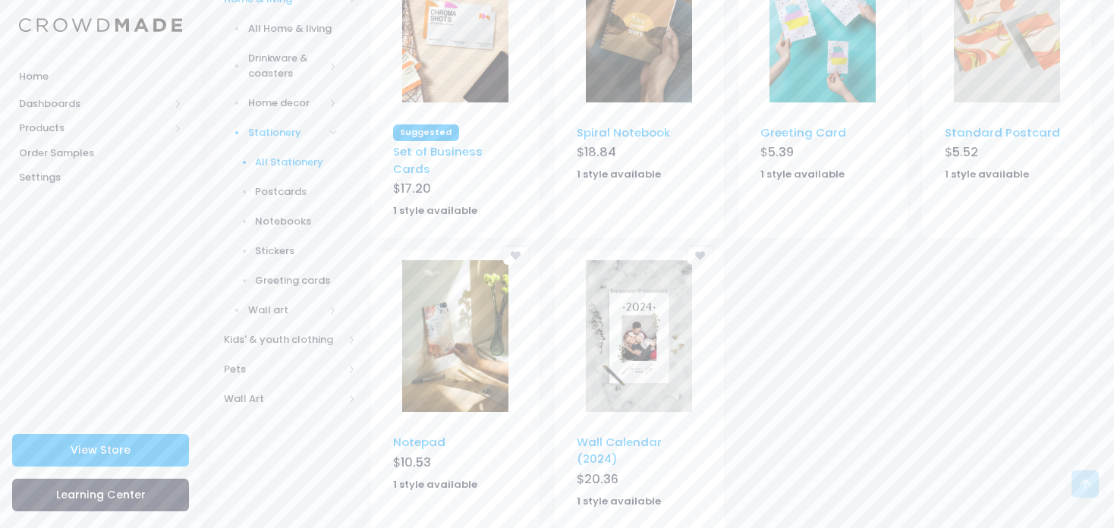
scroll to position [576, 0]
click at [288, 341] on span "Kids' & youth clothing" at bounding box center [283, 339] width 119 height 15
click at [274, 133] on span "Pets" at bounding box center [283, 131] width 119 height 15
click at [275, 146] on span "Wall Art" at bounding box center [283, 146] width 119 height 15
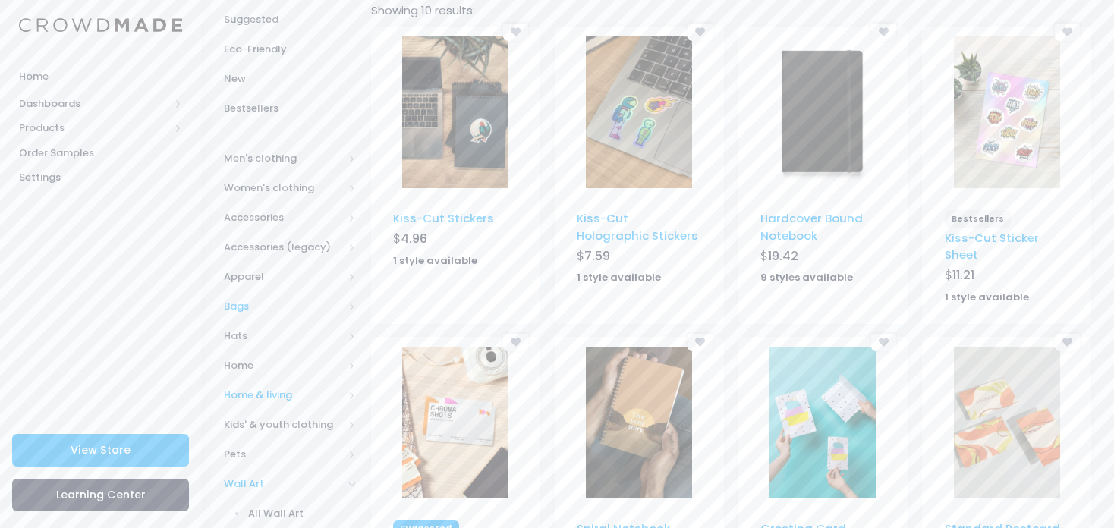
scroll to position [173, 0]
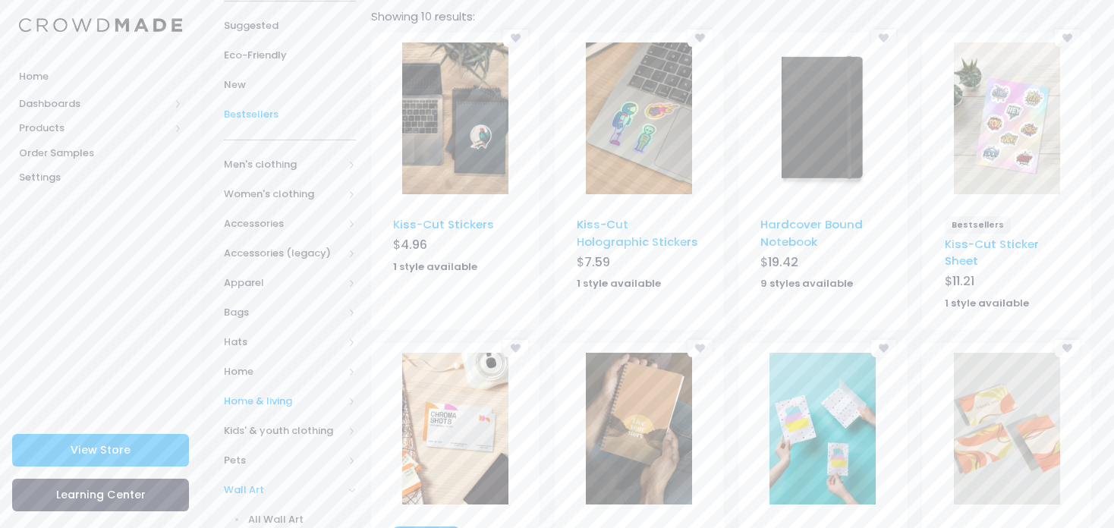
click at [252, 113] on span "Bestsellers" at bounding box center [290, 114] width 132 height 15
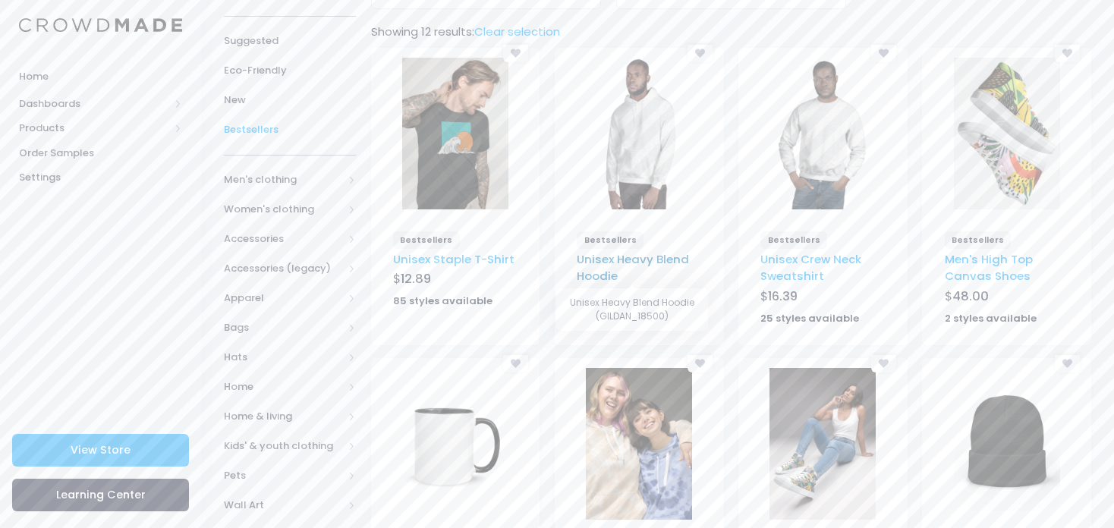
scroll to position [159, 0]
click at [671, 184] on img at bounding box center [639, 132] width 106 height 152
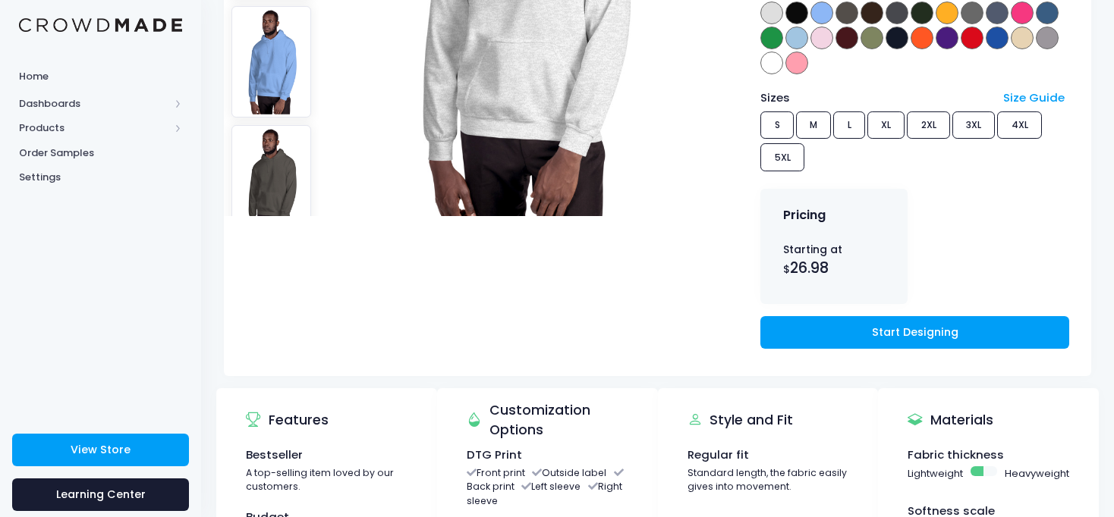
scroll to position [385, 0]
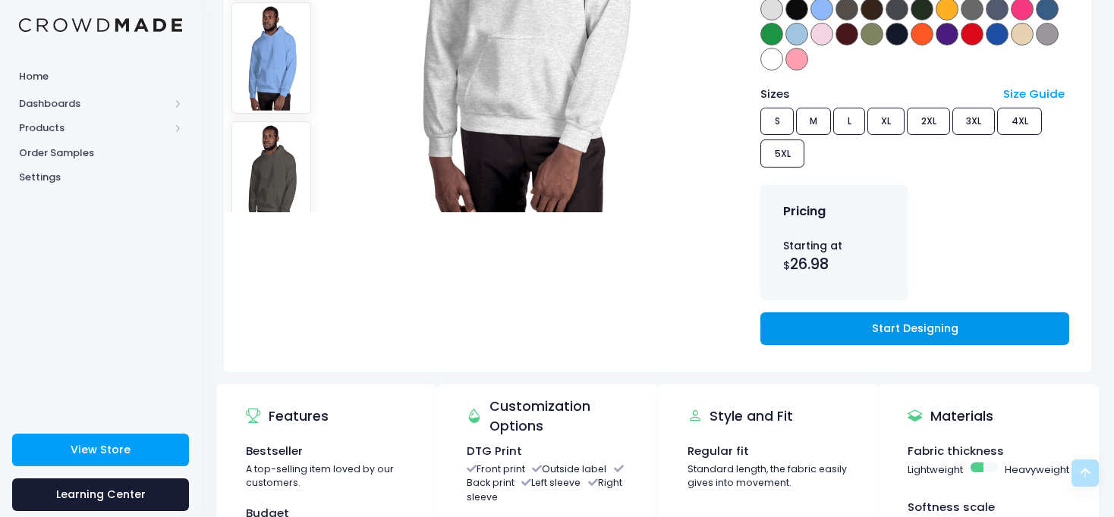
click at [813, 331] on link "Start Designing" at bounding box center [914, 329] width 308 height 33
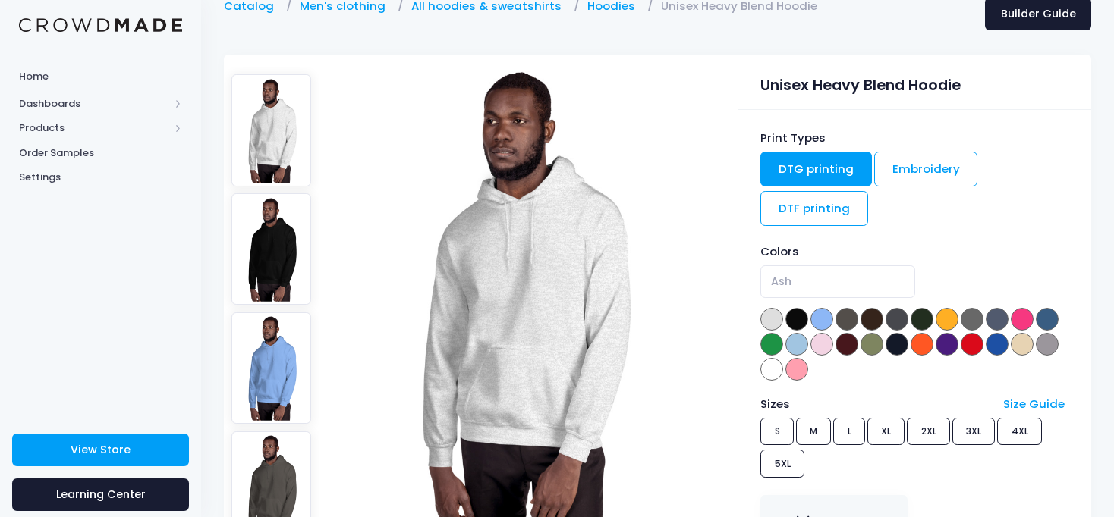
scroll to position [0, 0]
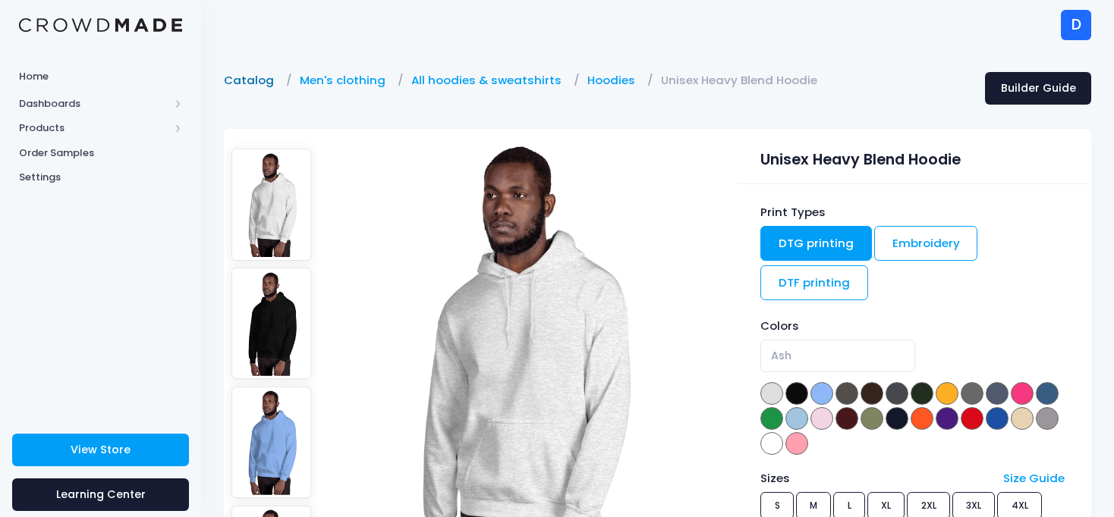
click at [241, 83] on link "Catalog" at bounding box center [253, 80] width 58 height 17
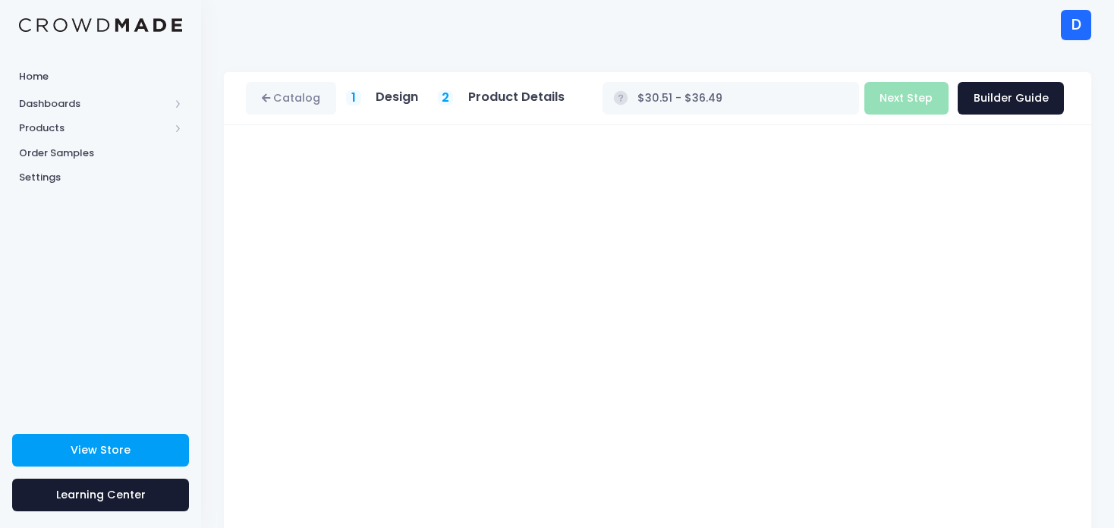
scroll to position [100, 0]
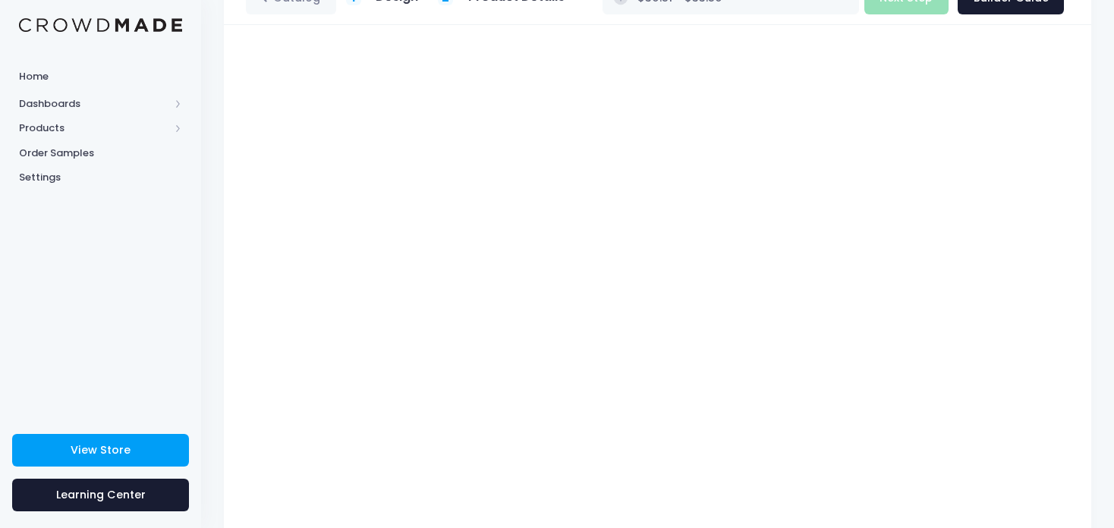
type input "$26.98 - $33.50"
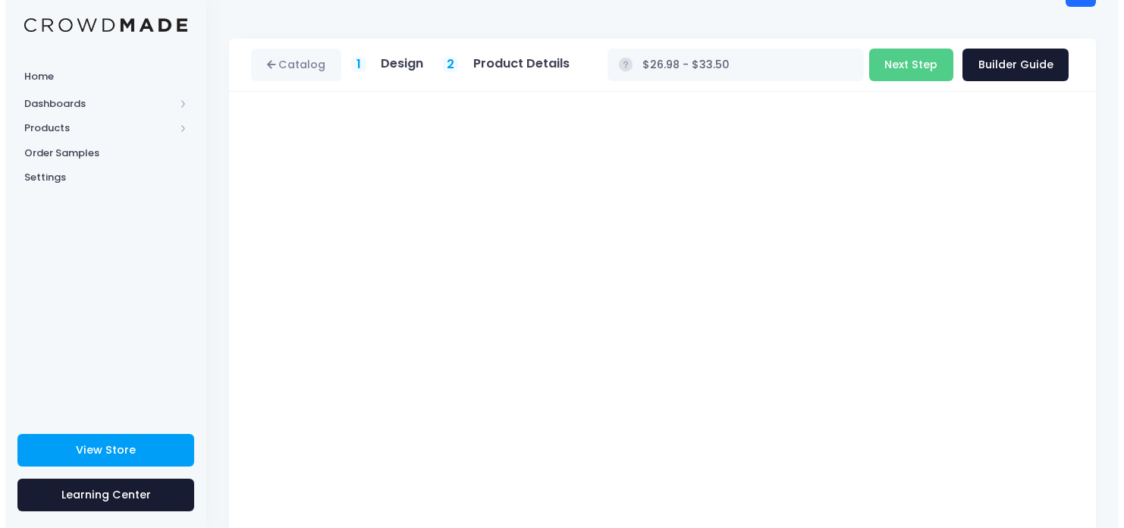
scroll to position [0, 0]
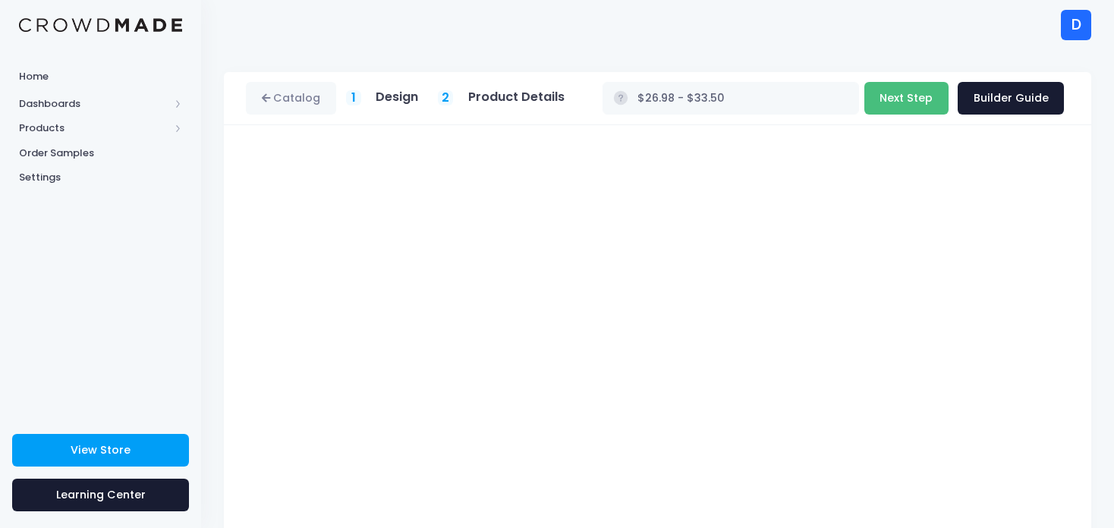
click at [930, 91] on button "Next Step" at bounding box center [906, 98] width 84 height 33
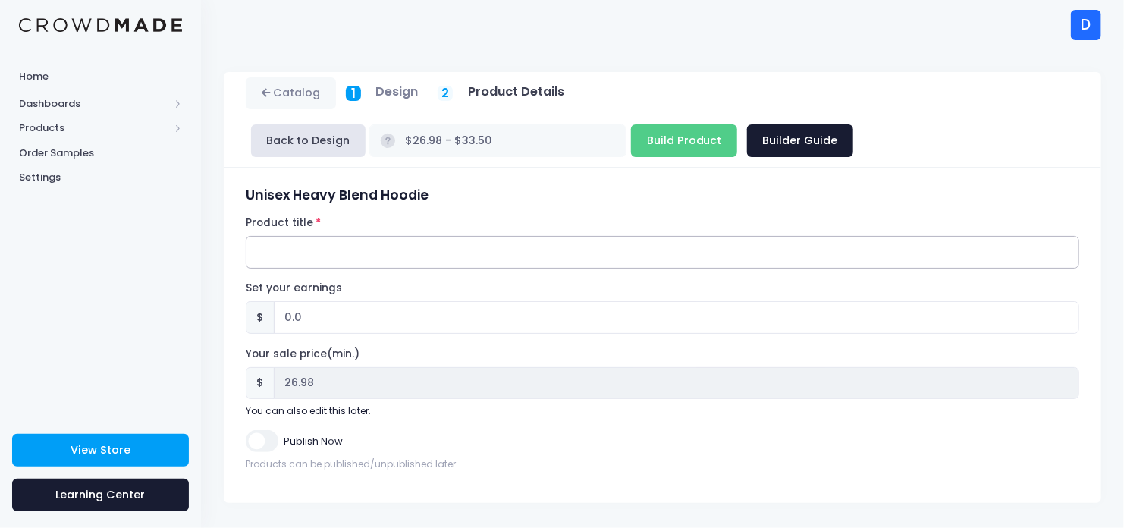
click at [357, 256] on input "Product title" at bounding box center [663, 252] width 834 height 33
click at [275, 247] on input "Be happy." at bounding box center [663, 252] width 834 height 33
click at [281, 250] on input "Be happy." at bounding box center [663, 252] width 834 height 33
click at [324, 256] on input "Be Happy." at bounding box center [663, 252] width 834 height 33
click at [417, 252] on input "Be Happy. Be Creative. Be You unisex hoodie" at bounding box center [663, 252] width 834 height 33
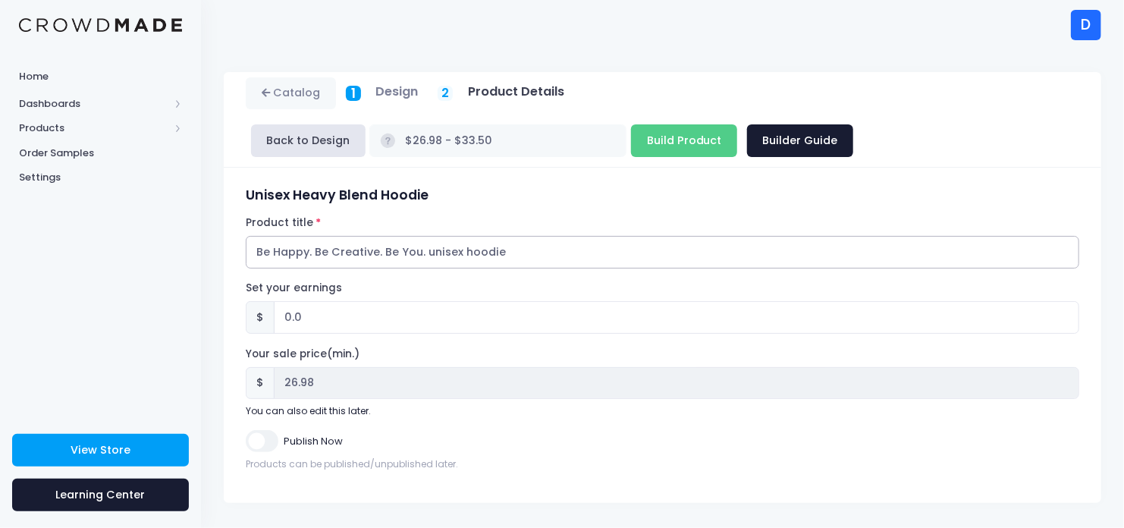
click at [428, 252] on input "Be Happy. Be Creative. Be You. unisex hoodie" at bounding box center [663, 252] width 834 height 33
click at [467, 251] on input "Be Happy. Be Creative. Be You. Unisex hoodie" at bounding box center [663, 252] width 834 height 33
type input "Be Happy. Be Creative. Be You. Unisex Hoodie"
click at [262, 430] on input "Publish Now" at bounding box center [262, 441] width 32 height 22
checkbox input "true"
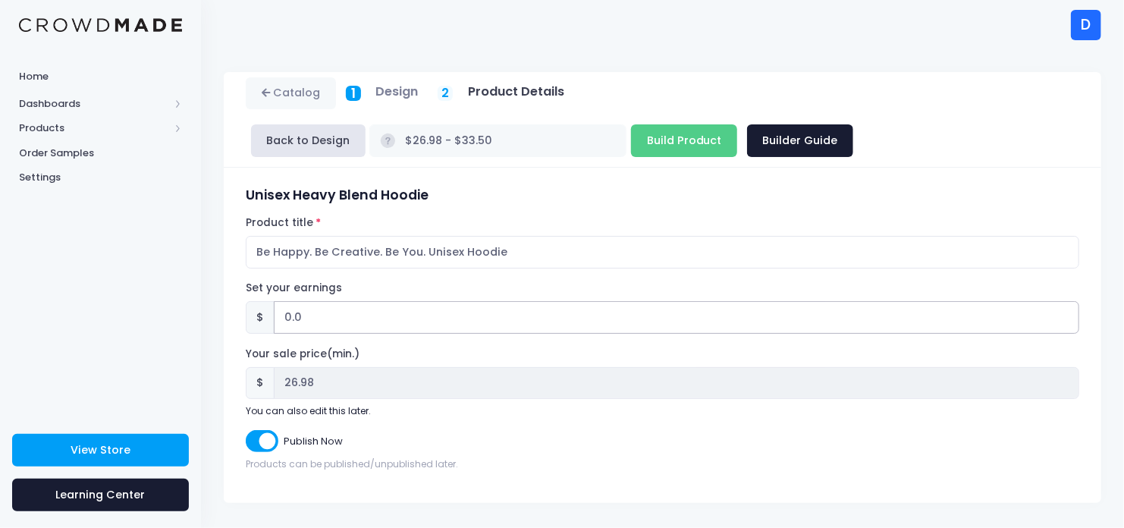
click at [339, 324] on input "0.0" at bounding box center [677, 317] width 806 height 33
type input "0"
type input "1"
type input "$27.98 - $34.50"
type input "27.98"
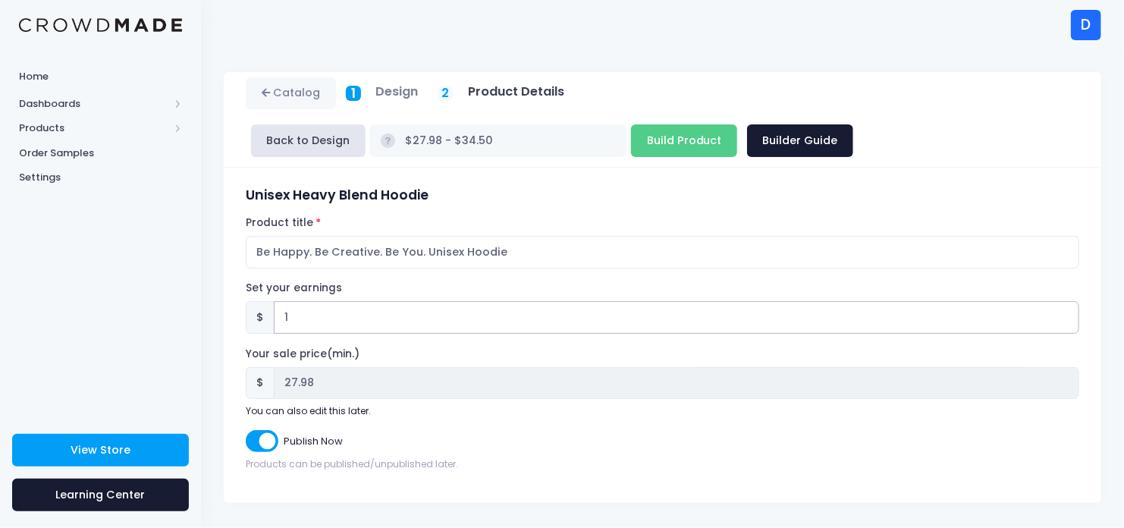
type input "1.2"
type input "$28.18 - $34.70"
type input "28.18"
type input "1.22"
type input "$28.20 - $34.72"
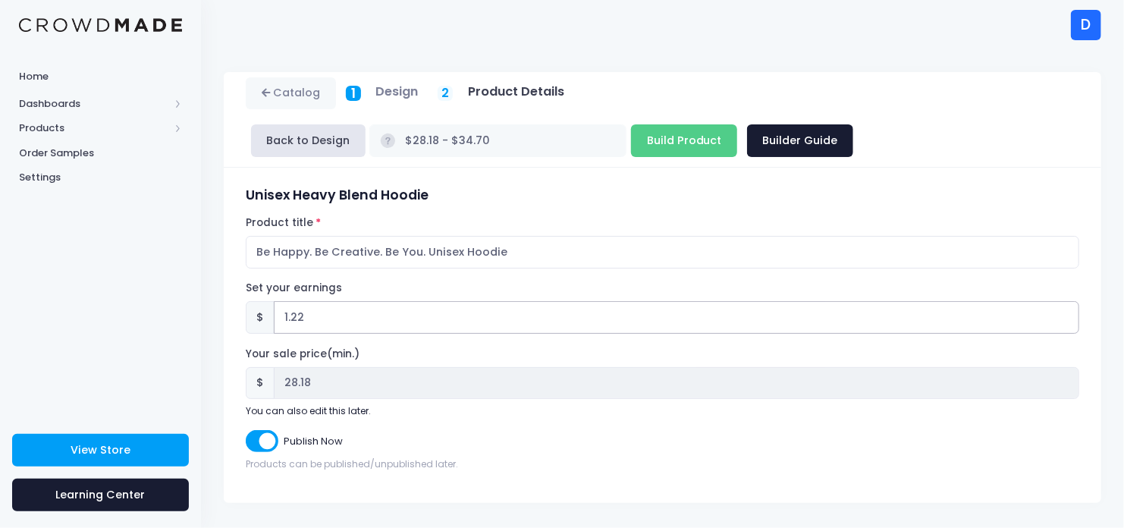
type input "28.20"
type input "1.22"
click at [631, 143] on input "Build Product" at bounding box center [684, 140] width 106 height 33
type input "Building product..."
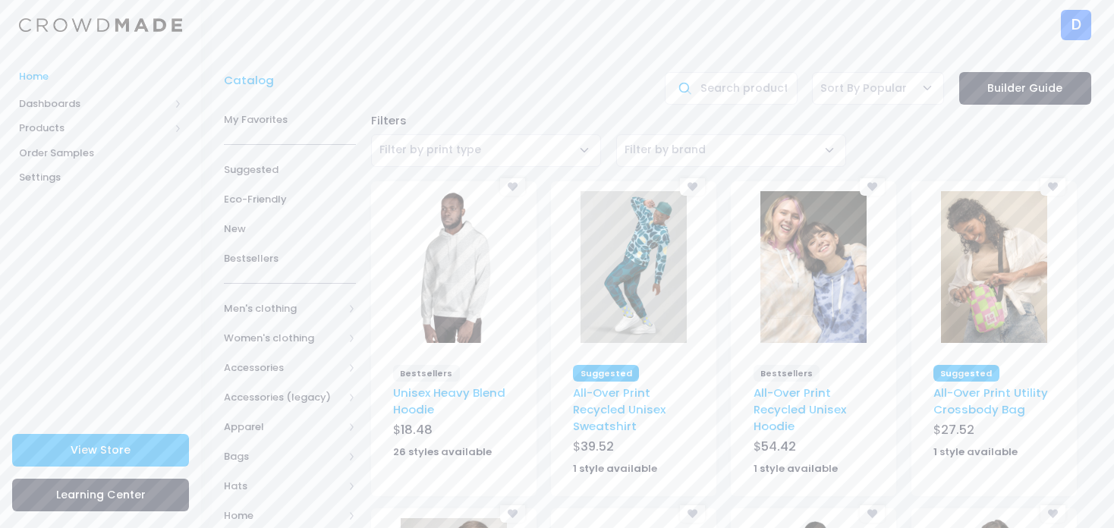
click at [41, 77] on span "Home" at bounding box center [100, 76] width 163 height 15
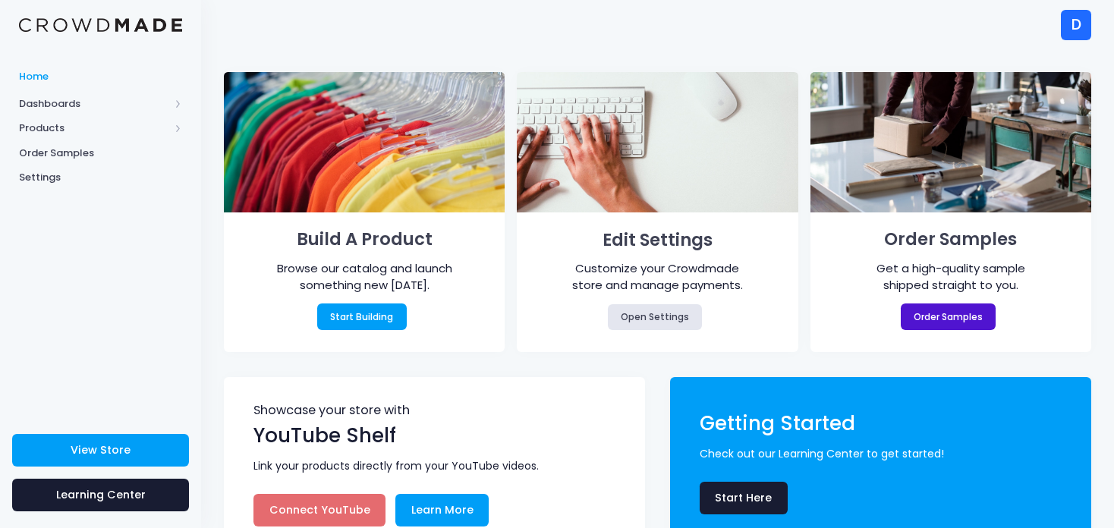
click at [934, 312] on link "Order Samples" at bounding box center [949, 316] width 96 height 26
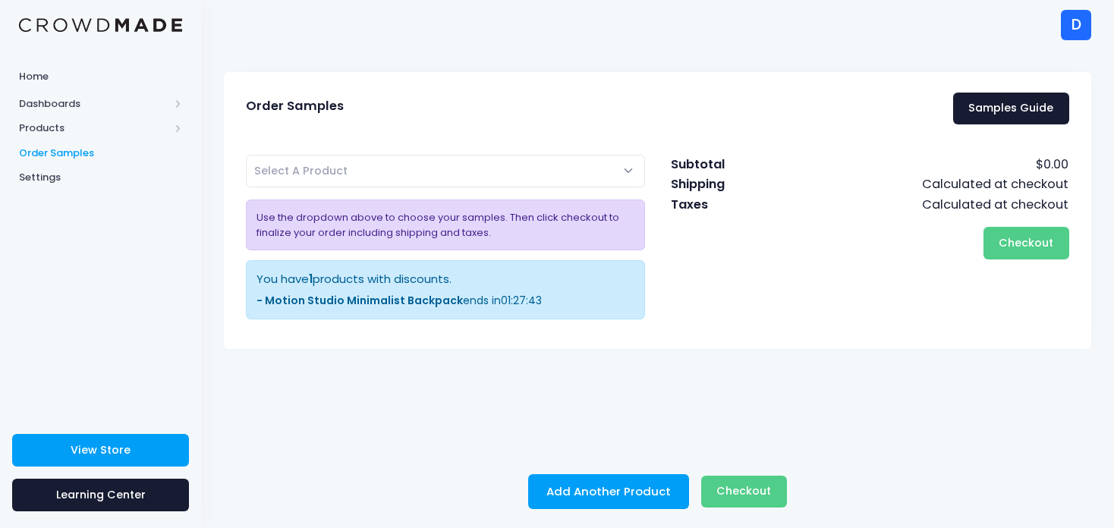
scroll to position [3, 0]
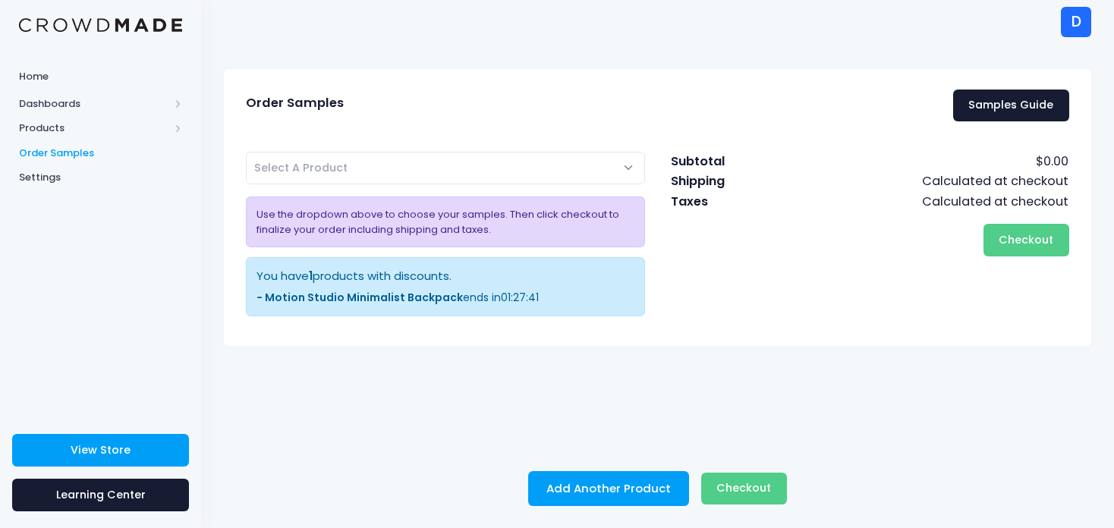
click at [510, 284] on div "You have 1 products with discounts." at bounding box center [445, 276] width 378 height 17
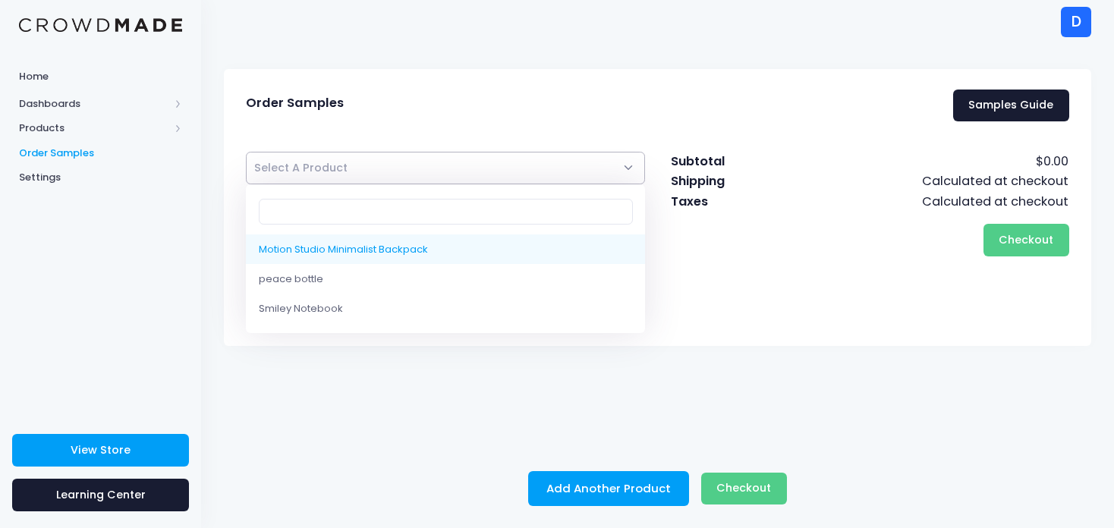
click at [565, 171] on span "Select A Product" at bounding box center [445, 168] width 399 height 33
select select "10216135688466"
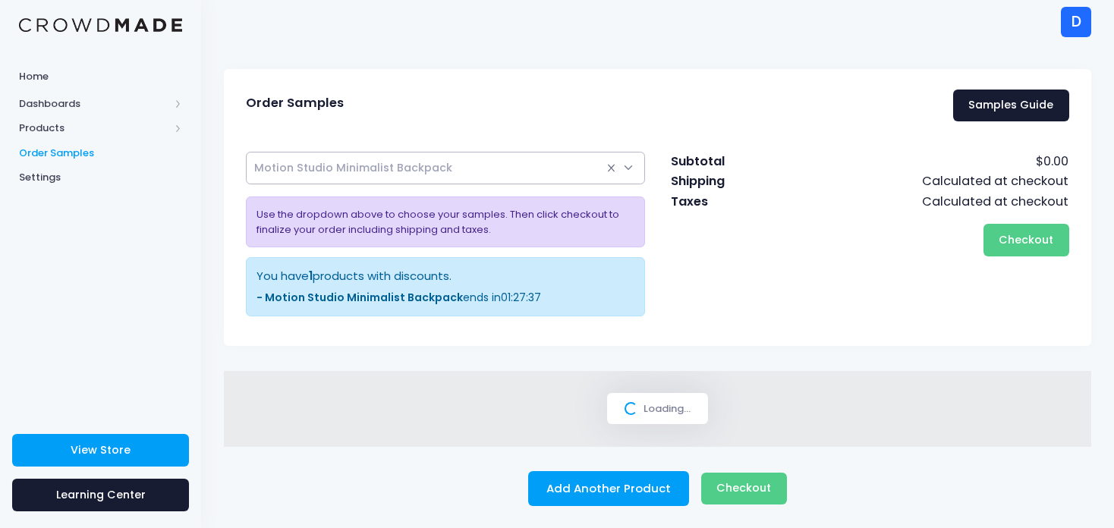
select select
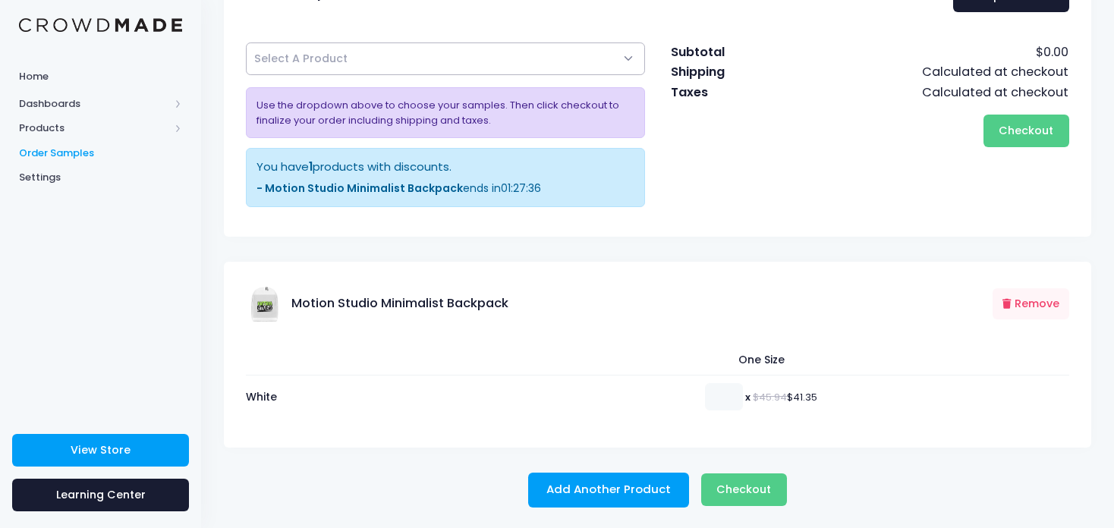
scroll to position [112, 0]
click at [759, 489] on span "Checkout" at bounding box center [743, 489] width 55 height 15
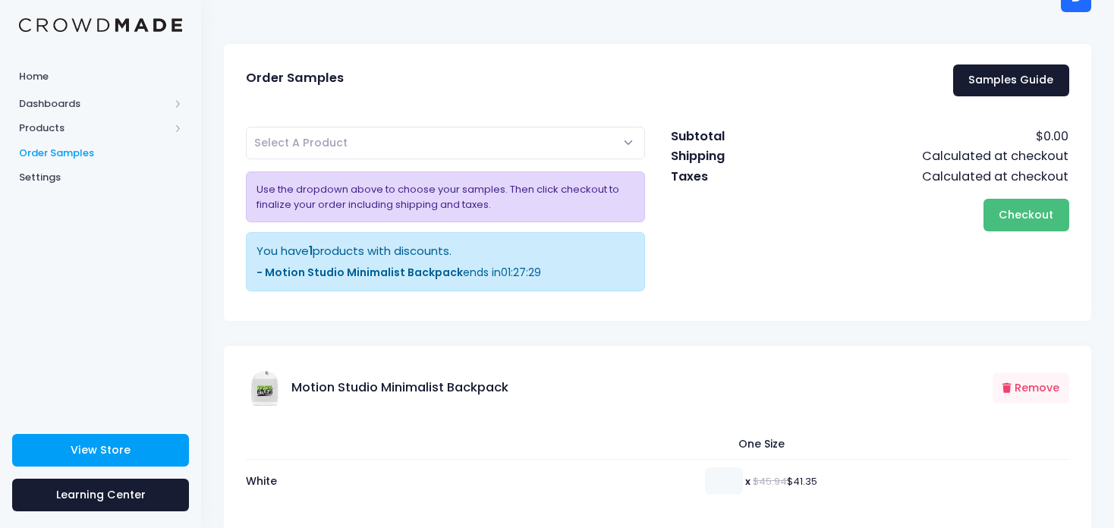
scroll to position [27, 0]
click at [994, 86] on link "Samples Guide" at bounding box center [1011, 81] width 116 height 33
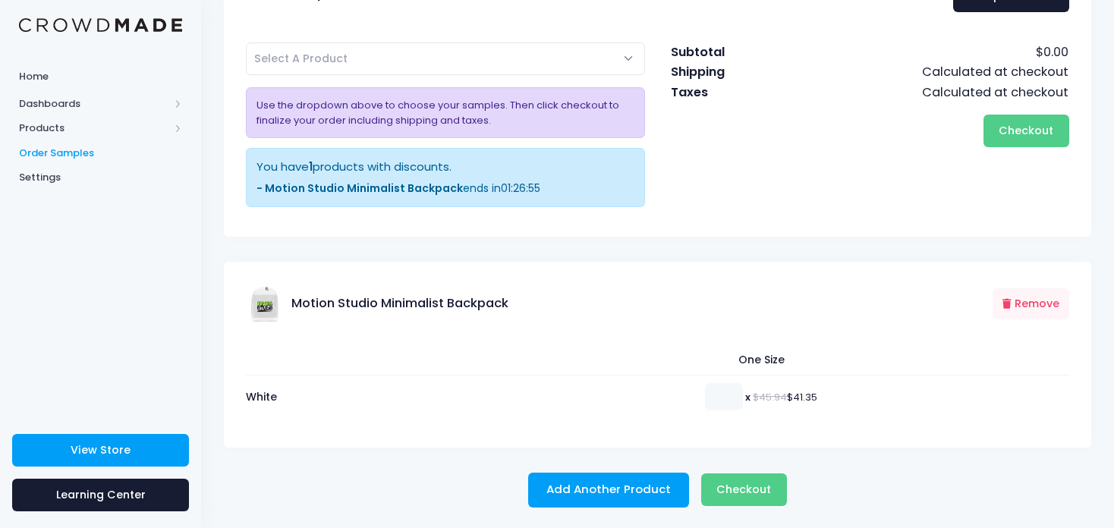
click at [770, 355] on th "One Size" at bounding box center [757, 359] width 623 height 31
click at [35, 83] on link "Home" at bounding box center [100, 76] width 201 height 30
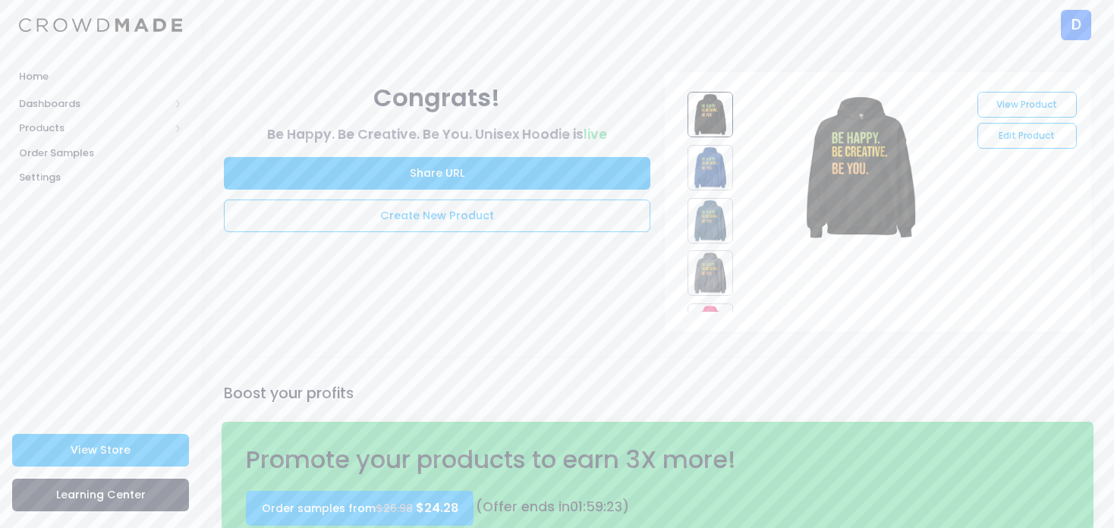
click at [698, 191] on div at bounding box center [713, 198] width 66 height 228
click at [709, 181] on img at bounding box center [710, 168] width 46 height 46
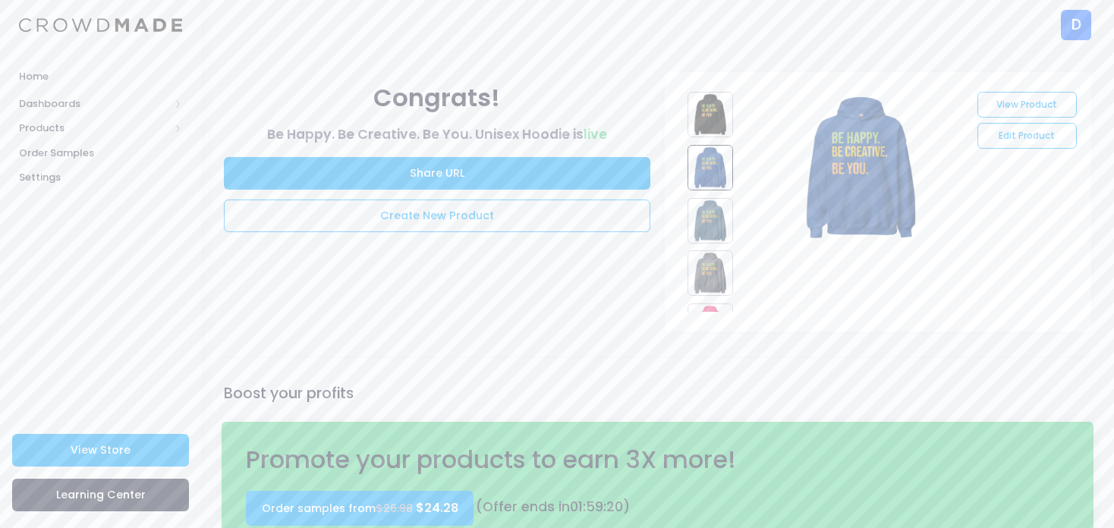
click at [709, 245] on div at bounding box center [713, 198] width 66 height 228
click at [709, 231] on img at bounding box center [710, 221] width 46 height 46
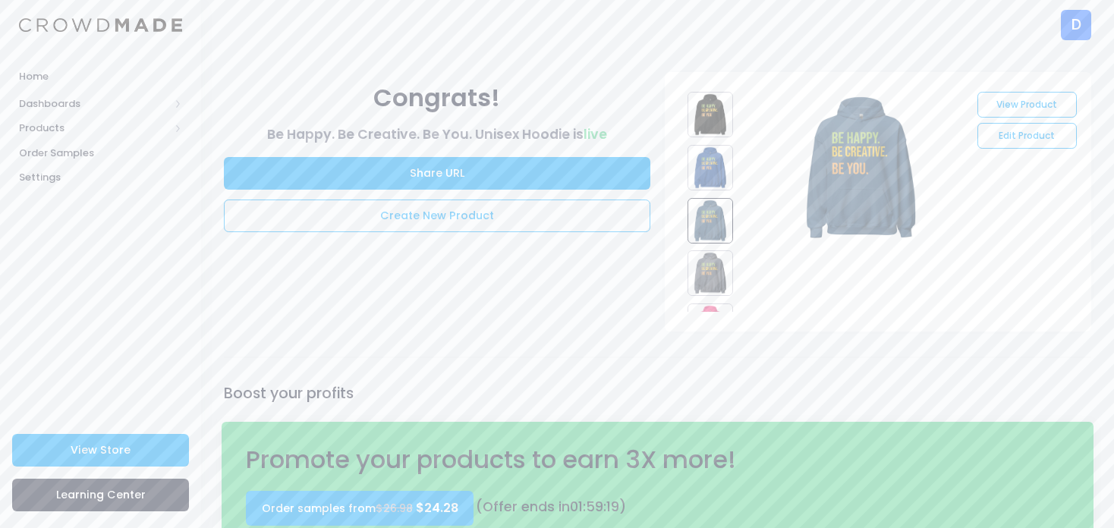
click at [712, 261] on img at bounding box center [710, 273] width 46 height 46
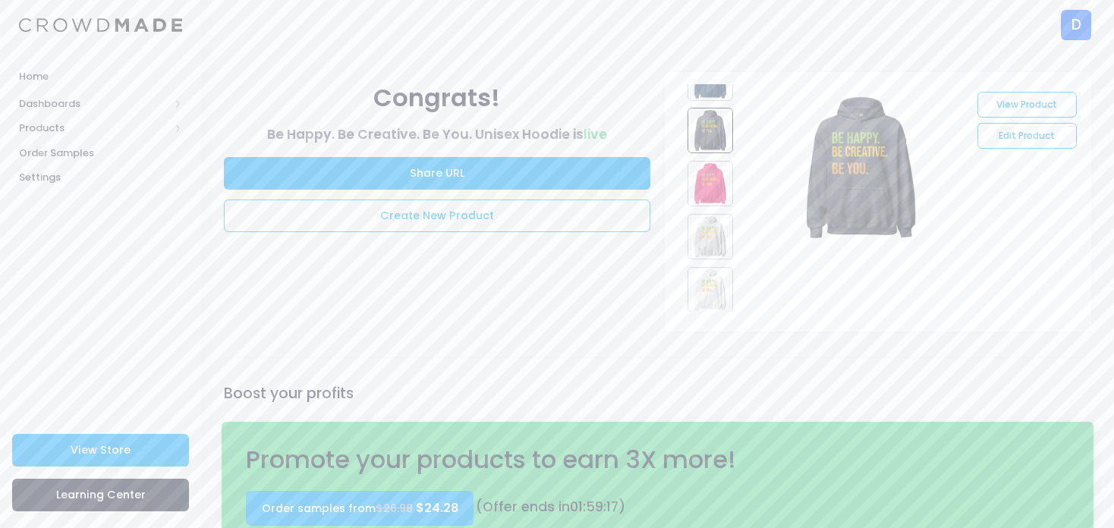
click at [712, 216] on img at bounding box center [710, 237] width 46 height 46
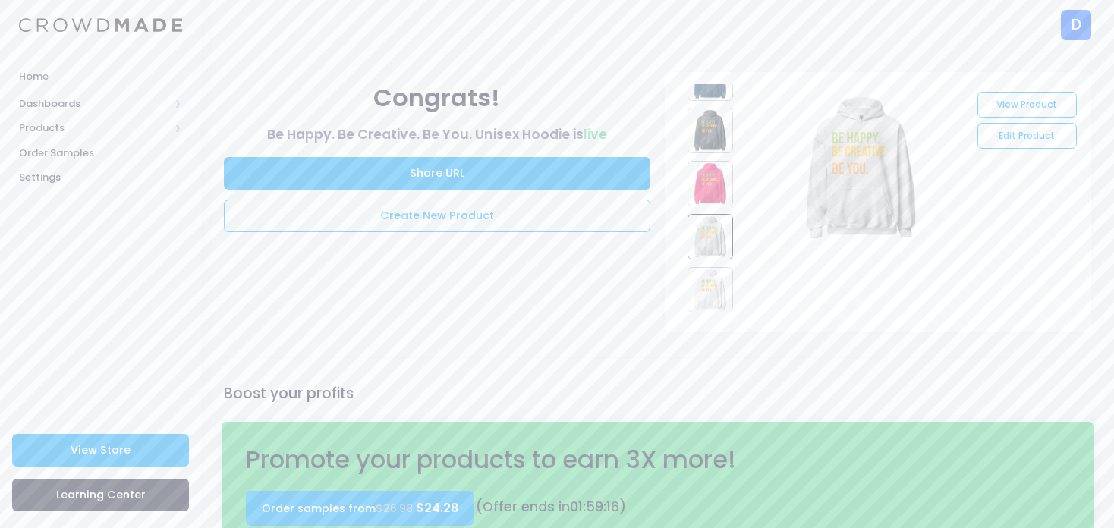
click at [713, 269] on img at bounding box center [710, 290] width 46 height 46
click at [704, 182] on img at bounding box center [710, 184] width 46 height 46
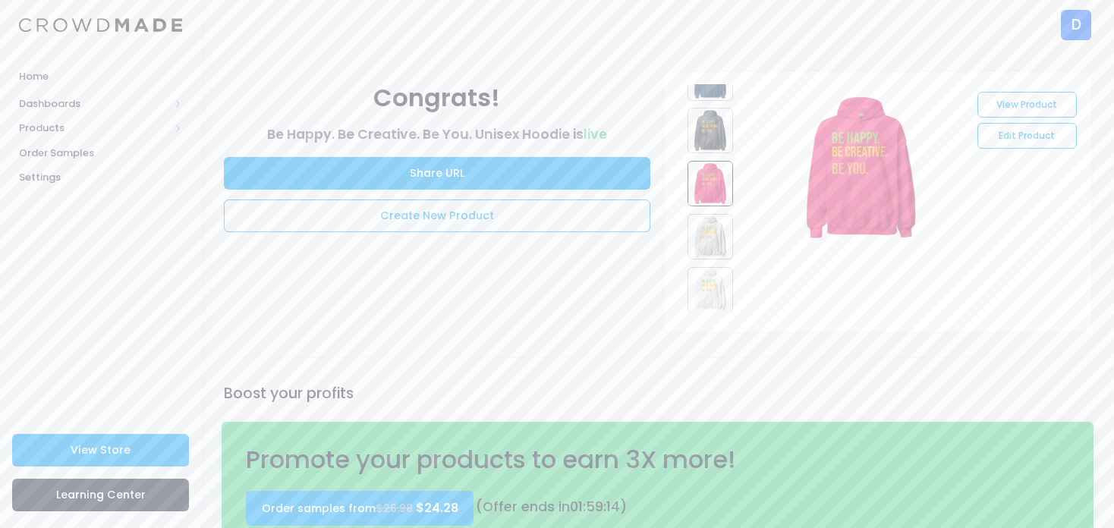
click at [712, 131] on img at bounding box center [710, 131] width 46 height 46
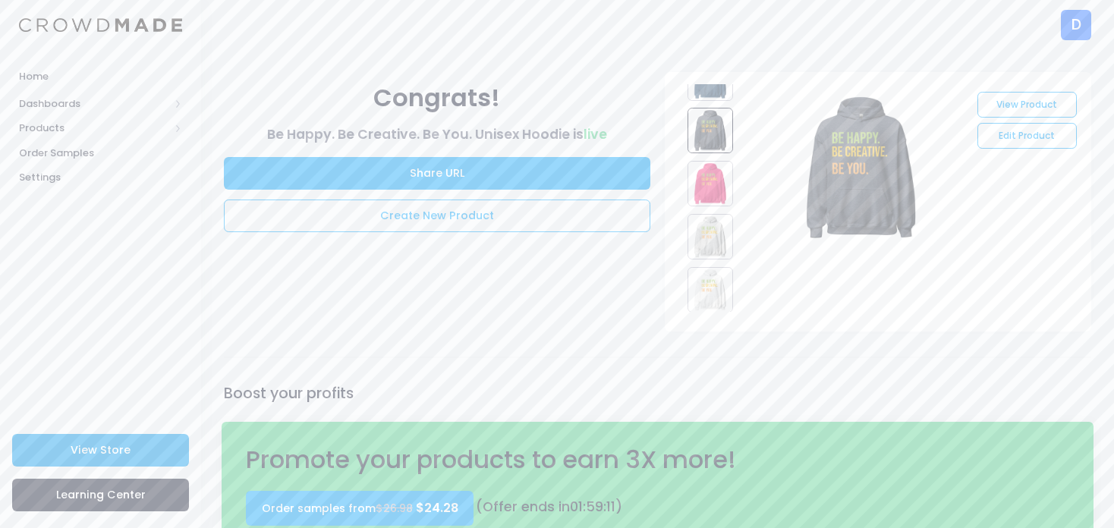
click at [131, 439] on link "View Store" at bounding box center [100, 450] width 177 height 33
click at [54, 128] on span "Products" at bounding box center [94, 128] width 150 height 15
click at [61, 149] on span "Product Builder" at bounding box center [113, 153] width 139 height 15
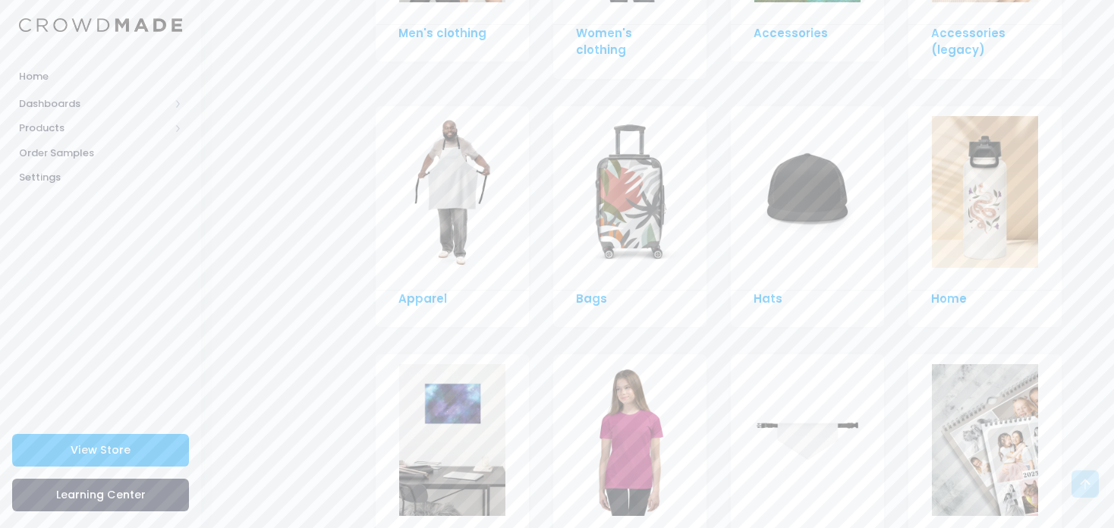
scroll to position [1132, 0]
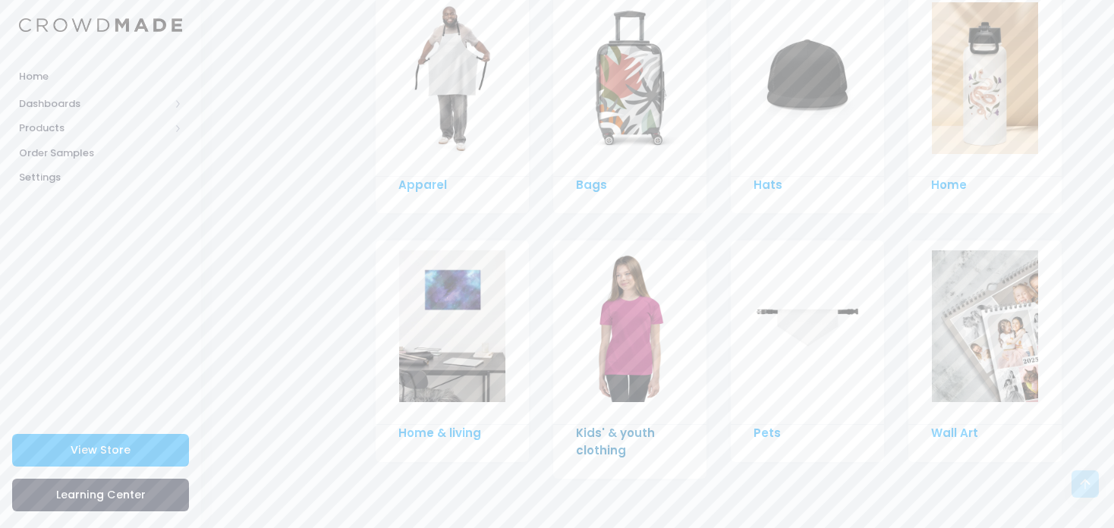
click at [606, 429] on link "Kids' & youth clothing" at bounding box center [615, 441] width 79 height 33
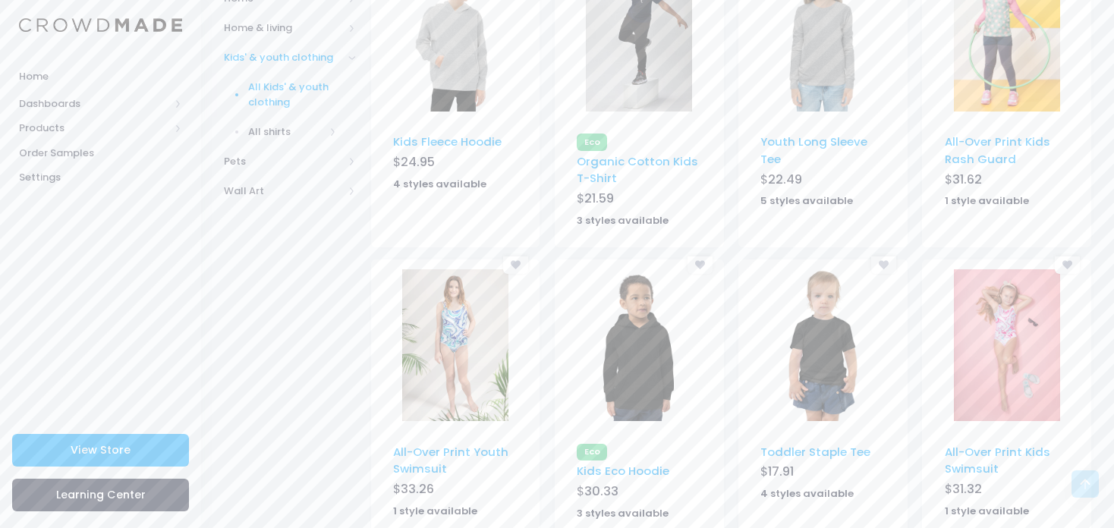
scroll to position [546, 0]
click at [485, 66] on img at bounding box center [455, 36] width 106 height 152
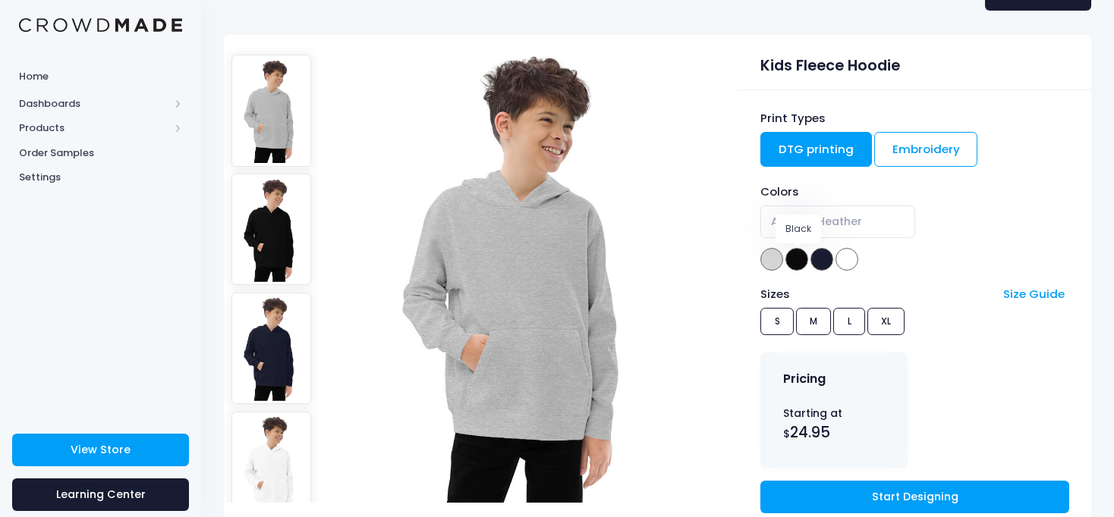
scroll to position [96, 0]
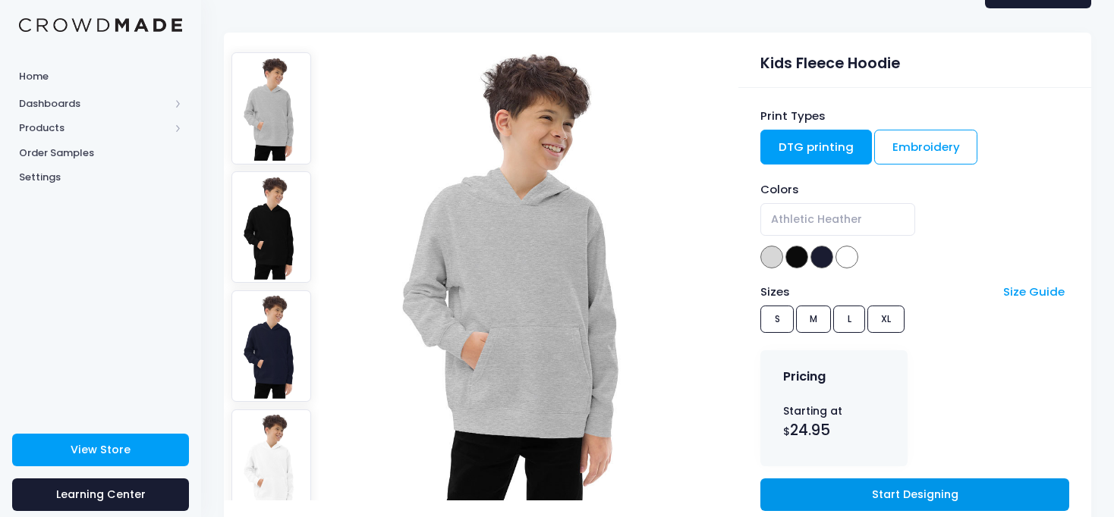
click at [813, 499] on link "Start Designing" at bounding box center [914, 495] width 308 height 33
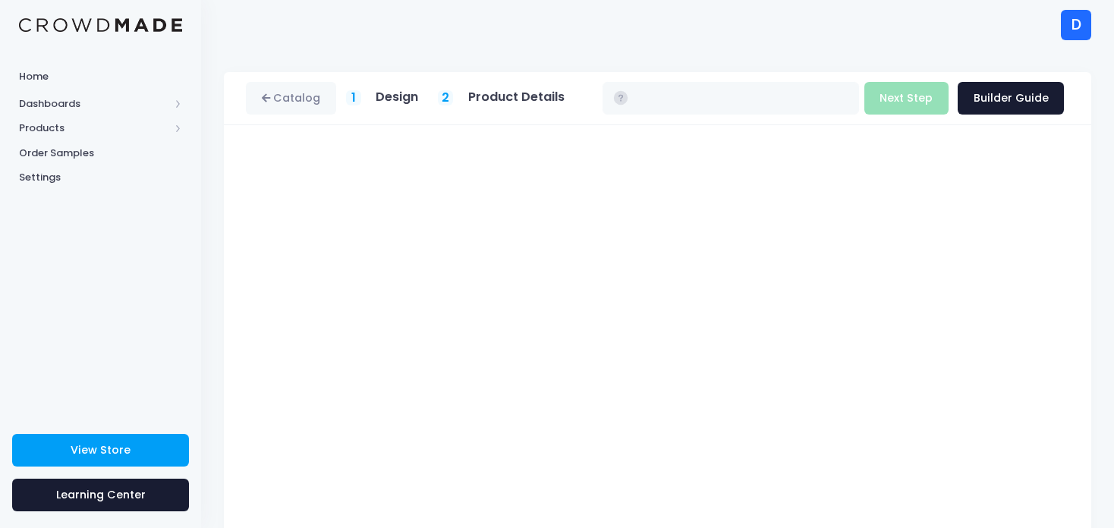
type input "$24.95"
click at [624, 119] on div "Catalog 1 Design 2 Product Details" at bounding box center [657, 98] width 867 height 53
click at [1098, 447] on div "Catalog 1 Design 2 $" at bounding box center [657, 386] width 913 height 628
click at [899, 99] on button "Next Step" at bounding box center [906, 98] width 84 height 33
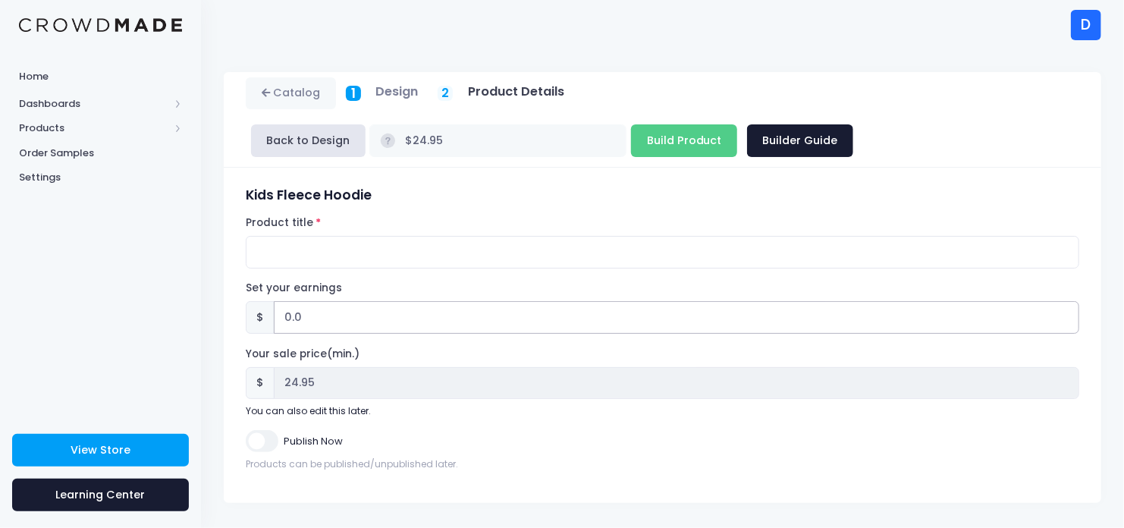
click at [342, 316] on input "0.0" at bounding box center [677, 317] width 806 height 33
type input "0"
type input "1"
type input "$25.95"
type input "25.95"
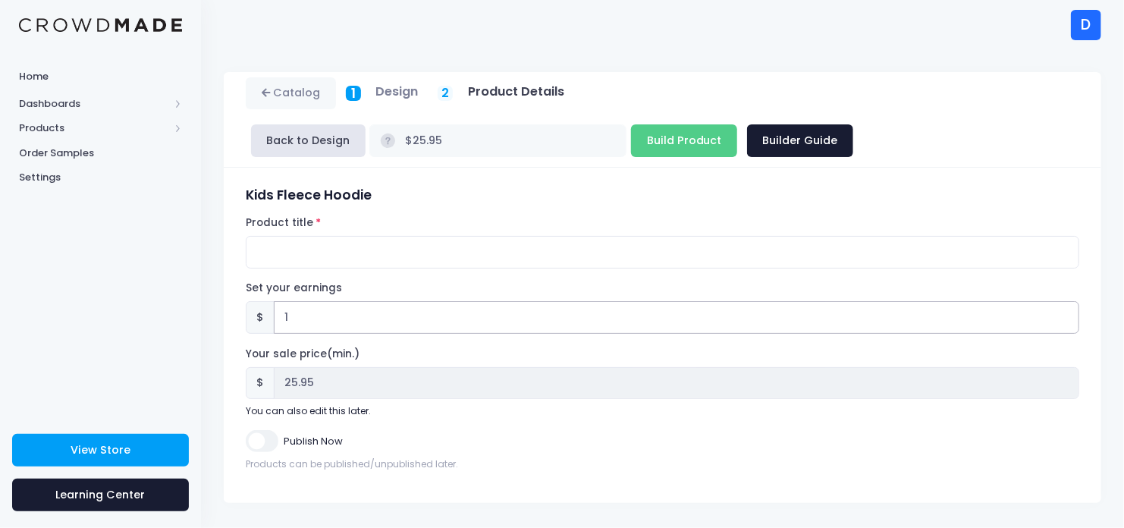
type input "1.5"
type input "$26.45"
type input "26.45"
type input "1.55"
type input "$26.50"
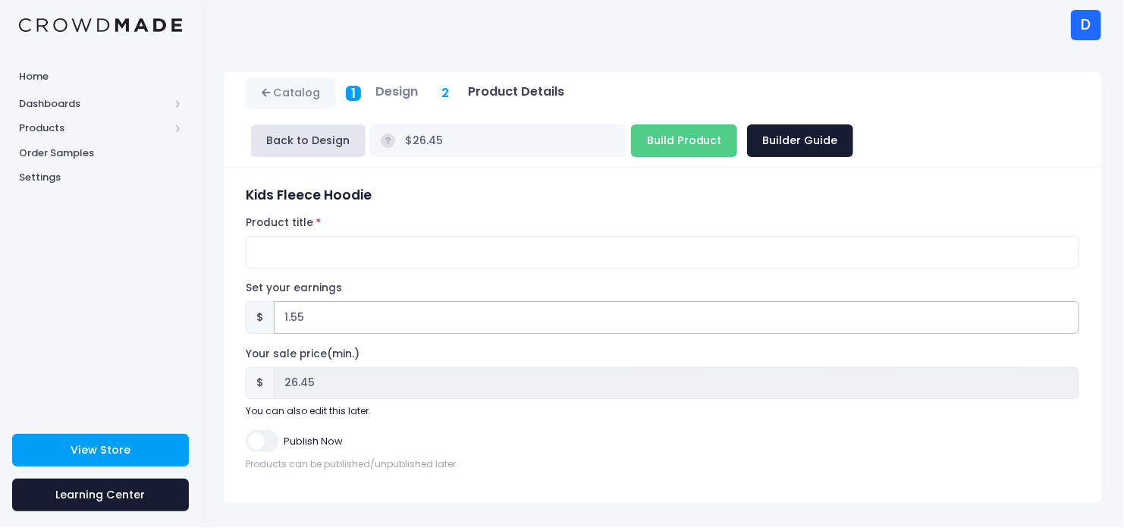
type input "26.50"
type input "1.55"
click at [263, 446] on input "Publish Now" at bounding box center [262, 441] width 32 height 22
checkbox input "true"
click at [493, 254] on input "Product title" at bounding box center [663, 252] width 834 height 33
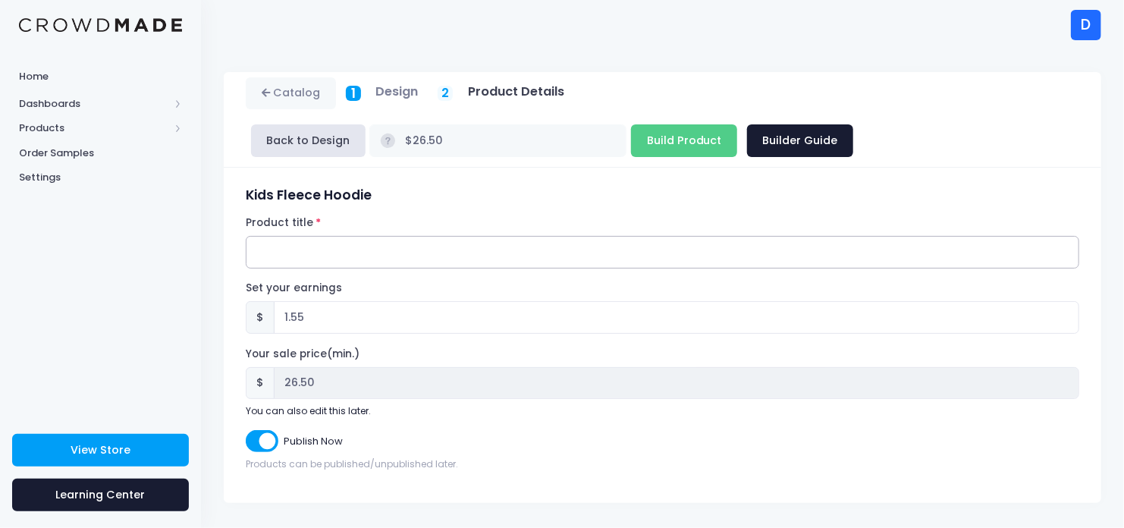
type input "H"
type input "Kids"
click at [391, 316] on input "1.55" at bounding box center [677, 317] width 806 height 33
type input "1.5"
type input "$26.45"
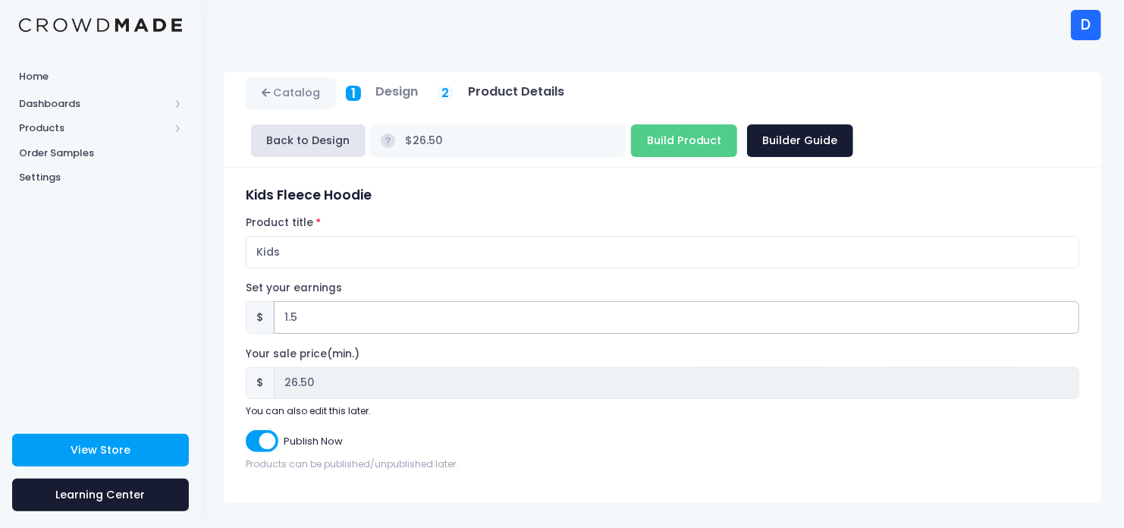
type input "26.45"
type input "1"
type input "$25.95"
type input "25.95"
type input "$24.95"
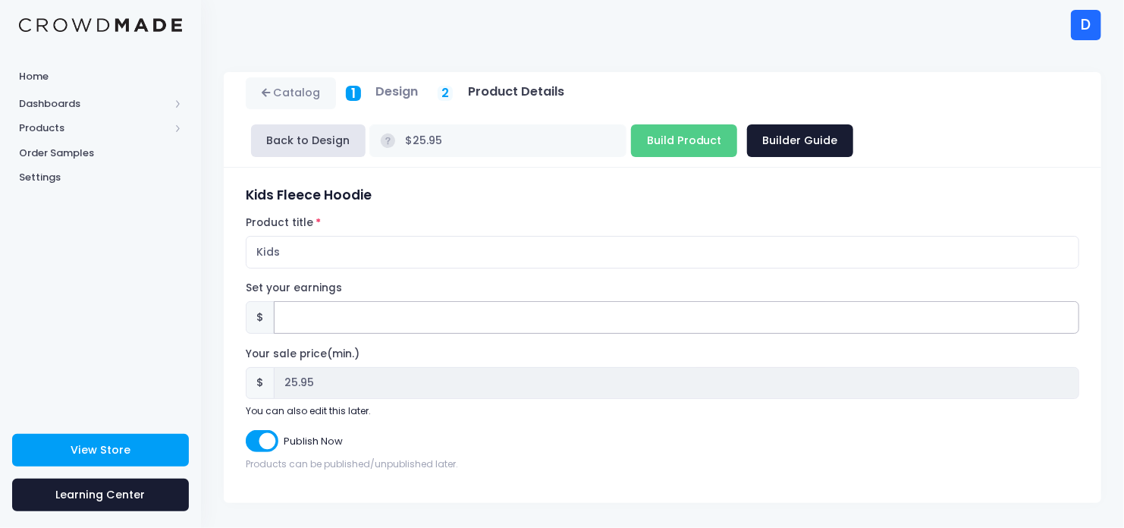
type input "24.95"
type input "1"
type input "$25.95"
type input "25.95"
type input "0.7"
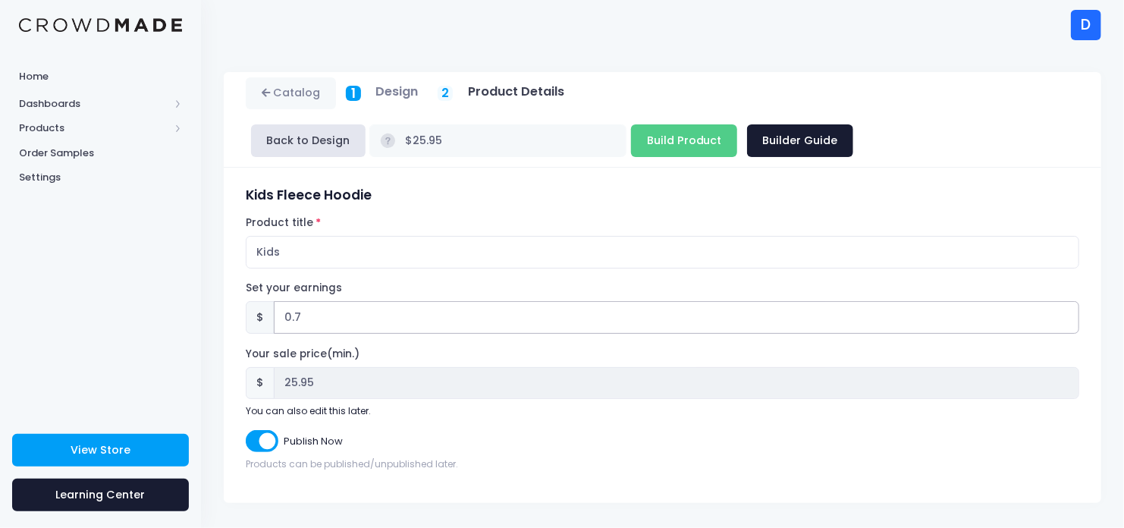
type input "$25.65"
type input "25.65"
type input "0"
type input "$24.95"
type input "24.95"
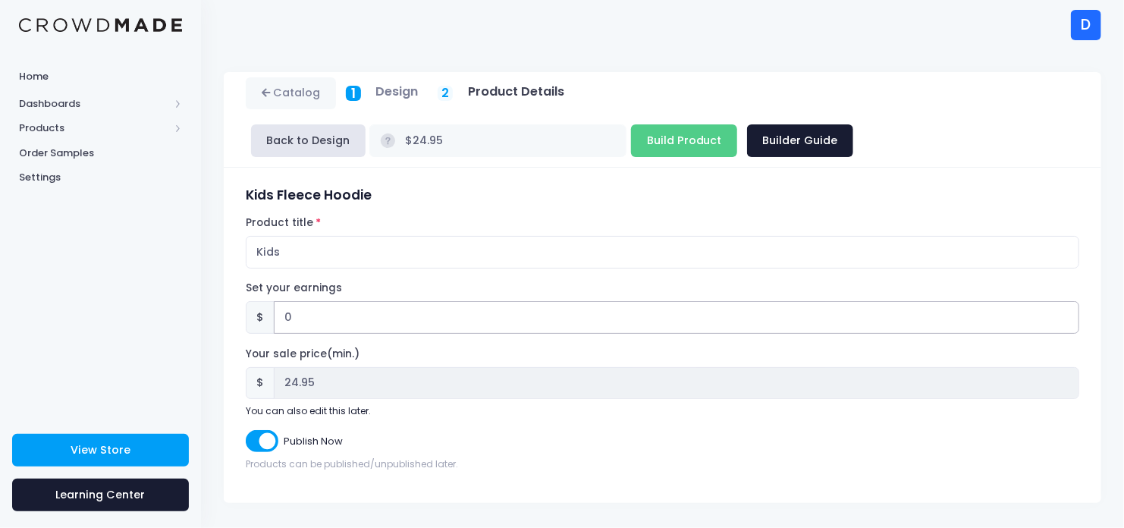
type input "0.9"
type input "$25.85"
type input "25.85"
type input "0"
type input "$24.95"
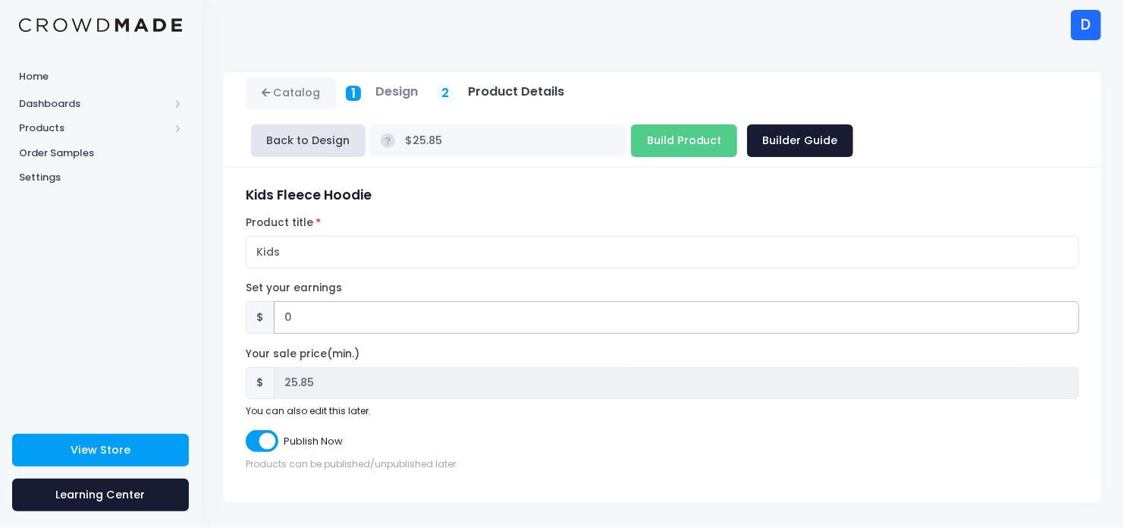
type input "24.95"
type input "0.7"
type input "$25.65"
type input "25.65"
type input "0.75"
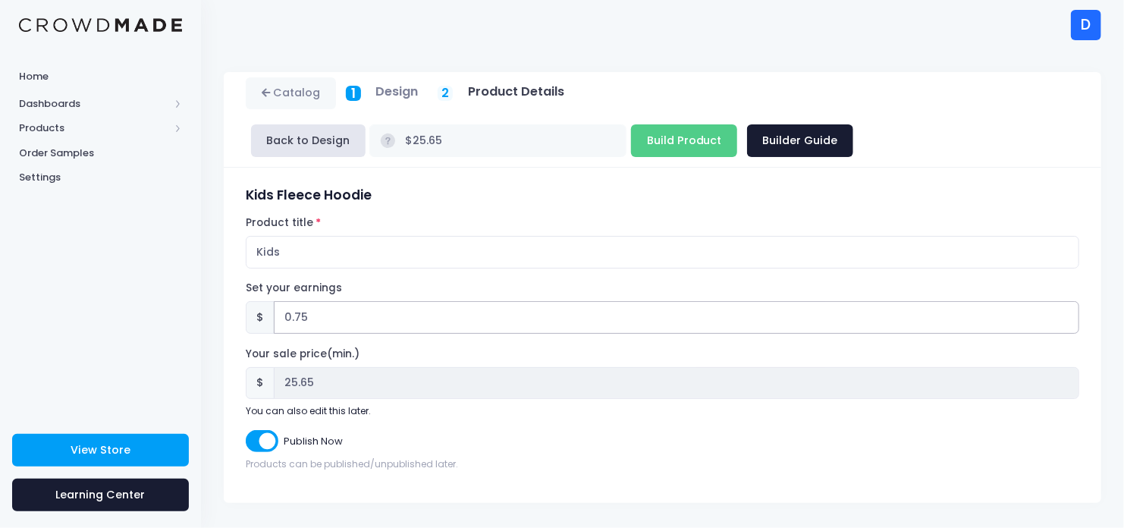
type input "$25.70"
type input "25.70"
type input "0.64"
type input "$25.59"
type input "25.59"
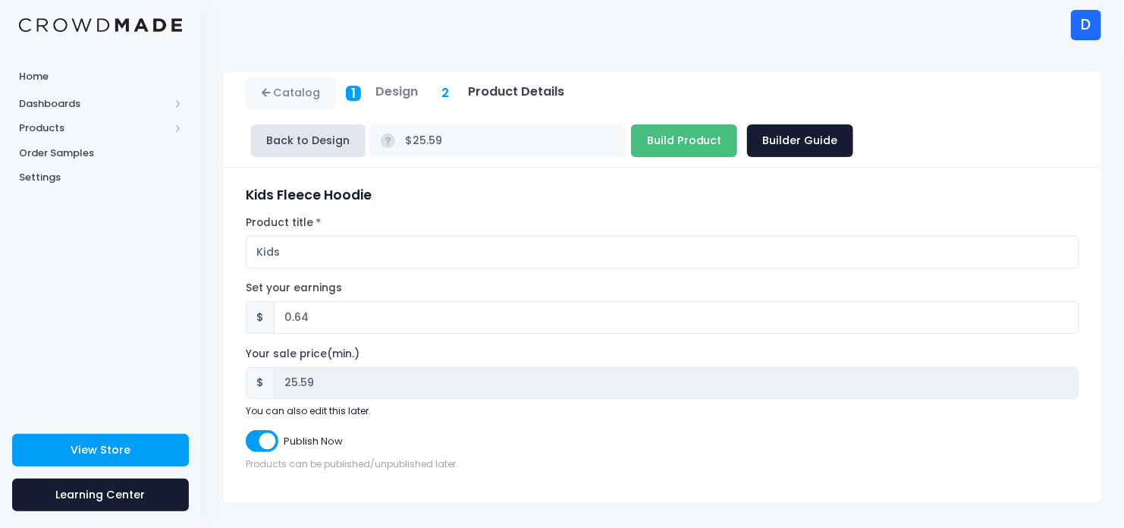
click at [631, 138] on input "Build Product" at bounding box center [684, 140] width 106 height 33
type input "Building product..."
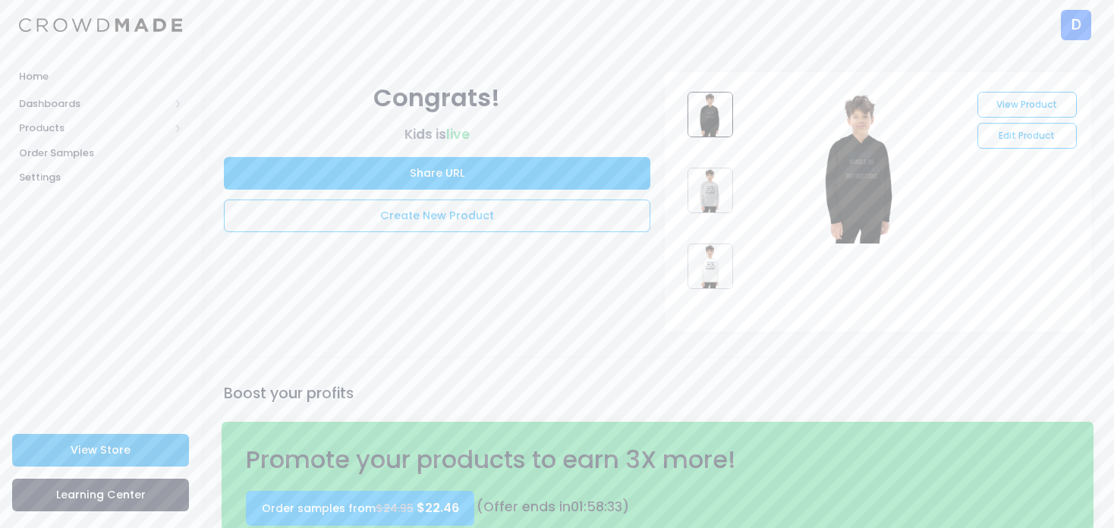
click at [134, 446] on link "View Store" at bounding box center [100, 450] width 177 height 33
